Goal: Transaction & Acquisition: Purchase product/service

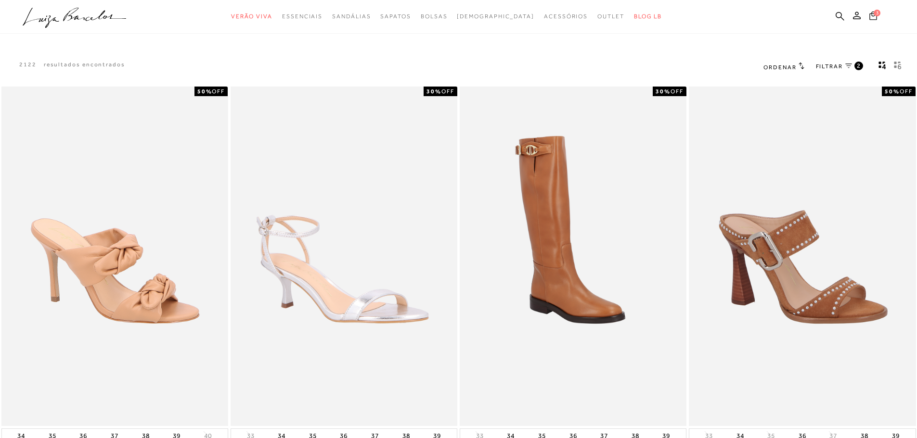
click at [876, 19] on icon at bounding box center [873, 15] width 8 height 9
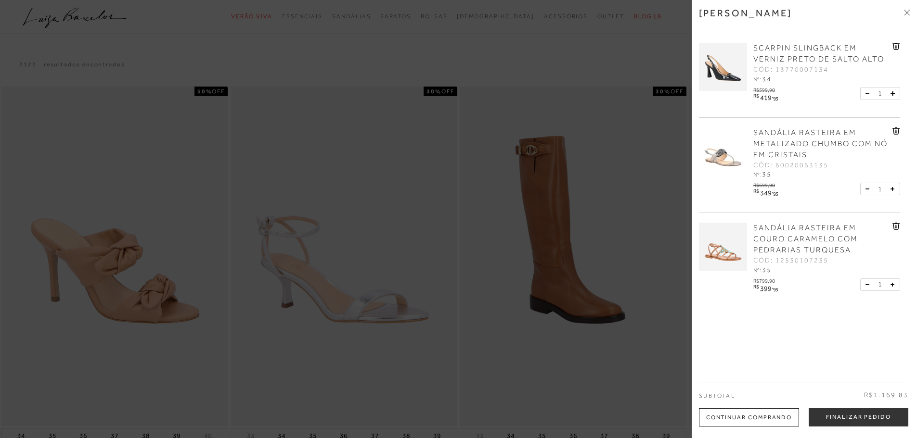
click at [893, 230] on icon at bounding box center [895, 226] width 7 height 7
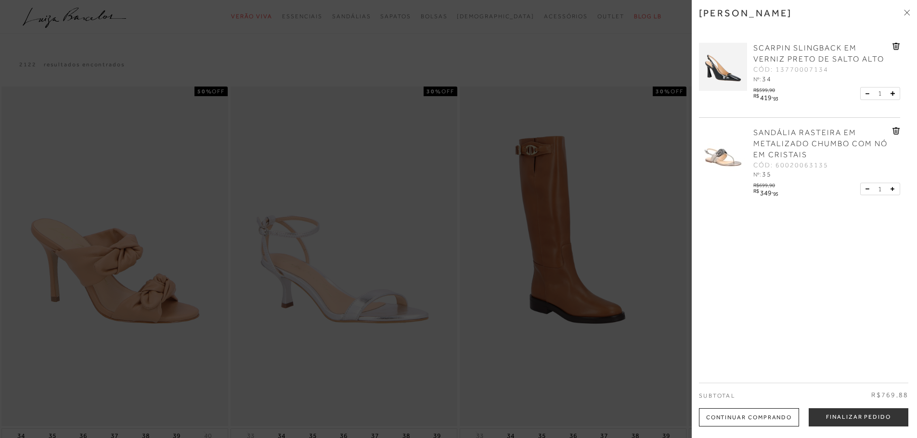
click at [896, 49] on icon at bounding box center [895, 46] width 7 height 7
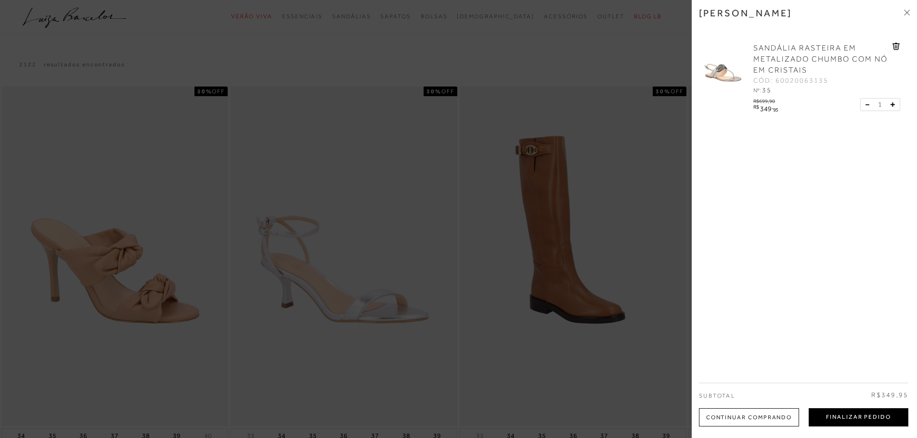
click at [832, 416] on button "Finalizar Pedido" at bounding box center [858, 418] width 100 height 18
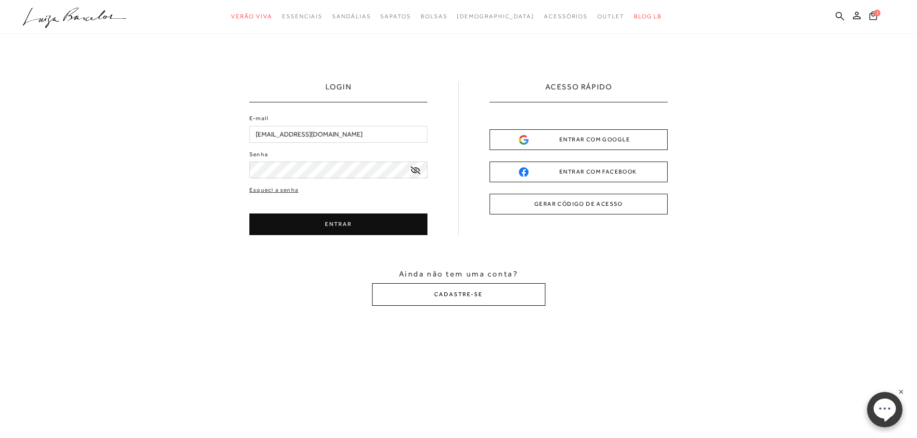
click at [449, 303] on button "CADASTRE-SE" at bounding box center [458, 294] width 173 height 23
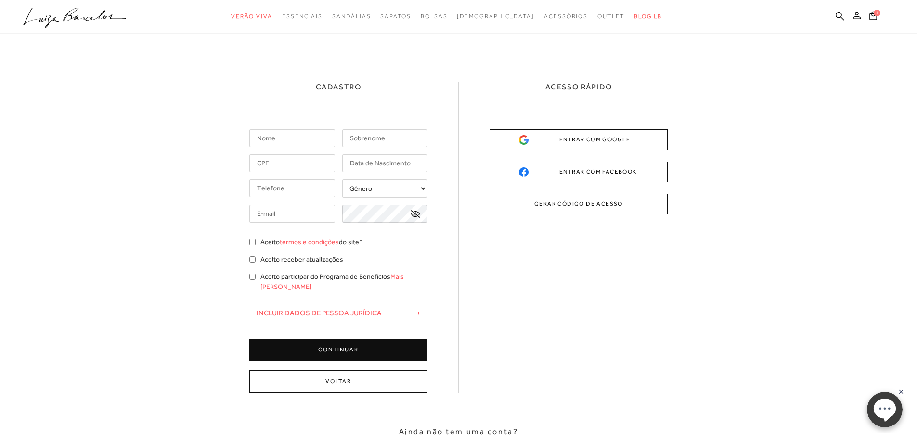
click at [305, 140] on input "text" at bounding box center [292, 138] width 86 height 18
type input "SILVIA"
type input "BALZAN"
type input "(11) 99955-5318"
type input "silviabalzan@yahoo.com.br"
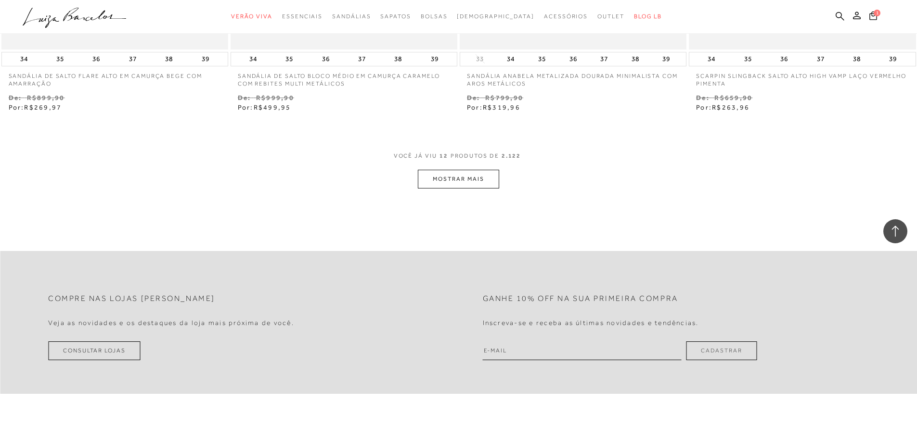
scroll to position [962, 0]
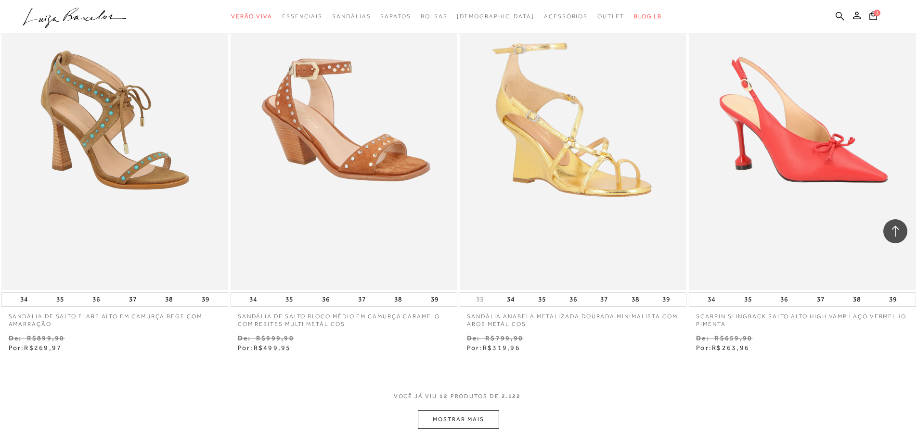
click at [437, 423] on button "MOSTRAR MAIS" at bounding box center [458, 419] width 81 height 19
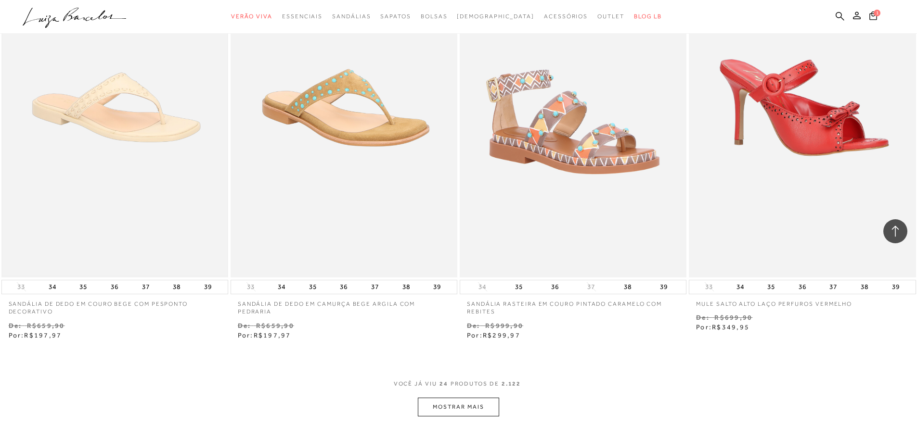
scroll to position [2406, 0]
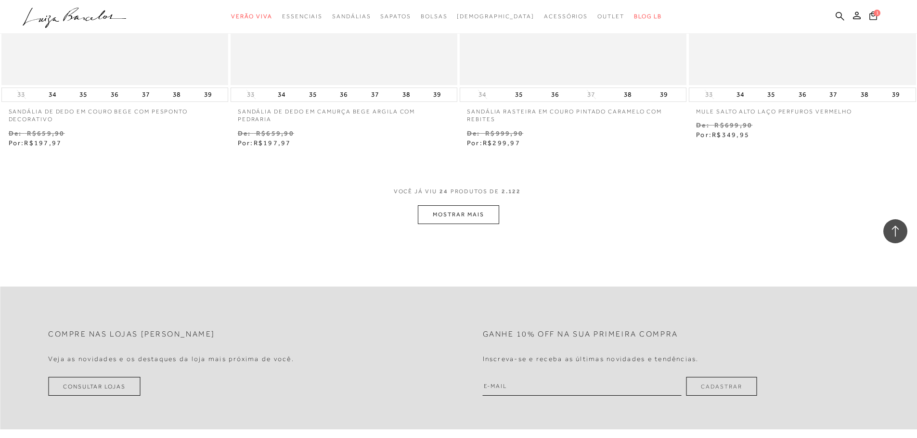
click at [471, 216] on button "MOSTRAR MAIS" at bounding box center [458, 214] width 81 height 19
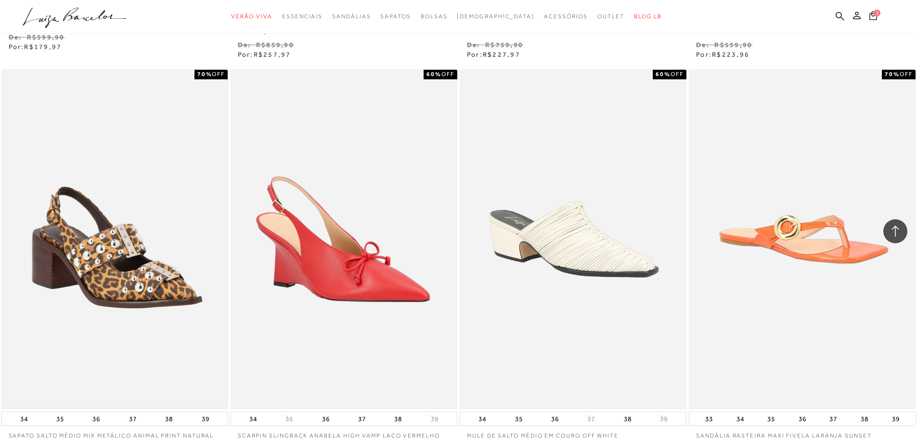
scroll to position [3513, 0]
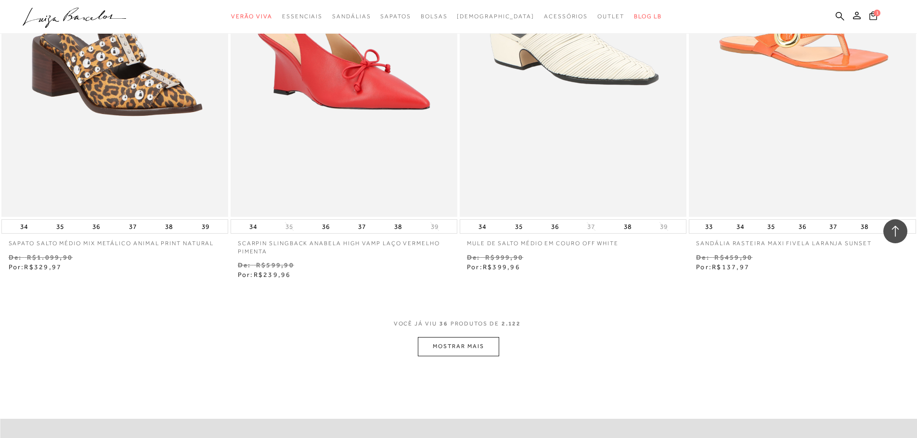
click at [450, 345] on button "MOSTRAR MAIS" at bounding box center [458, 346] width 81 height 19
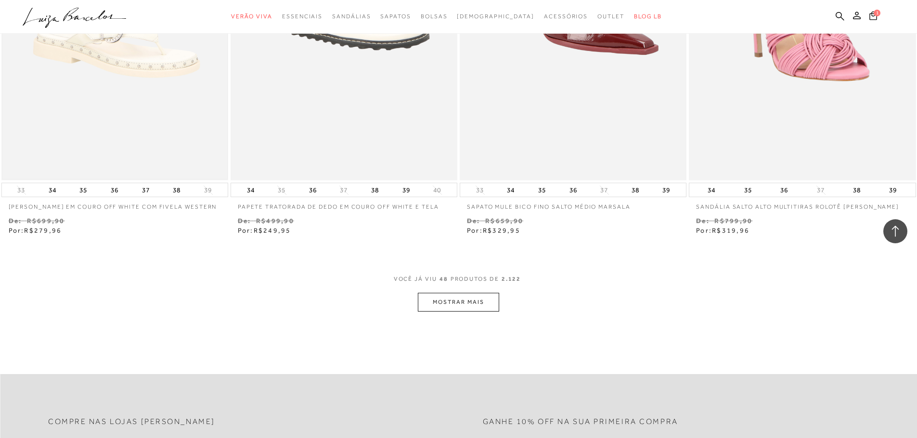
scroll to position [4860, 0]
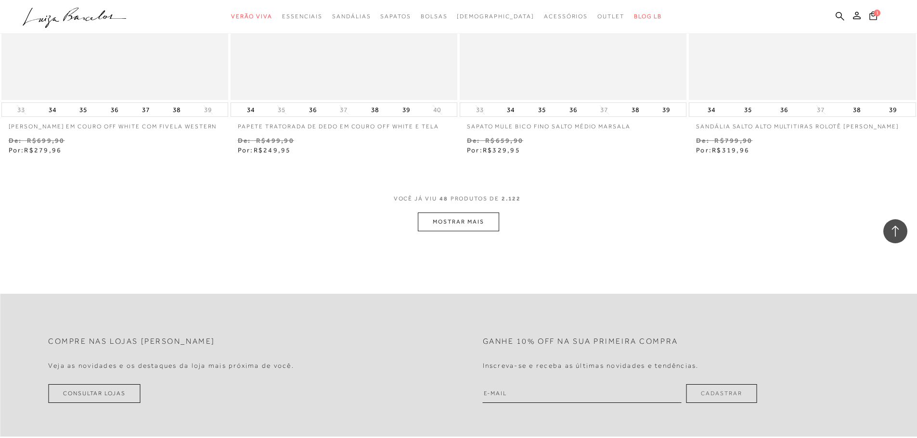
click at [470, 224] on button "MOSTRAR MAIS" at bounding box center [458, 222] width 81 height 19
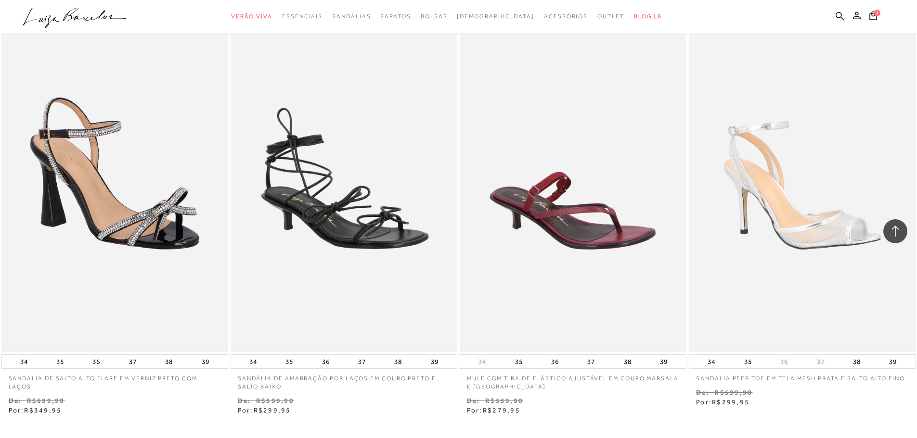
scroll to position [6064, 0]
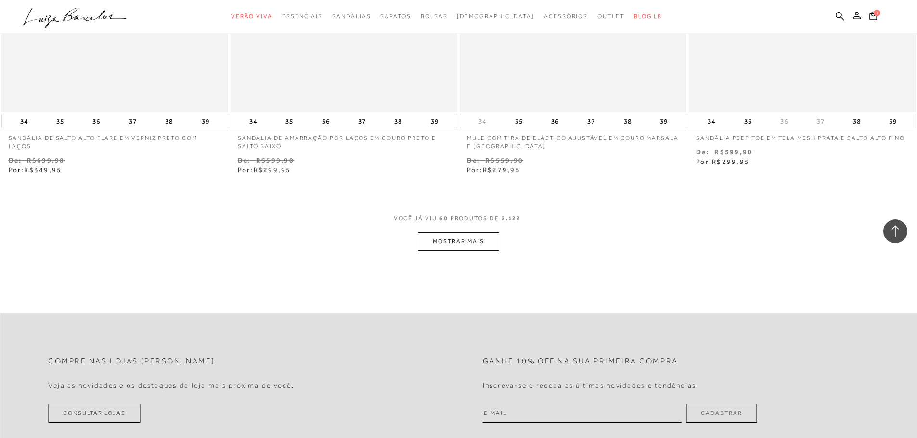
click at [446, 240] on button "MOSTRAR MAIS" at bounding box center [458, 241] width 81 height 19
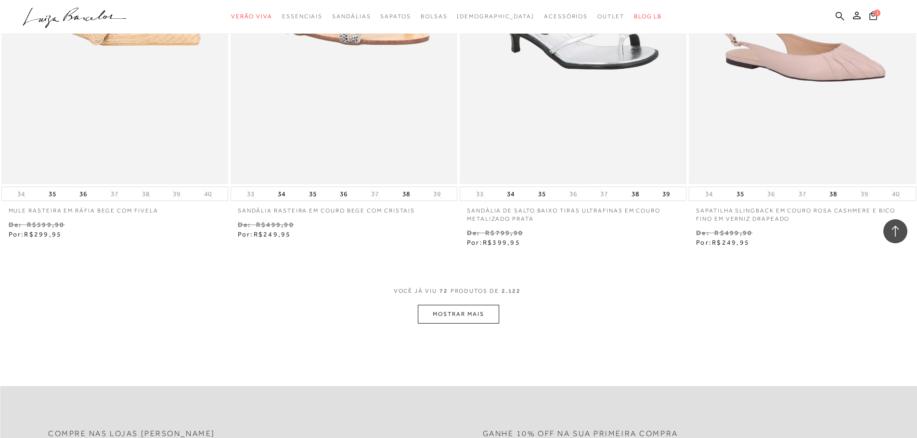
scroll to position [7315, 0]
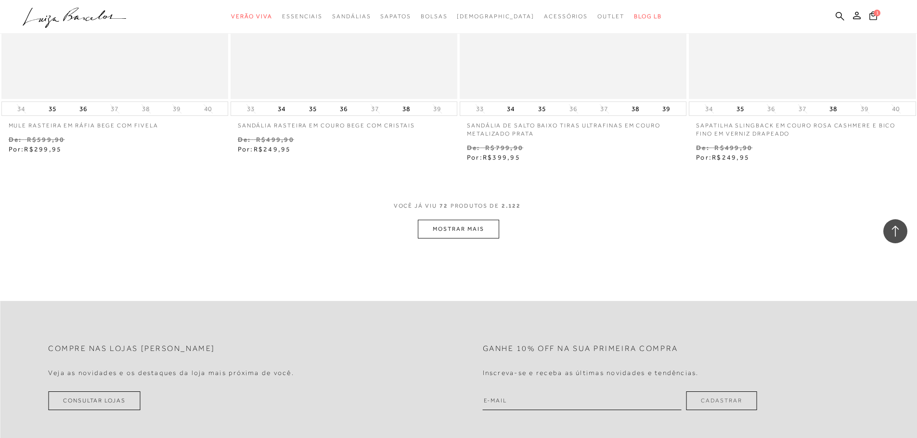
click at [439, 233] on button "MOSTRAR MAIS" at bounding box center [458, 229] width 81 height 19
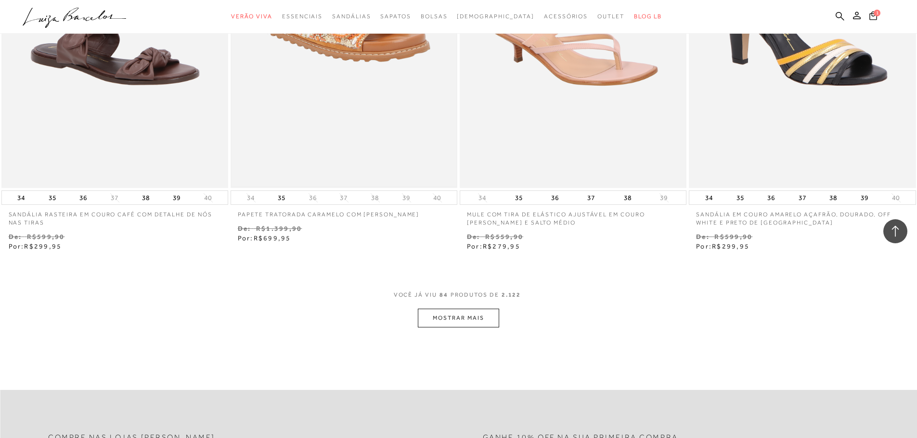
scroll to position [8518, 0]
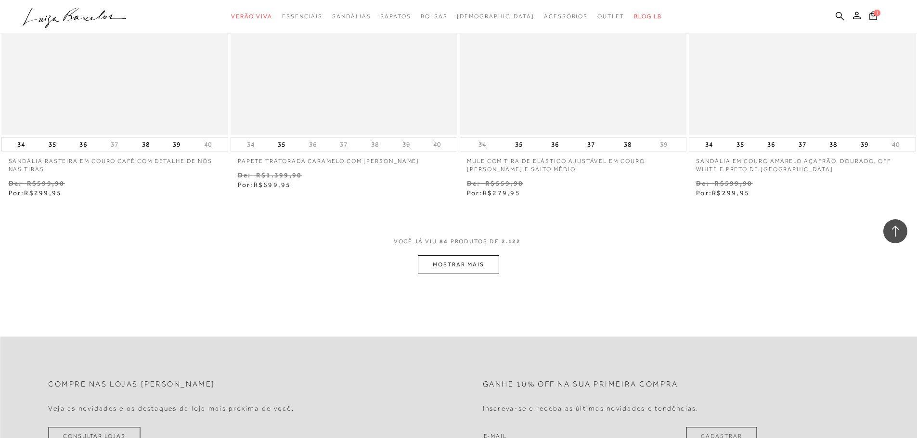
click at [448, 270] on button "MOSTRAR MAIS" at bounding box center [458, 265] width 81 height 19
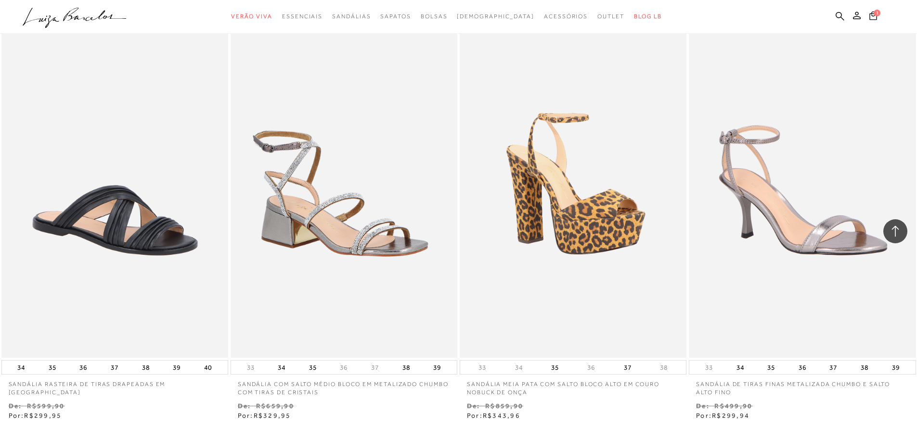
scroll to position [9625, 0]
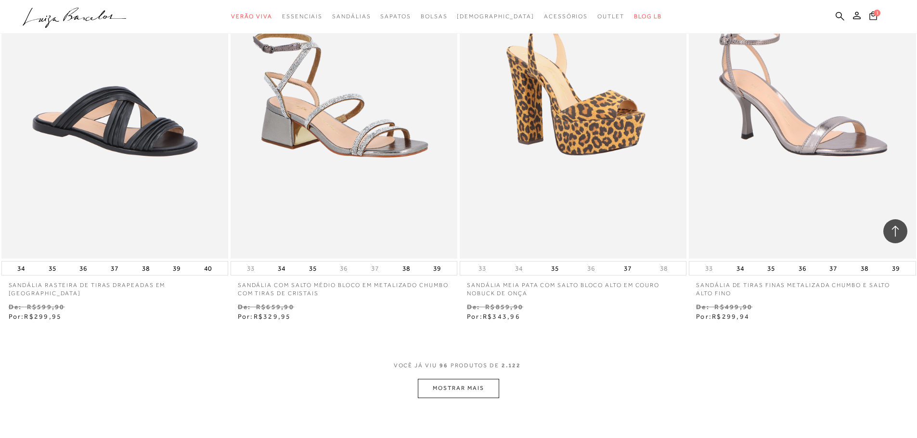
click at [471, 392] on button "MOSTRAR MAIS" at bounding box center [458, 388] width 81 height 19
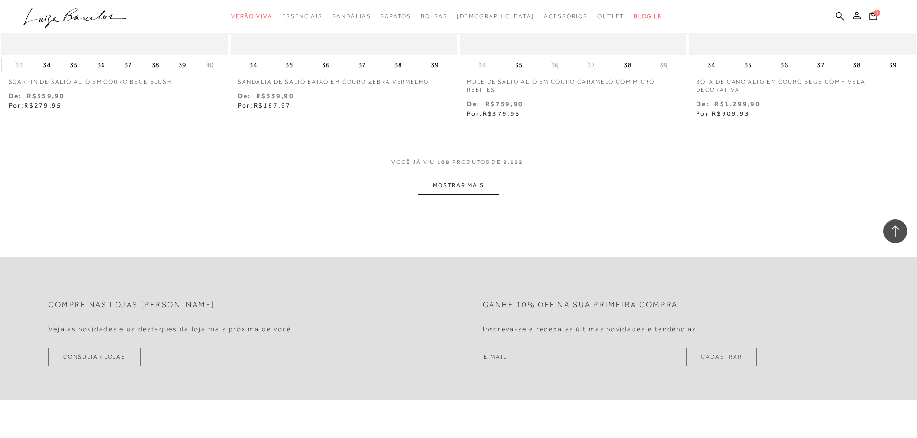
scroll to position [11068, 0]
click at [437, 180] on button "MOSTRAR MAIS" at bounding box center [458, 184] width 81 height 19
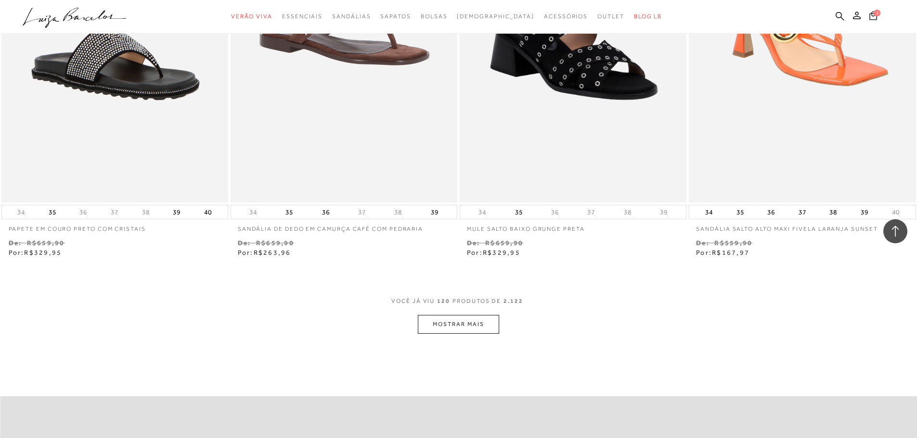
scroll to position [12079, 0]
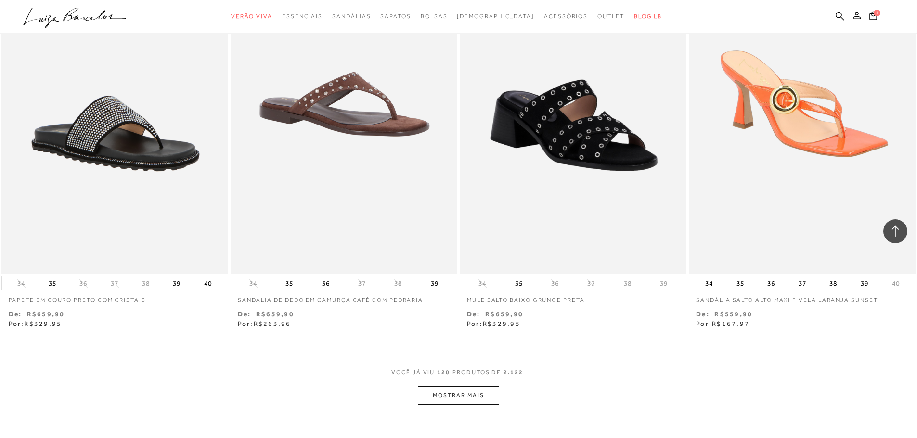
click at [471, 399] on button "MOSTRAR MAIS" at bounding box center [458, 395] width 81 height 19
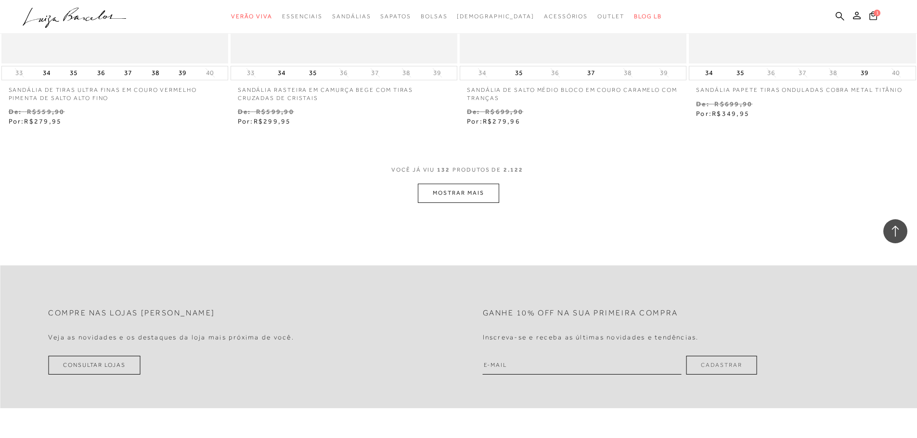
scroll to position [13523, 0]
click at [449, 192] on button "MOSTRAR MAIS" at bounding box center [458, 190] width 81 height 19
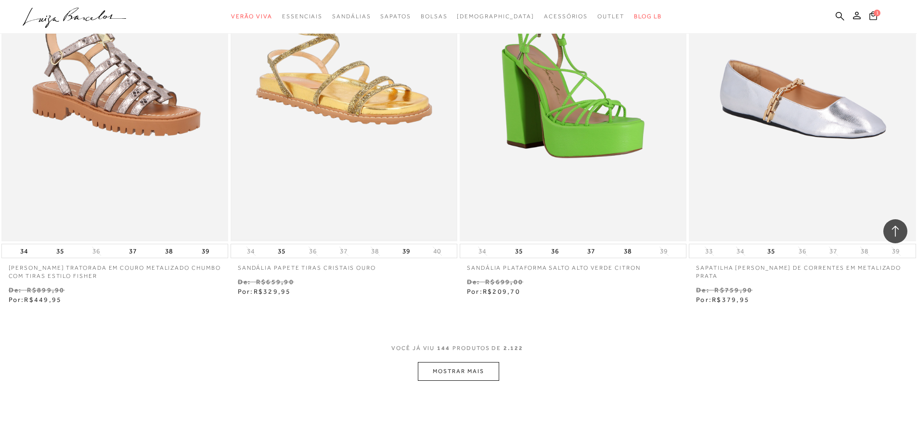
scroll to position [14581, 0]
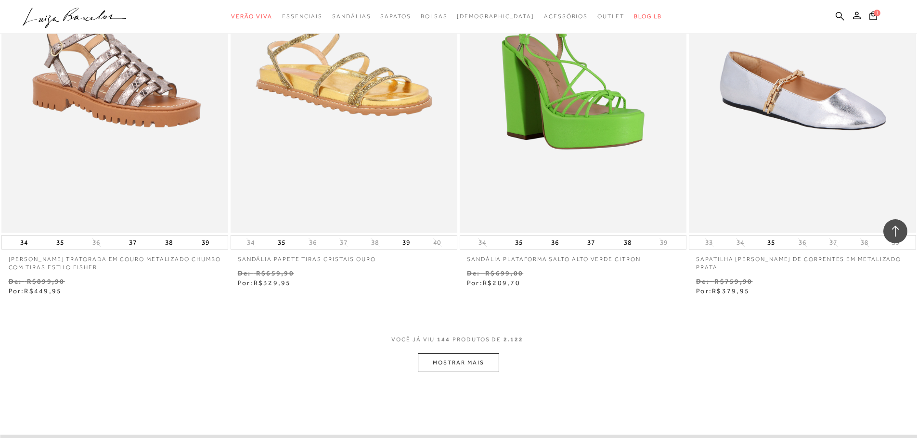
click at [467, 366] on button "MOSTRAR MAIS" at bounding box center [458, 363] width 81 height 19
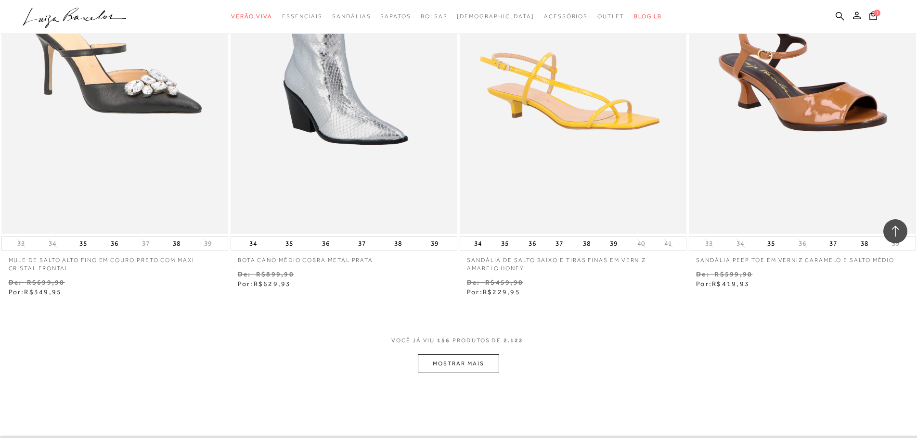
scroll to position [15977, 0]
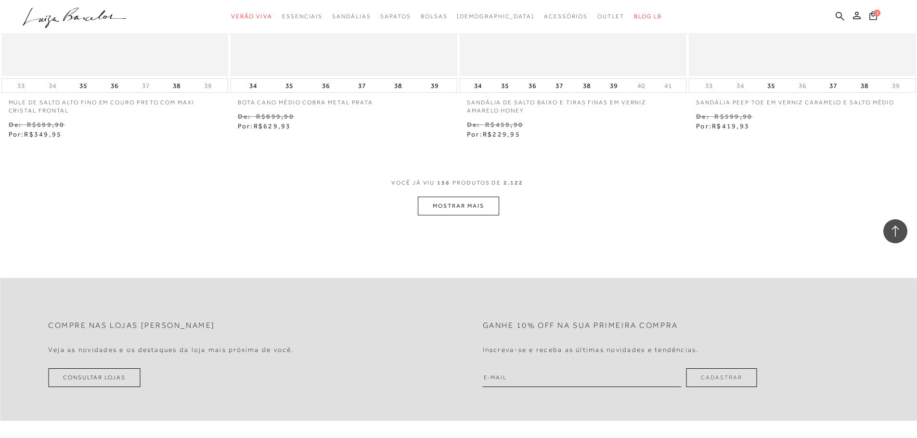
click at [461, 205] on button "MOSTRAR MAIS" at bounding box center [458, 206] width 81 height 19
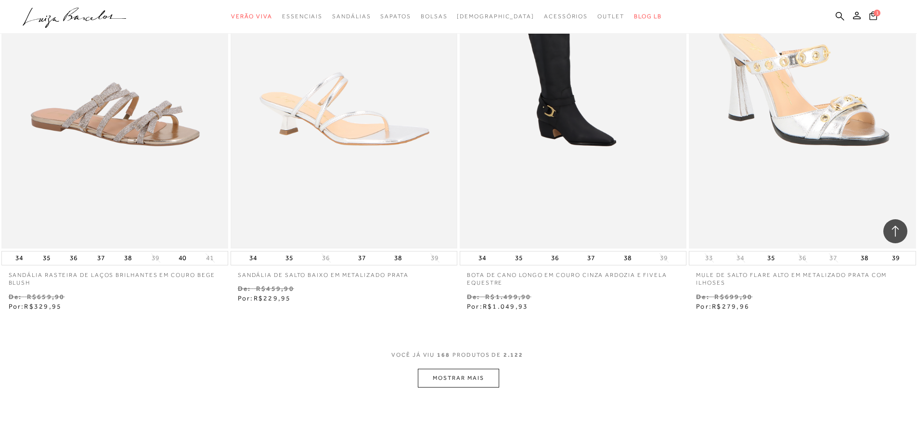
scroll to position [17180, 0]
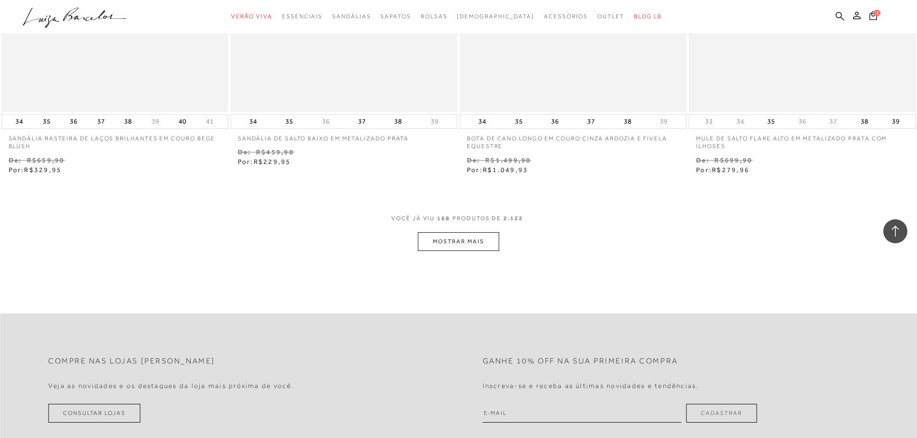
click at [448, 238] on button "MOSTRAR MAIS" at bounding box center [458, 241] width 81 height 19
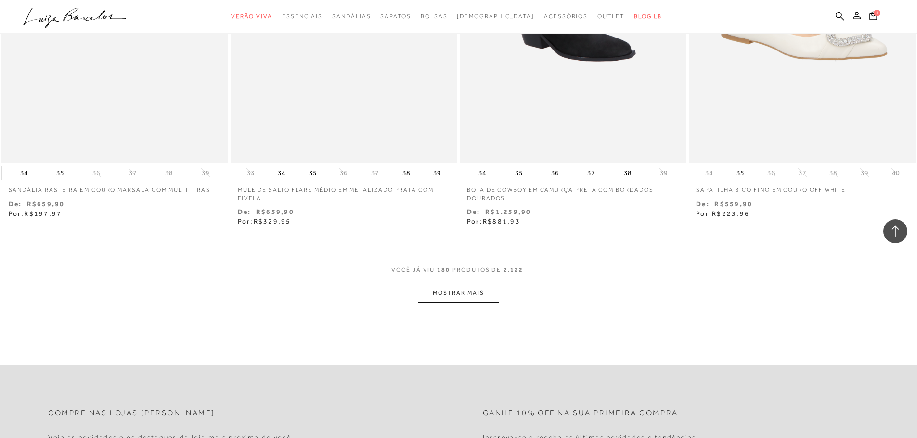
scroll to position [18431, 0]
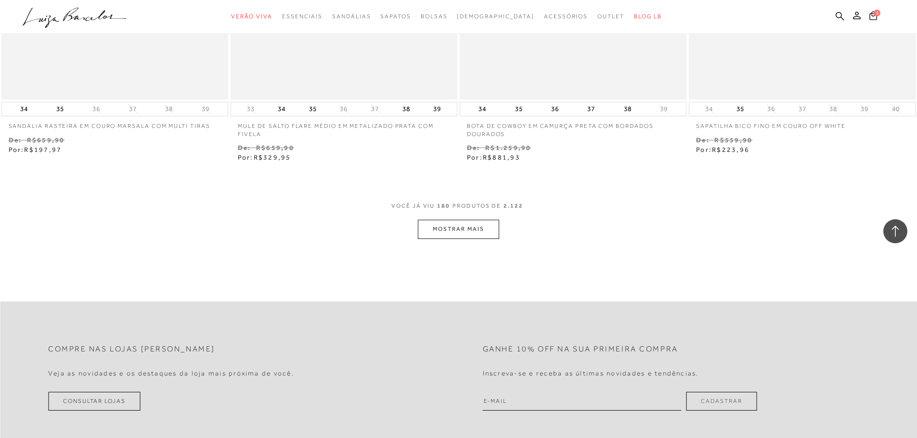
click at [451, 231] on button "MOSTRAR MAIS" at bounding box center [458, 229] width 81 height 19
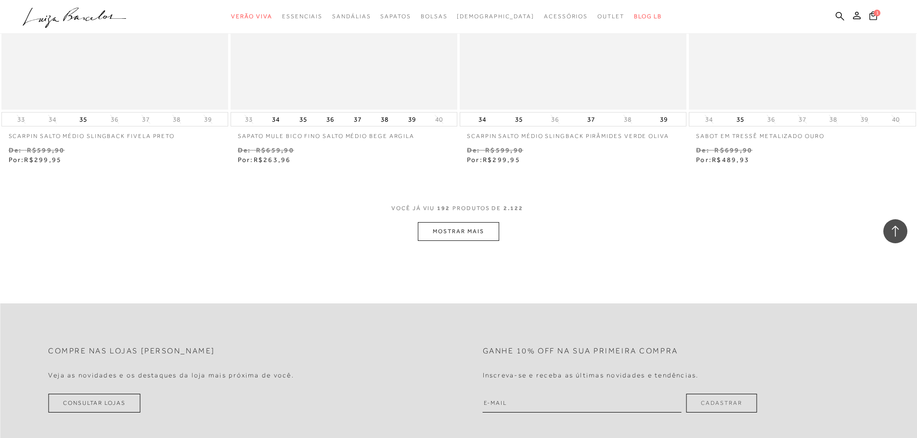
scroll to position [19683, 0]
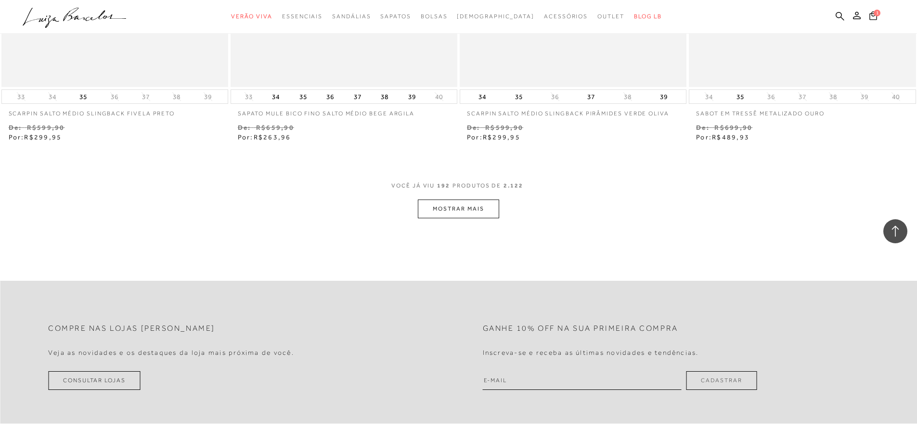
click at [426, 214] on button "MOSTRAR MAIS" at bounding box center [458, 209] width 81 height 19
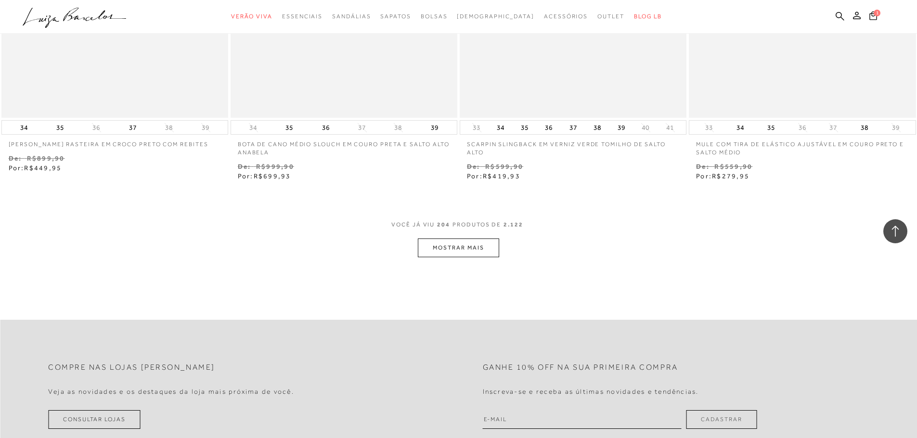
scroll to position [20982, 0]
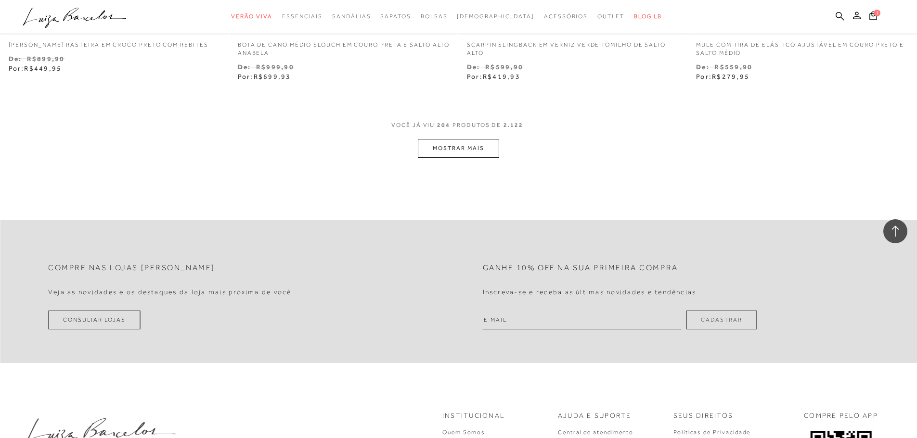
click at [477, 155] on button "MOSTRAR MAIS" at bounding box center [458, 148] width 81 height 19
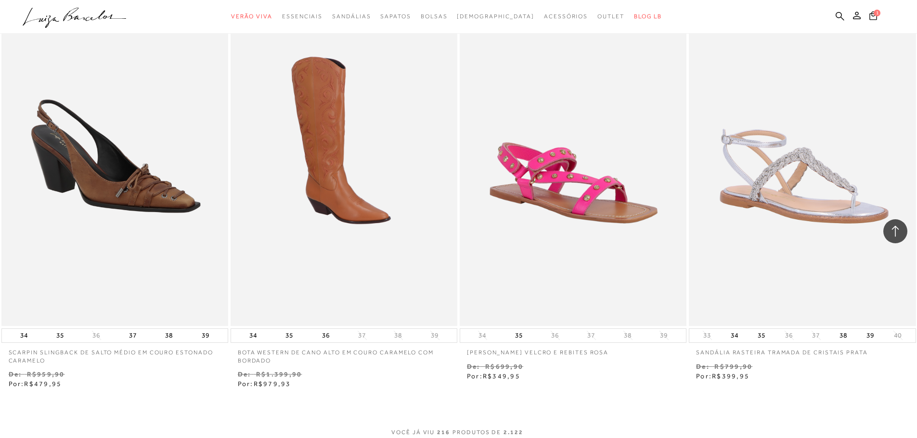
scroll to position [22137, 0]
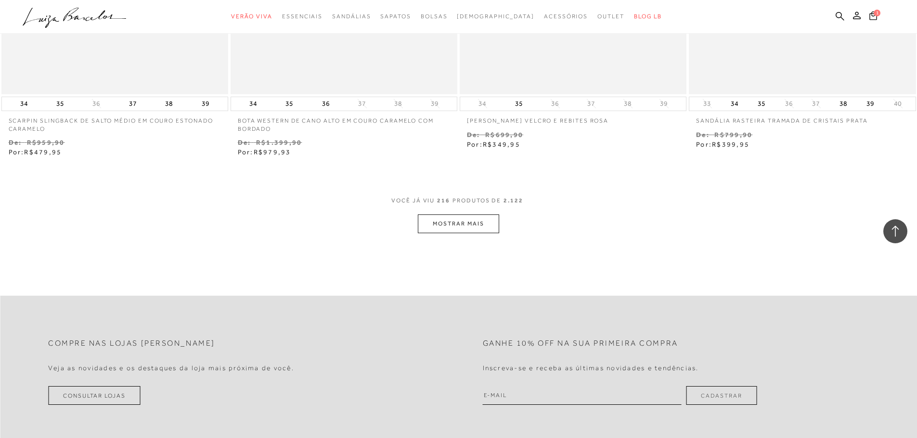
click at [462, 226] on button "MOSTRAR MAIS" at bounding box center [458, 224] width 81 height 19
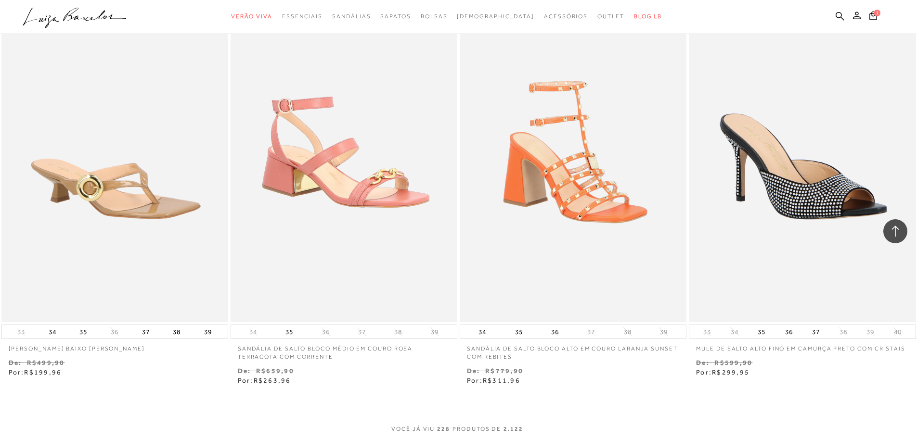
scroll to position [23388, 0]
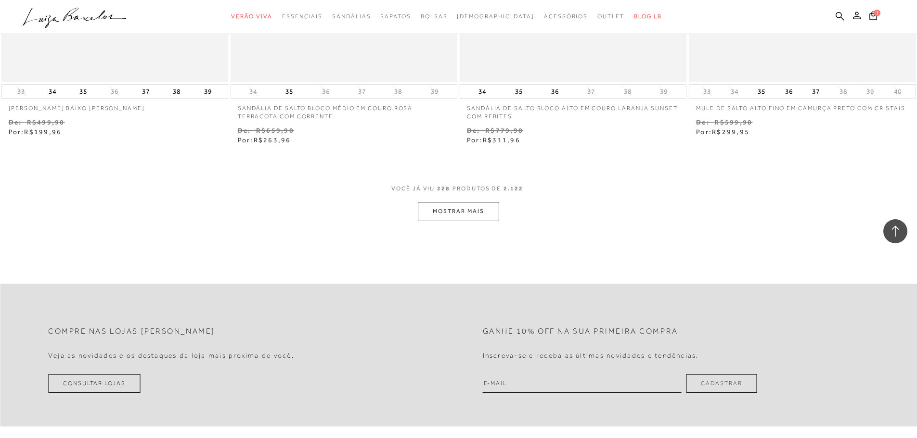
click at [459, 216] on button "MOSTRAR MAIS" at bounding box center [458, 211] width 81 height 19
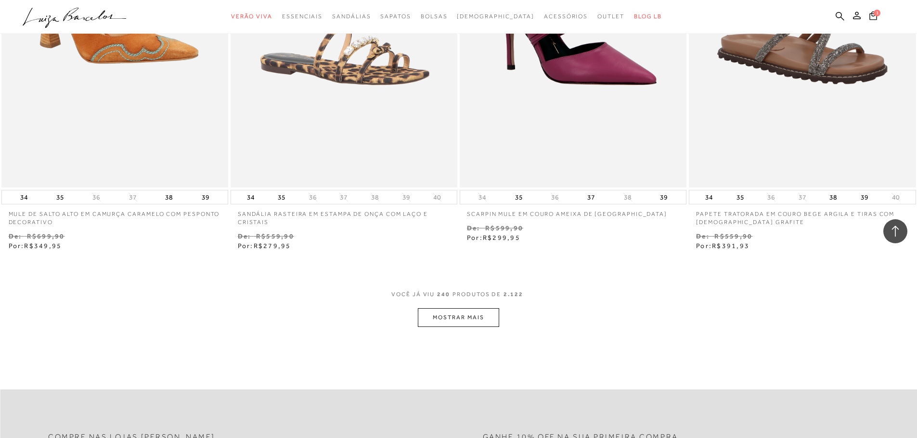
scroll to position [24639, 0]
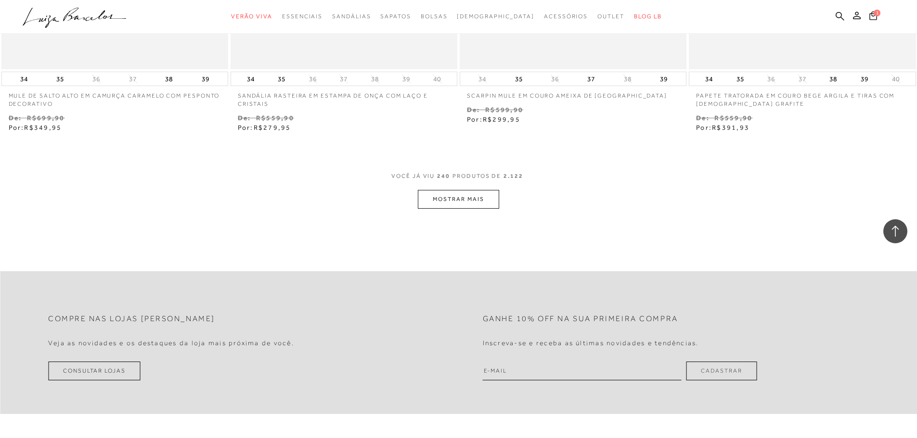
click at [461, 197] on button "MOSTRAR MAIS" at bounding box center [458, 199] width 81 height 19
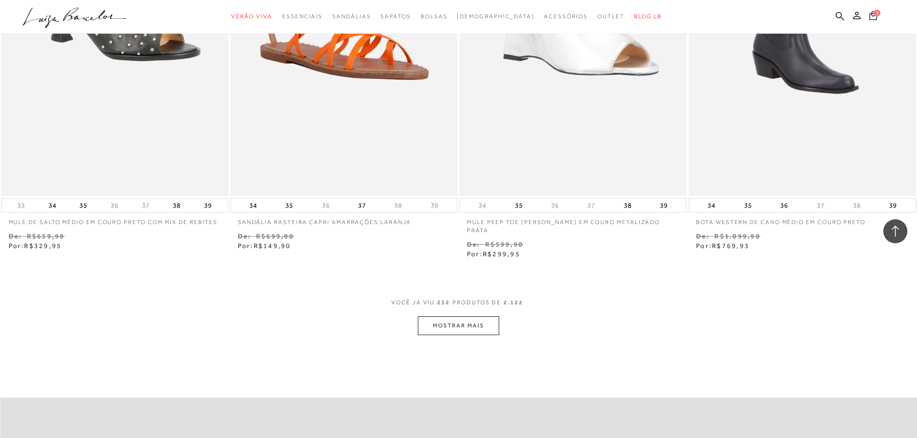
scroll to position [25842, 0]
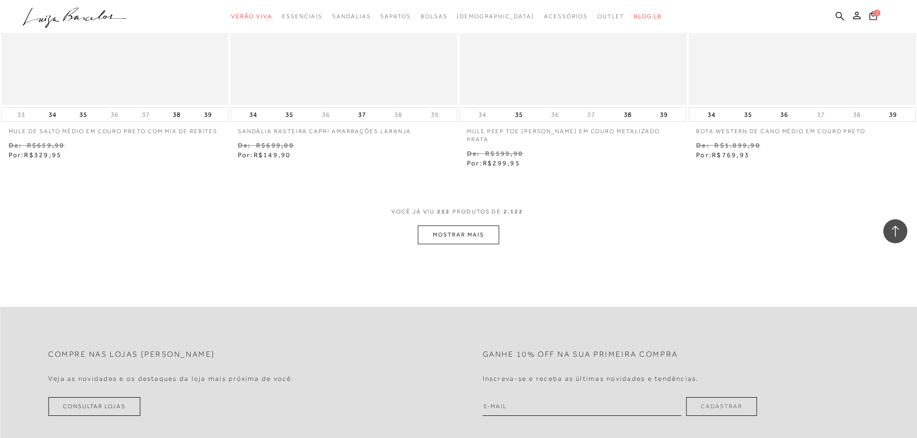
click at [444, 232] on button "MOSTRAR MAIS" at bounding box center [458, 235] width 81 height 19
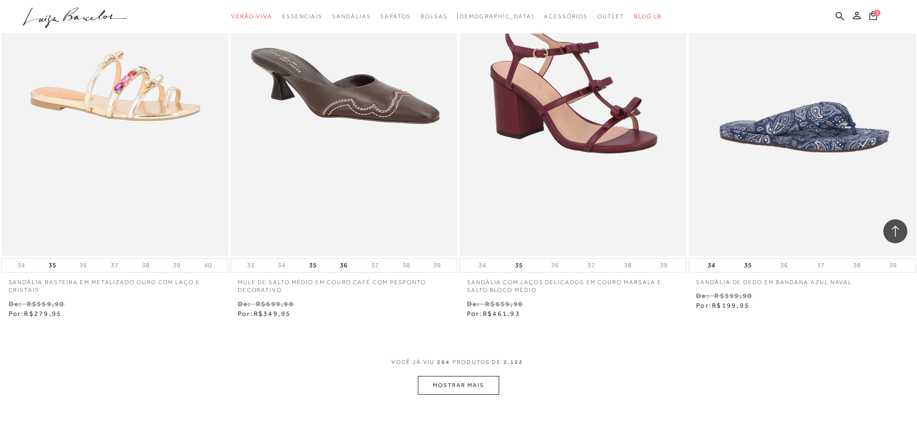
scroll to position [26997, 0]
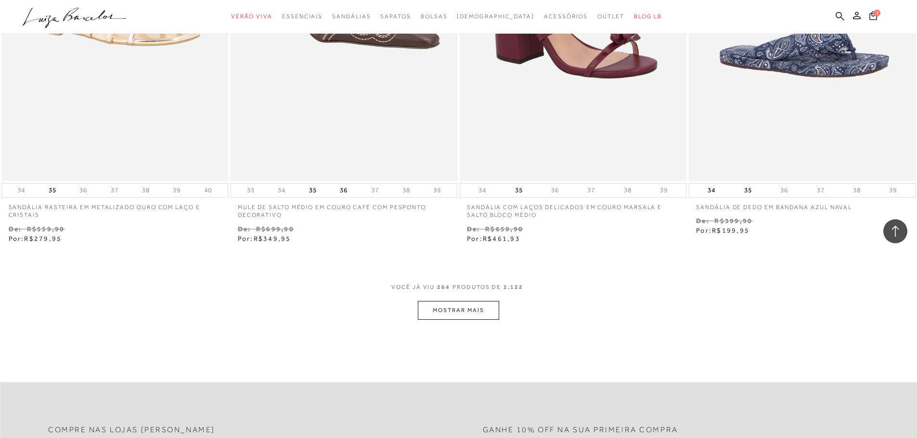
click at [451, 306] on button "MOSTRAR MAIS" at bounding box center [458, 310] width 81 height 19
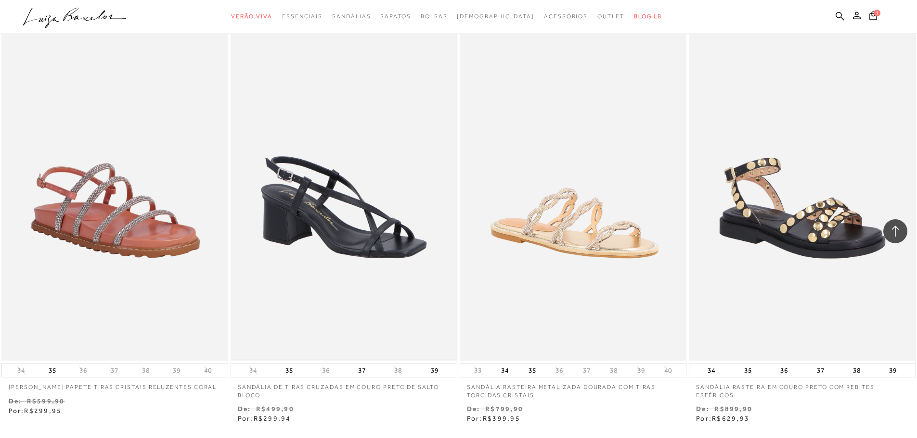
scroll to position [28297, 0]
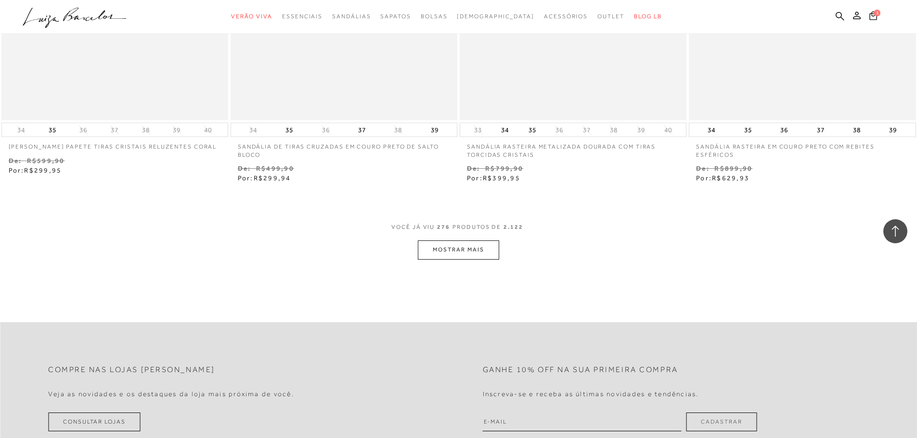
click at [459, 243] on button "MOSTRAR MAIS" at bounding box center [458, 250] width 81 height 19
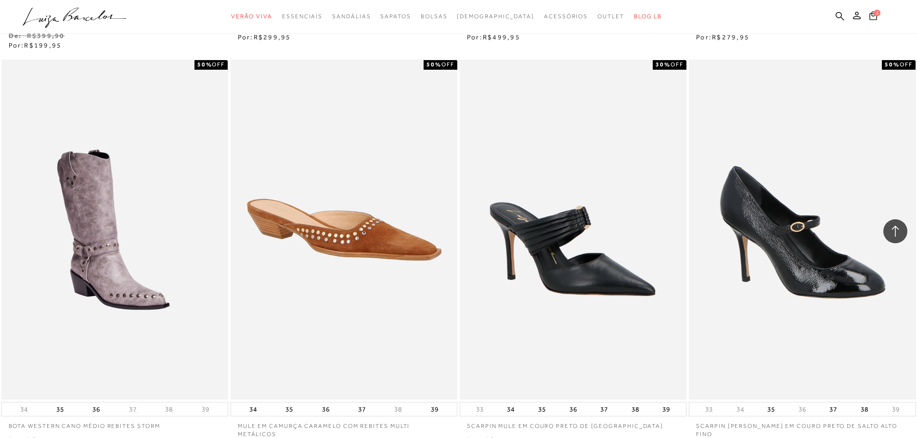
scroll to position [29355, 0]
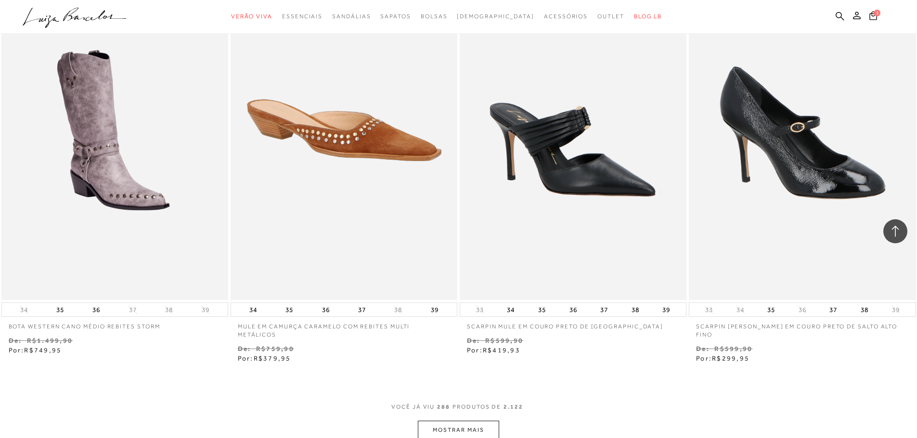
click at [460, 421] on button "MOSTRAR MAIS" at bounding box center [458, 430] width 81 height 19
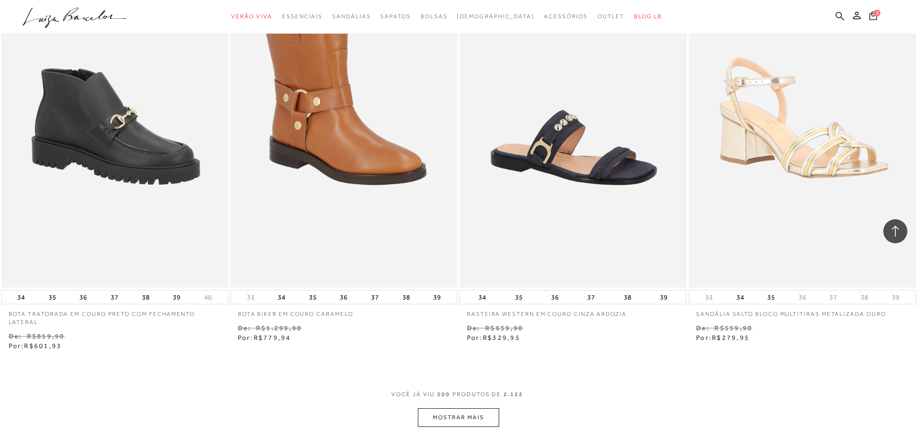
scroll to position [30847, 0]
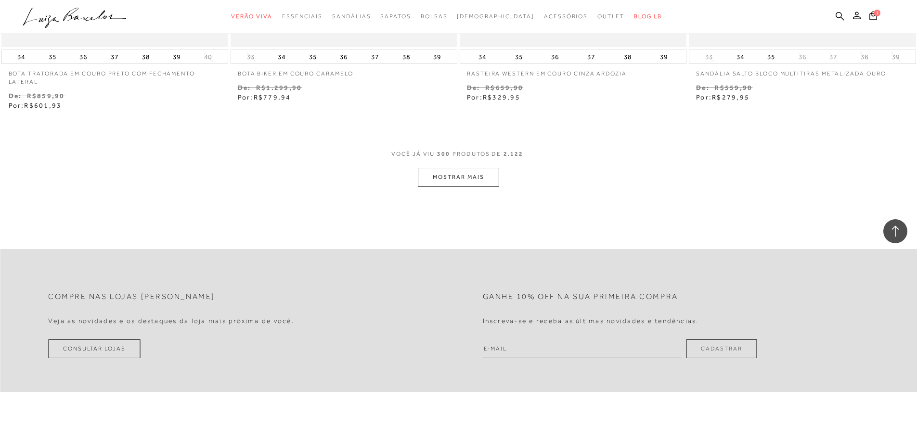
click at [434, 169] on button "MOSTRAR MAIS" at bounding box center [458, 177] width 81 height 19
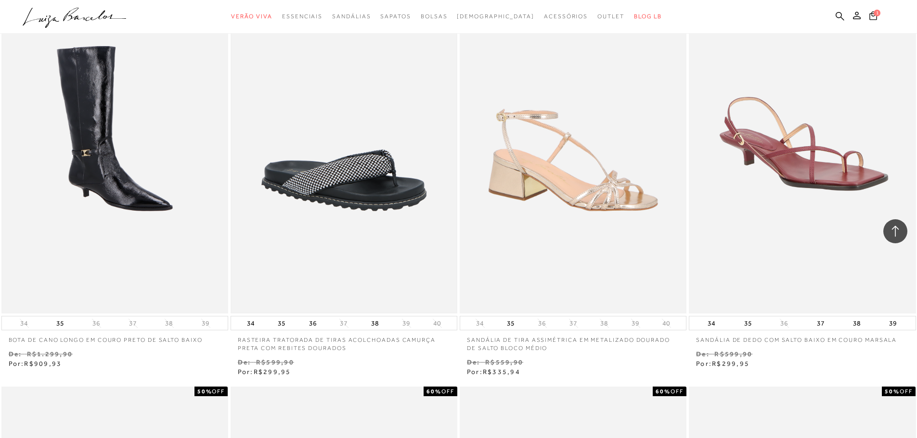
scroll to position [31317, 0]
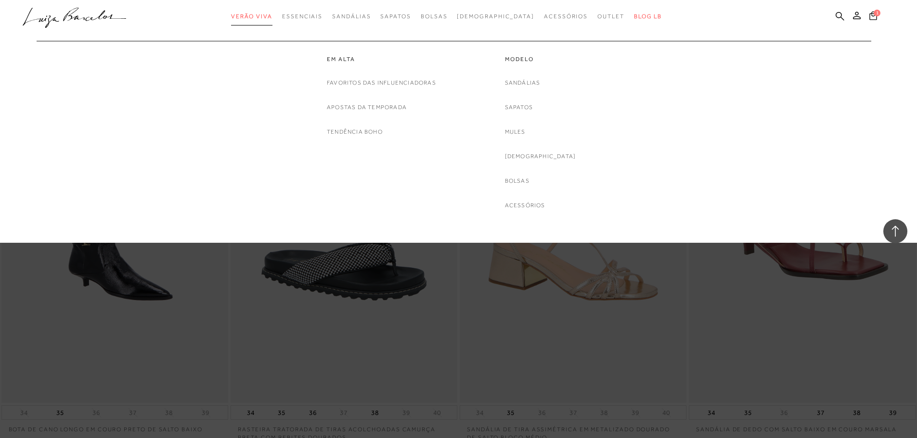
click at [269, 14] on span "Verão Viva" at bounding box center [251, 16] width 41 height 7
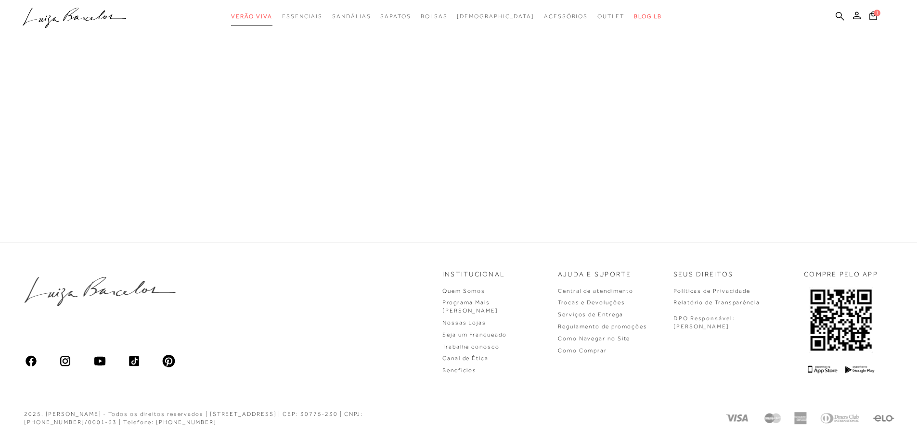
scroll to position [431, 0]
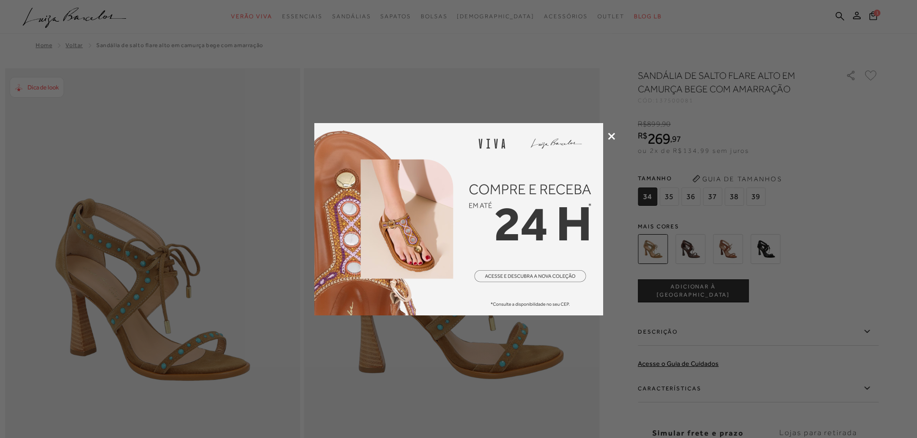
click at [607, 138] on div at bounding box center [458, 219] width 917 height 438
click at [610, 134] on icon at bounding box center [611, 136] width 7 height 7
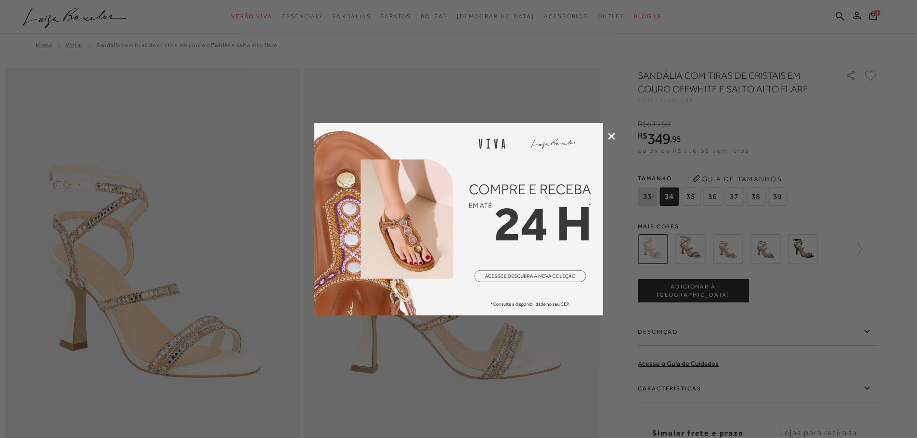
click at [609, 136] on icon at bounding box center [611, 136] width 7 height 7
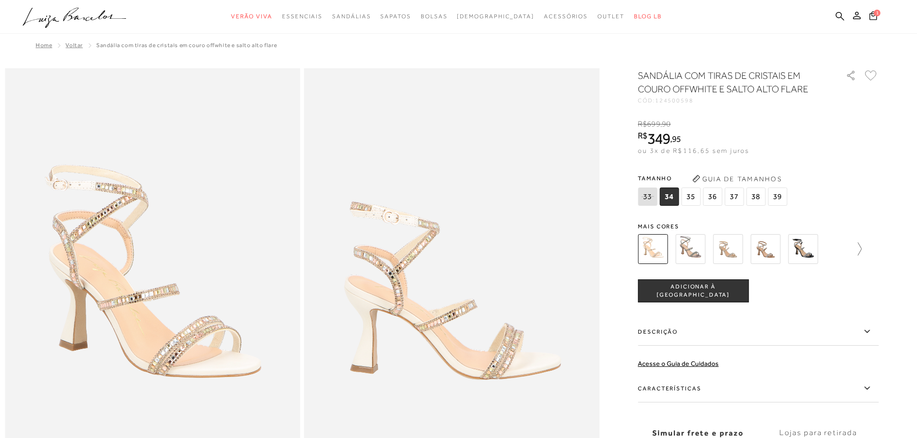
click at [861, 248] on icon at bounding box center [854, 249] width 13 height 13
click at [785, 256] on img at bounding box center [782, 249] width 30 height 30
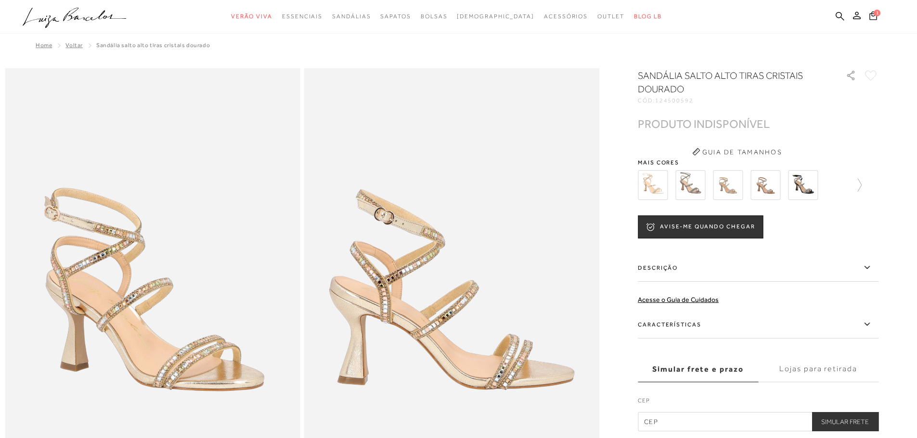
click at [763, 192] on img at bounding box center [765, 185] width 30 height 30
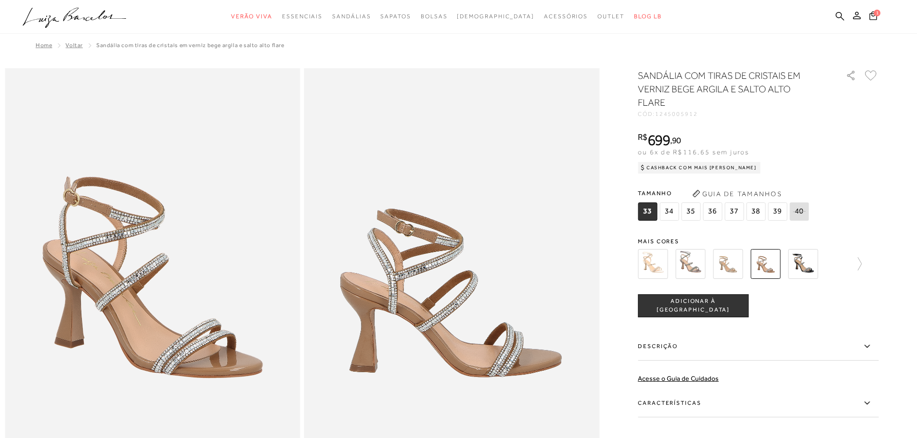
click at [737, 269] on img at bounding box center [728, 264] width 30 height 30
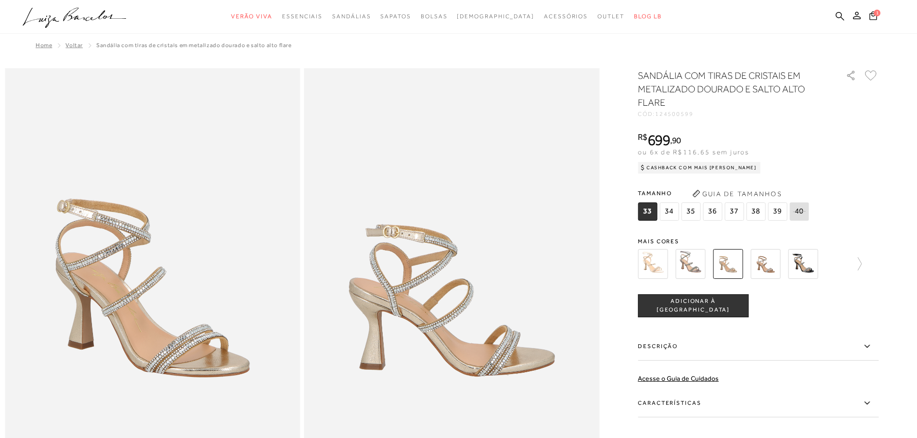
click at [697, 273] on img at bounding box center [690, 264] width 30 height 30
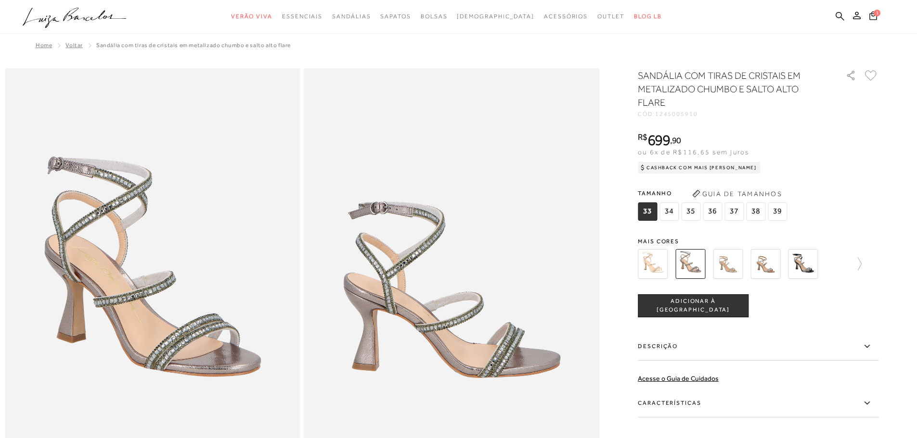
drag, startPoint x: 643, startPoint y: 269, endPoint x: 651, endPoint y: 268, distance: 7.8
click at [644, 269] on img at bounding box center [653, 264] width 30 height 30
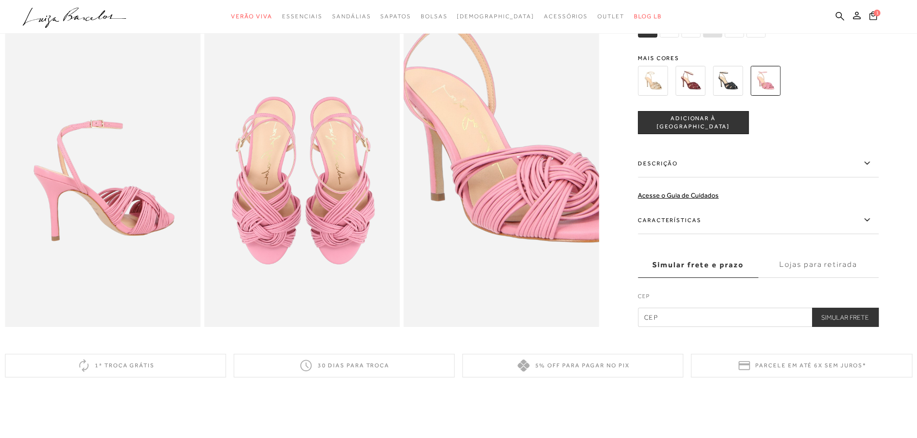
scroll to position [192, 0]
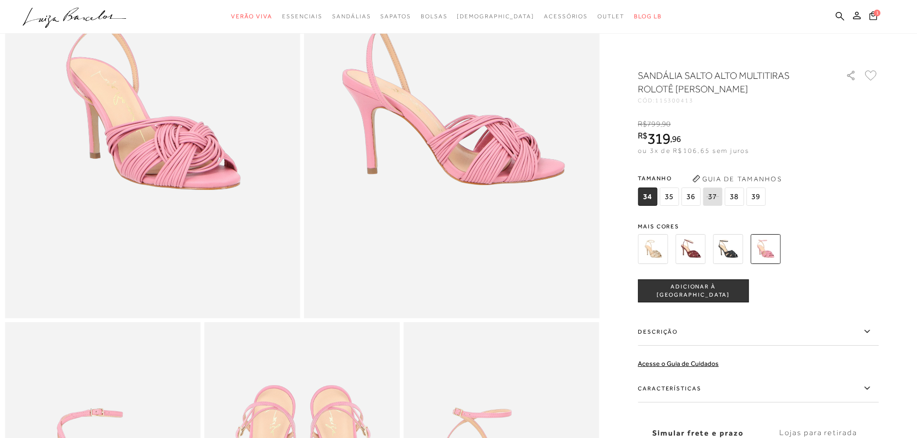
click at [734, 247] on img at bounding box center [728, 249] width 30 height 30
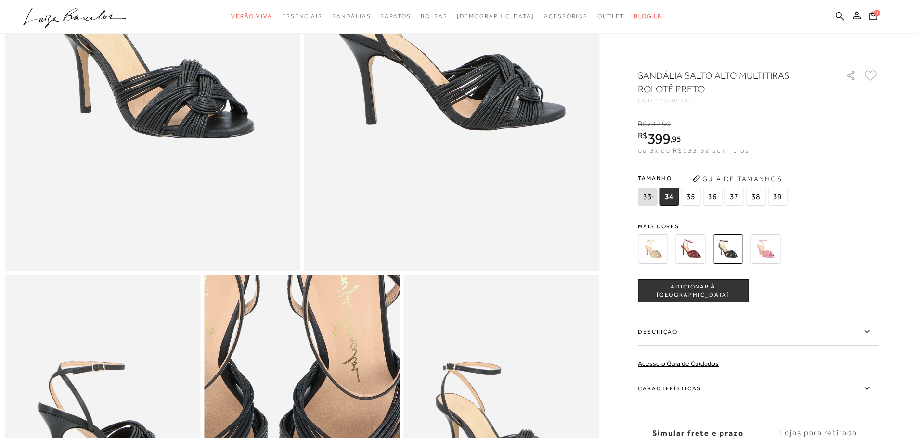
scroll to position [144, 0]
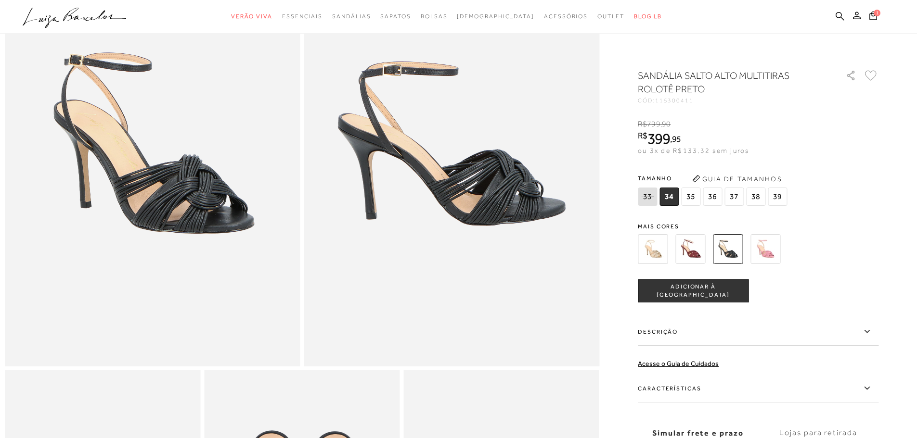
click at [650, 255] on img at bounding box center [653, 249] width 30 height 30
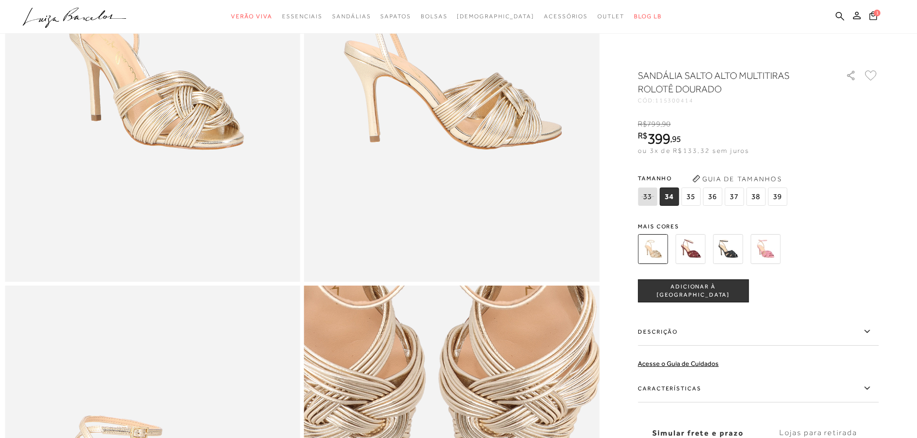
scroll to position [144, 0]
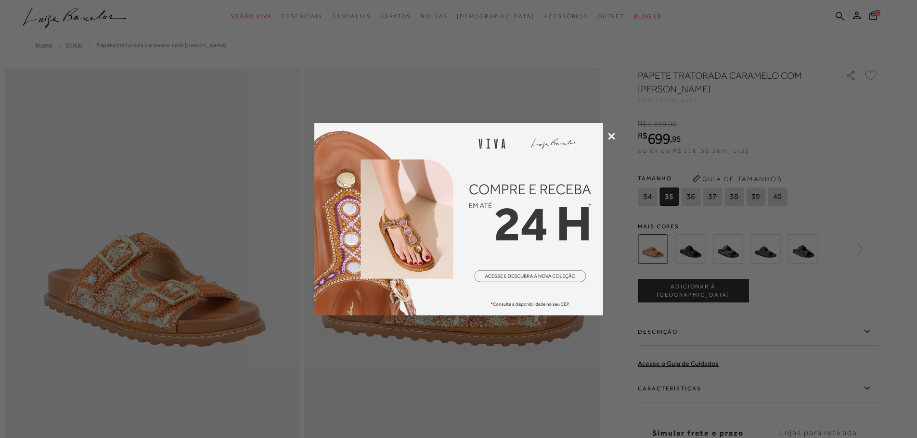
click at [613, 138] on icon at bounding box center [611, 136] width 7 height 7
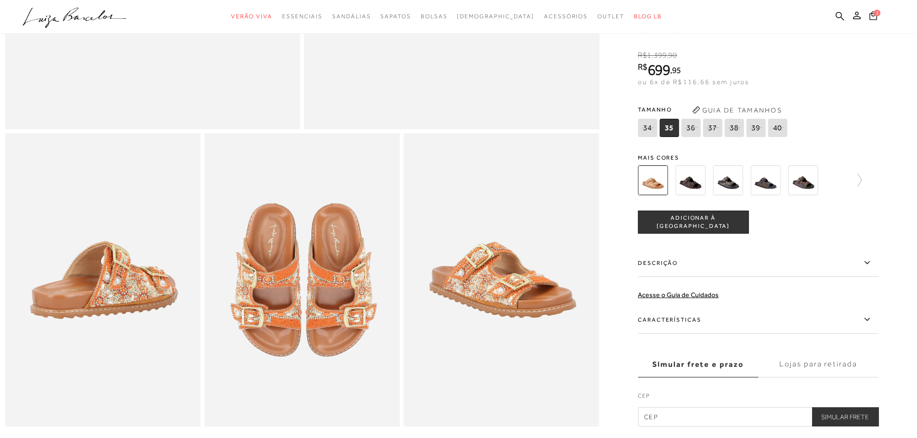
scroll to position [481, 0]
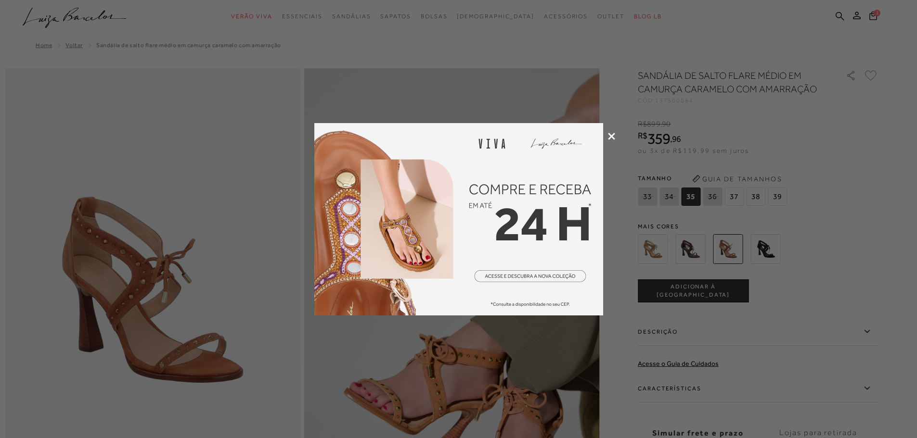
click at [613, 135] on icon at bounding box center [611, 136] width 7 height 7
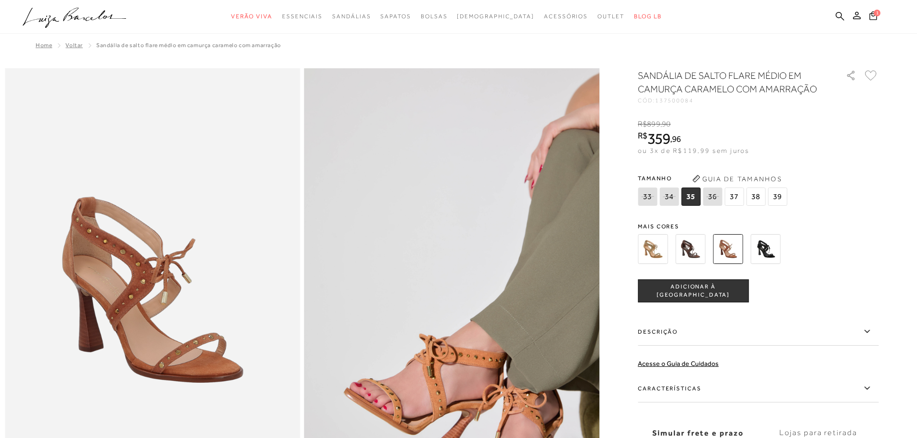
scroll to position [144, 0]
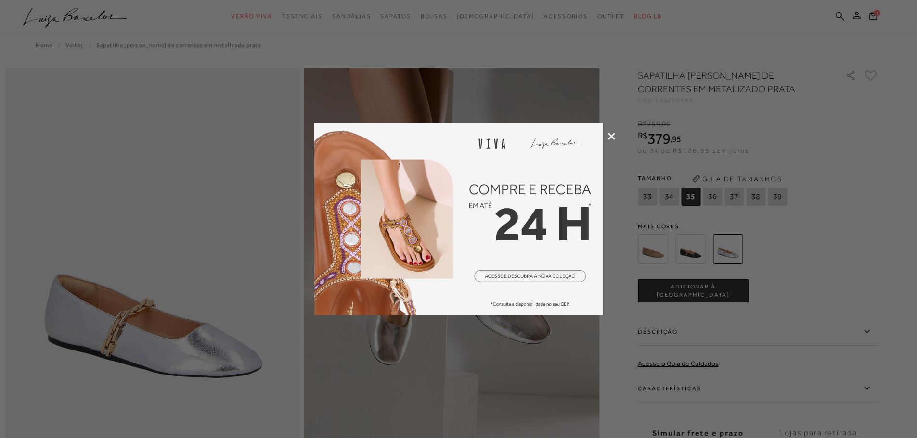
click at [614, 138] on icon at bounding box center [611, 136] width 7 height 7
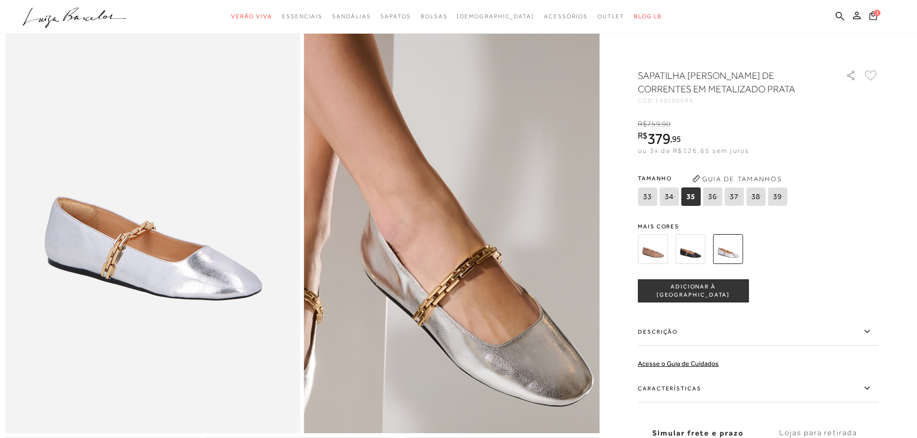
scroll to position [96, 0]
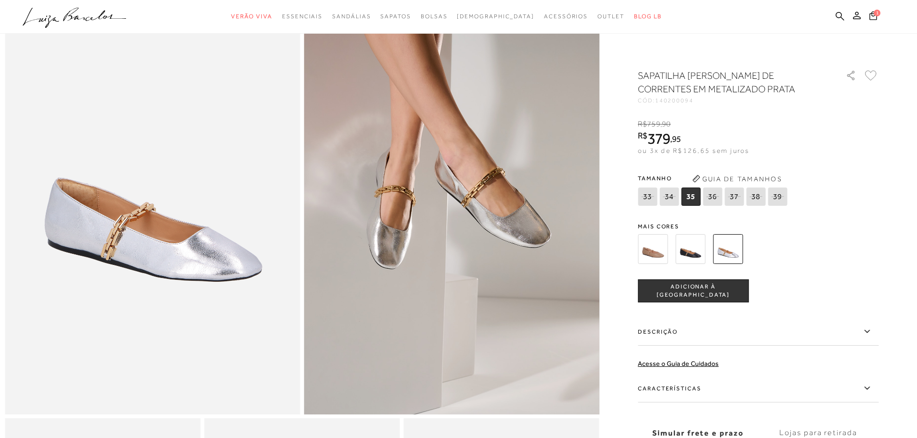
click at [746, 181] on button "Guia de Tamanhos" at bounding box center [737, 178] width 96 height 15
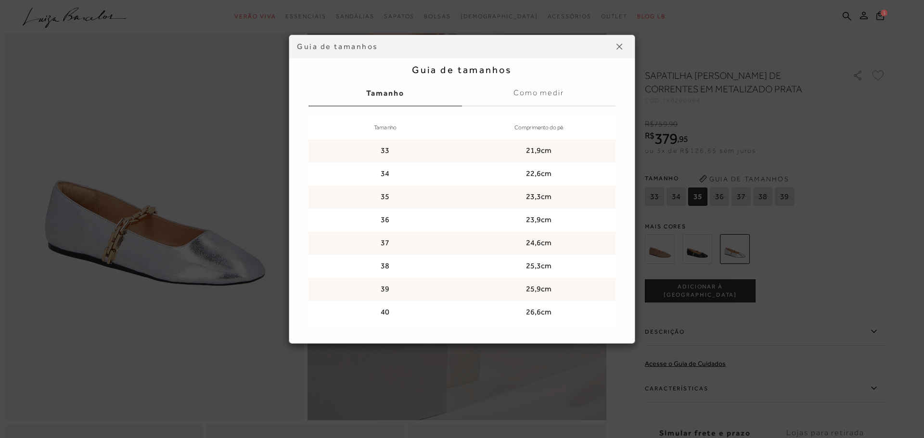
click at [623, 45] on button at bounding box center [619, 46] width 15 height 15
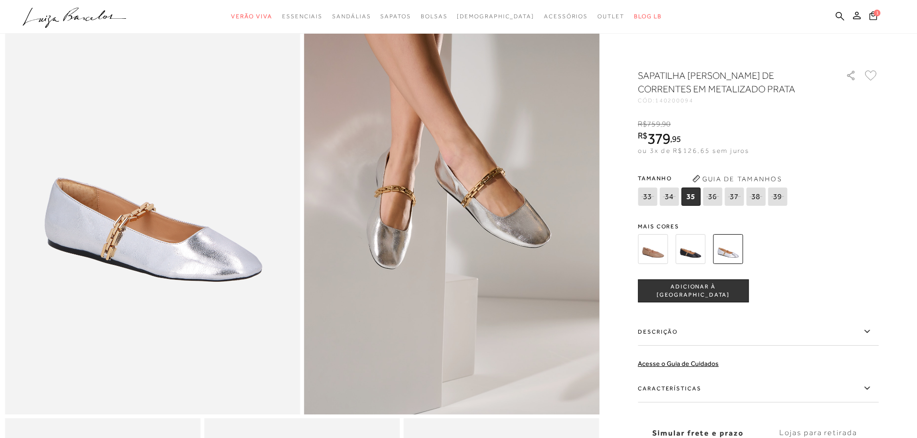
click at [658, 254] on img at bounding box center [653, 249] width 30 height 30
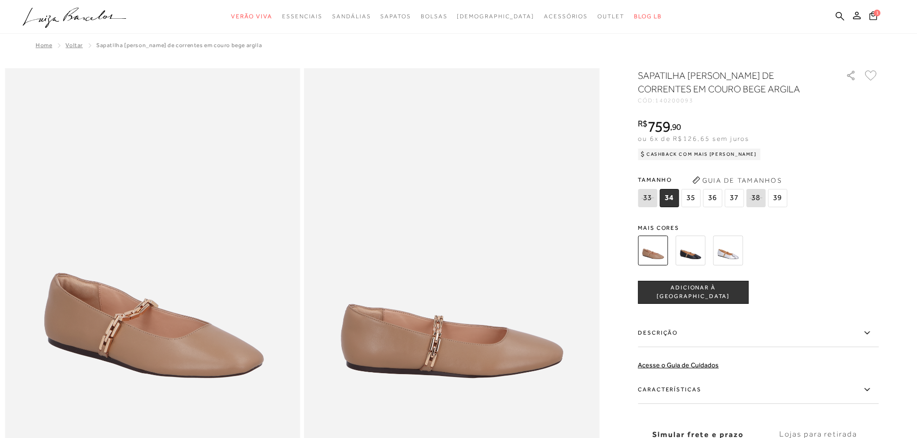
click at [700, 257] on img at bounding box center [690, 251] width 30 height 30
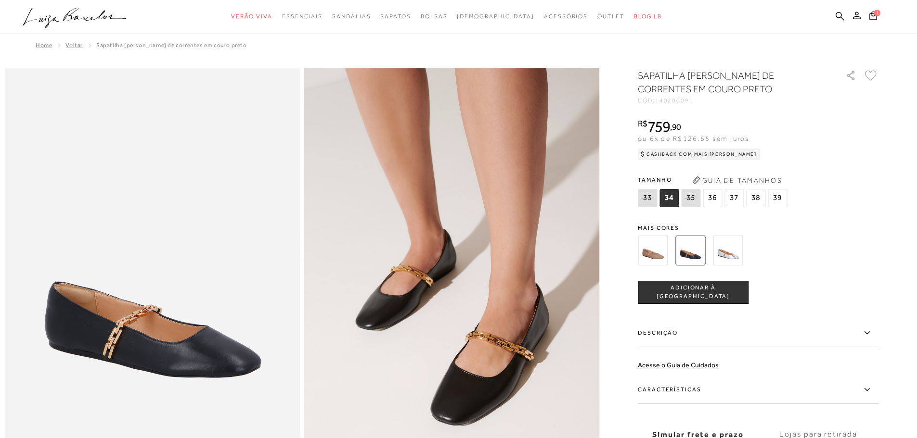
click at [731, 258] on img at bounding box center [728, 251] width 30 height 30
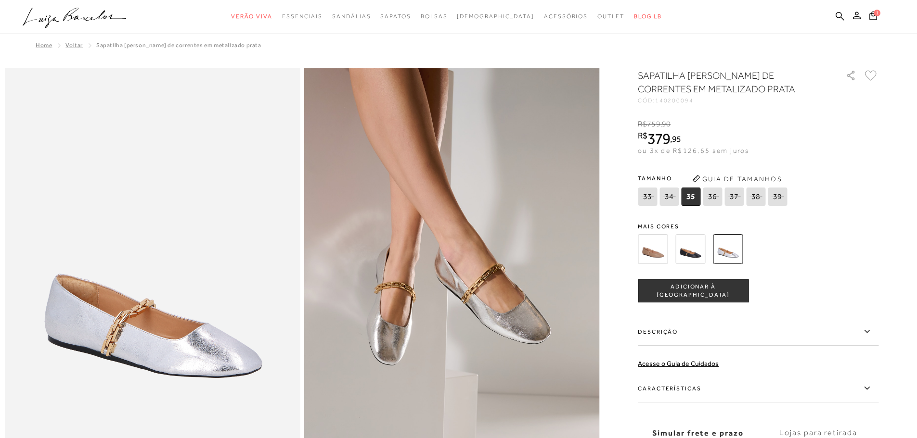
click at [704, 288] on span "ADICIONAR À [GEOGRAPHIC_DATA]" at bounding box center [693, 291] width 110 height 17
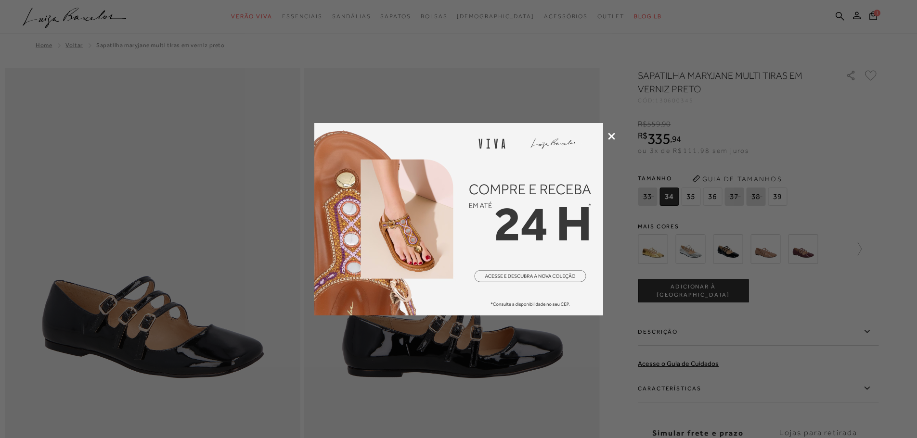
click at [607, 135] on div at bounding box center [458, 219] width 917 height 438
click at [607, 136] on div at bounding box center [458, 219] width 917 height 438
click at [610, 135] on icon at bounding box center [611, 136] width 7 height 7
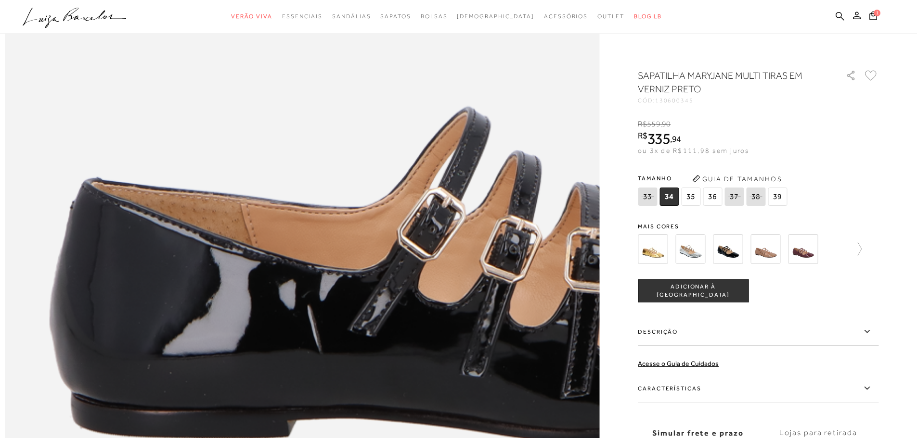
scroll to position [914, 0]
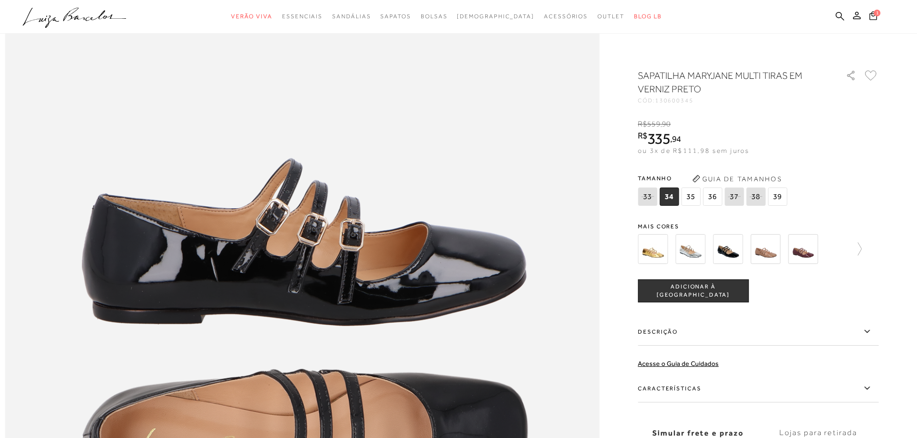
click at [771, 256] on img at bounding box center [765, 249] width 30 height 30
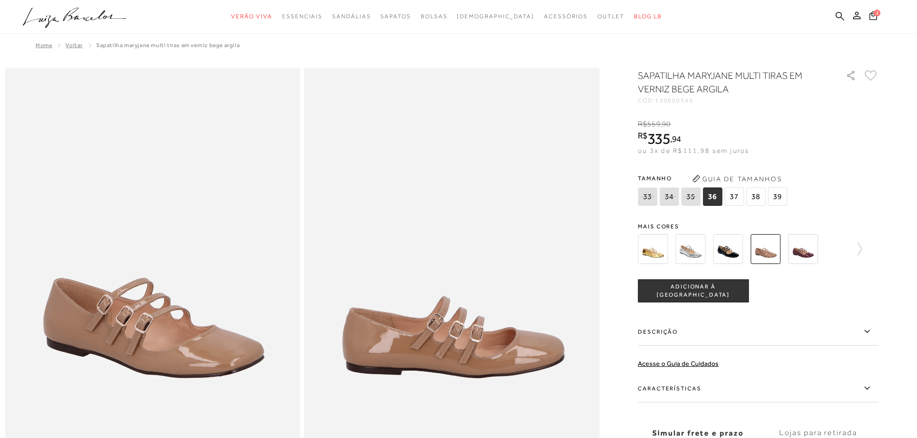
click at [814, 257] on img at bounding box center [803, 249] width 30 height 30
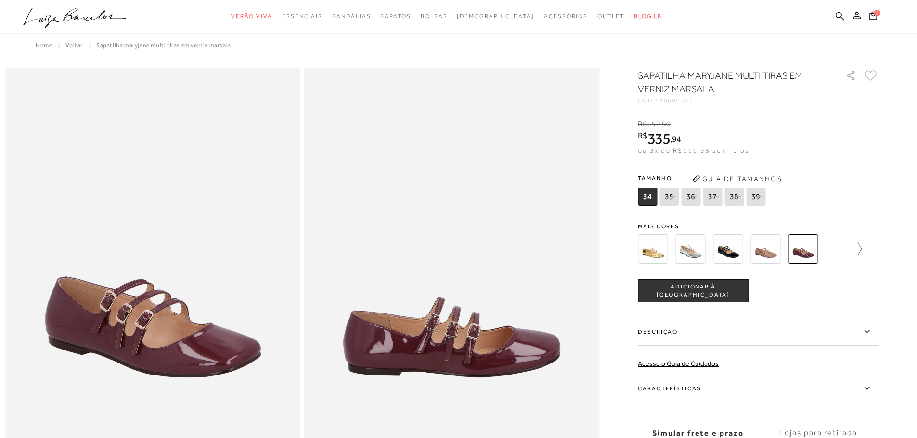
click at [856, 252] on icon at bounding box center [854, 249] width 13 height 13
click at [678, 256] on img at bounding box center [669, 249] width 30 height 30
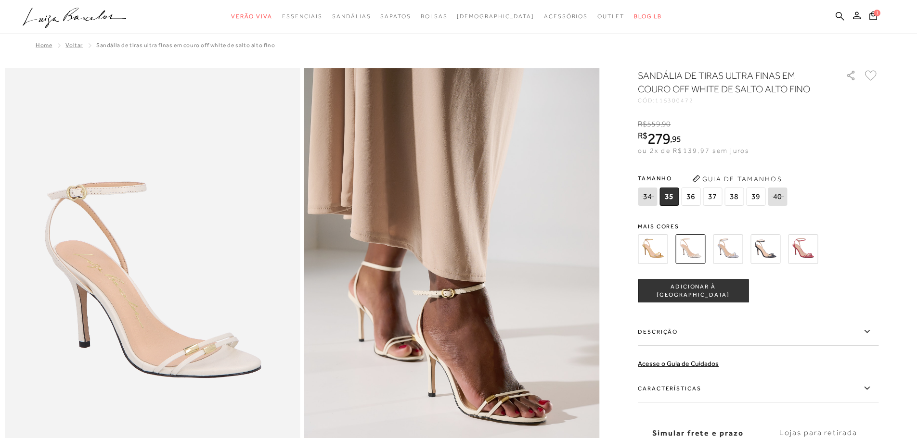
click at [774, 253] on img at bounding box center [765, 249] width 30 height 30
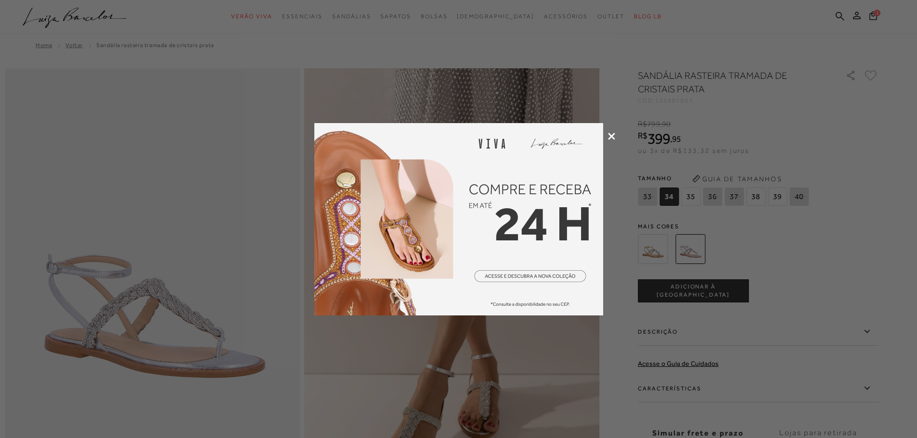
click at [612, 136] on icon at bounding box center [611, 136] width 7 height 7
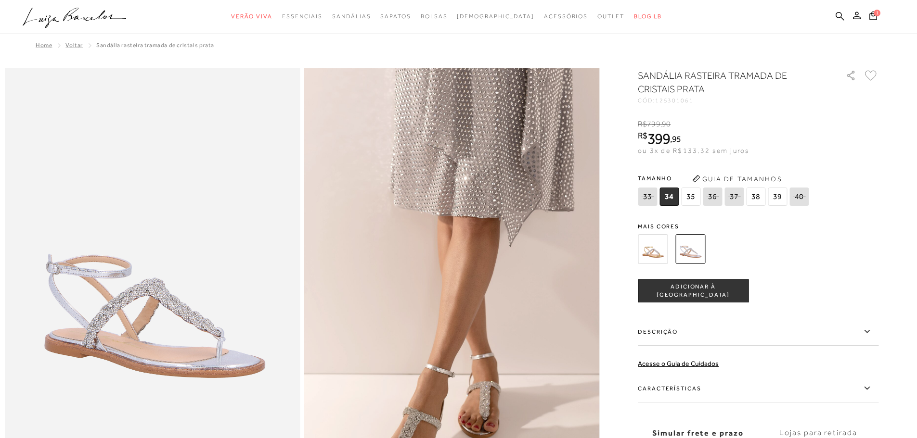
click at [835, 14] on icon at bounding box center [839, 16] width 9 height 9
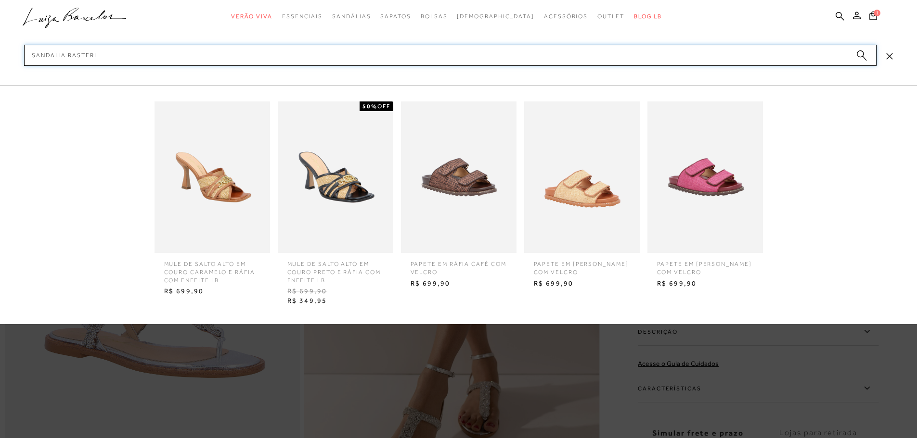
type input "sandalia rasteria"
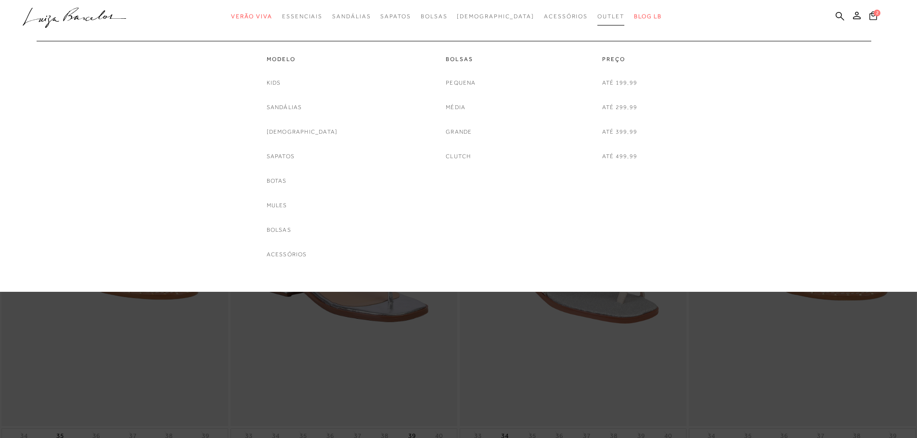
click at [597, 16] on span "Outlet" at bounding box center [610, 16] width 27 height 7
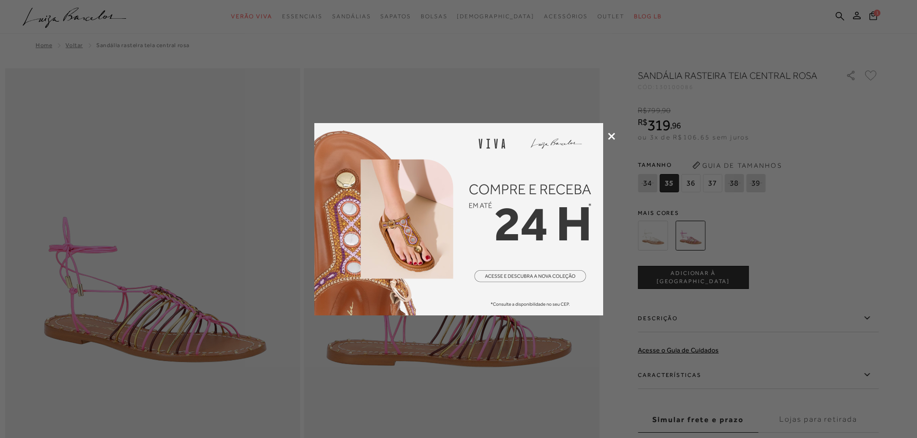
click at [609, 134] on icon at bounding box center [611, 136] width 7 height 7
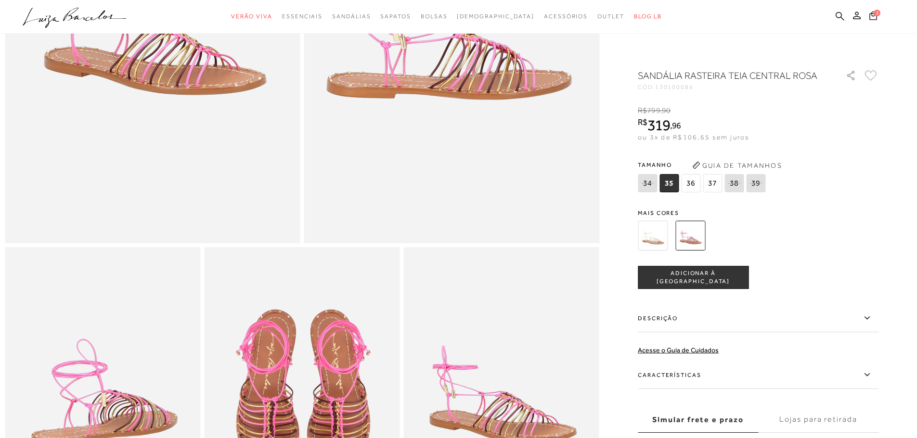
scroll to position [144, 0]
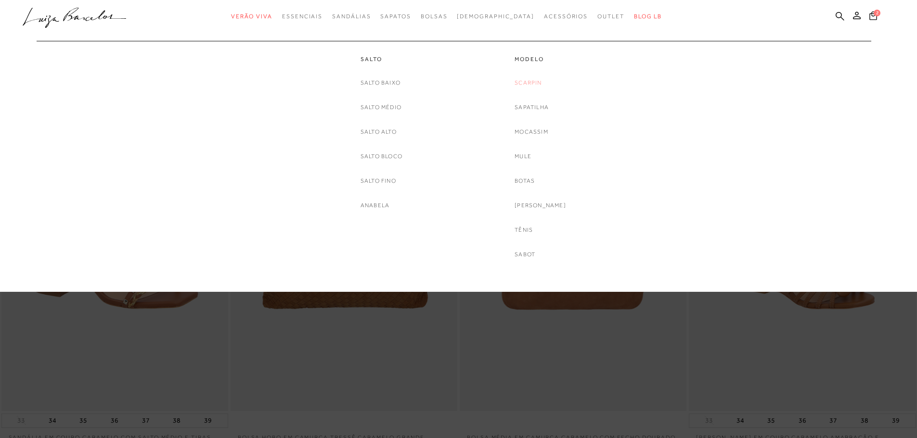
click at [537, 84] on link "Scarpin" at bounding box center [527, 83] width 27 height 10
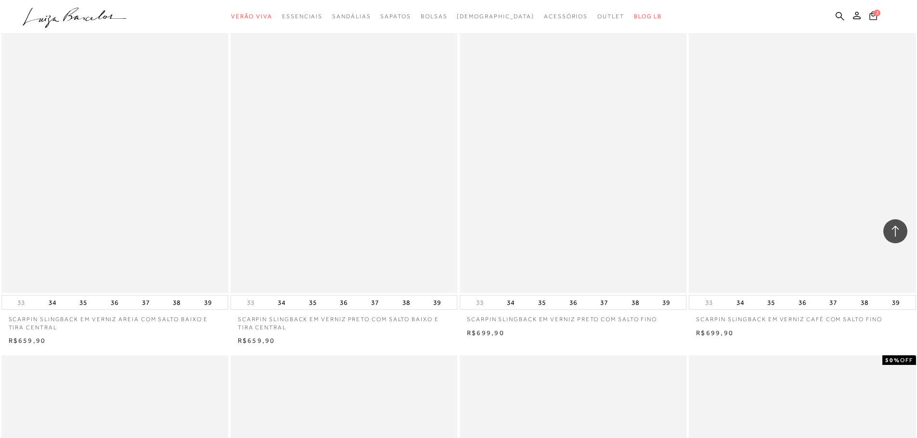
scroll to position [1636, 0]
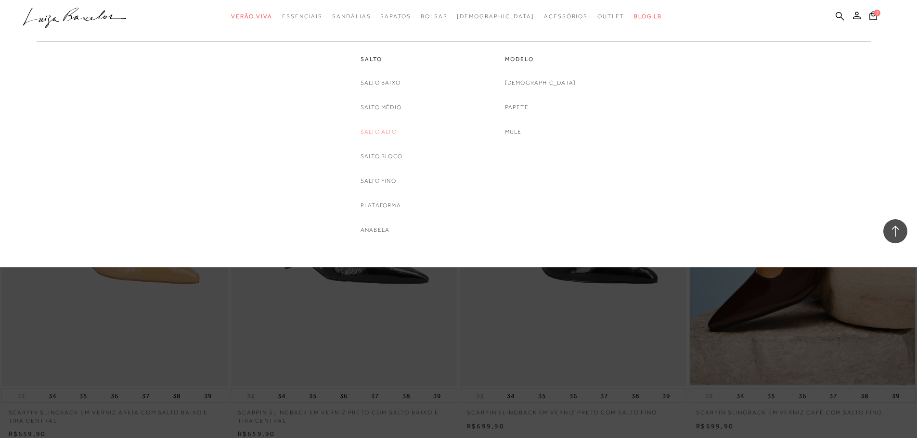
click at [383, 129] on link "Salto Alto" at bounding box center [378, 132] width 36 height 10
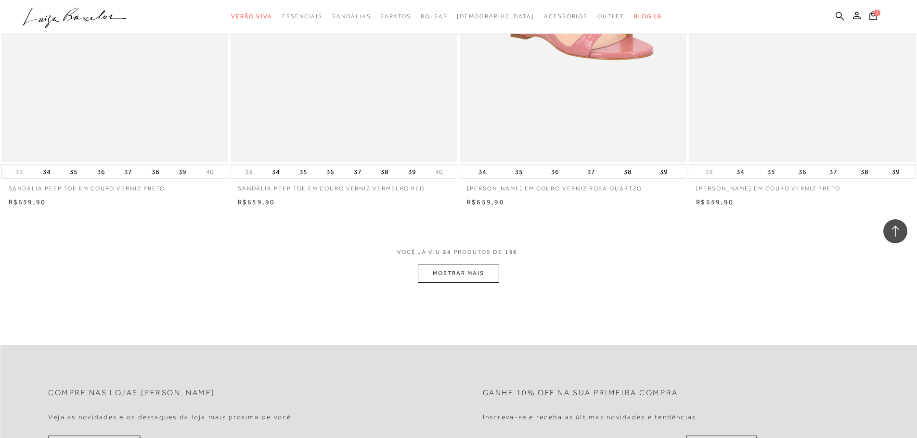
scroll to position [2406, 0]
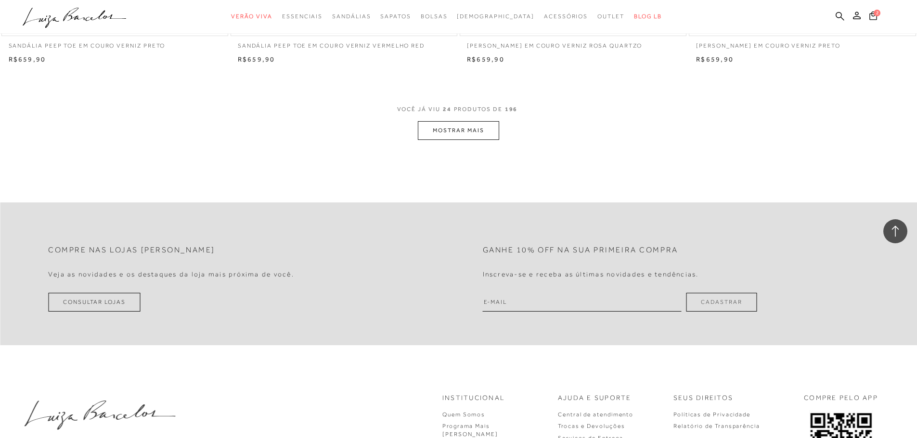
click at [452, 131] on button "MOSTRAR MAIS" at bounding box center [458, 130] width 81 height 19
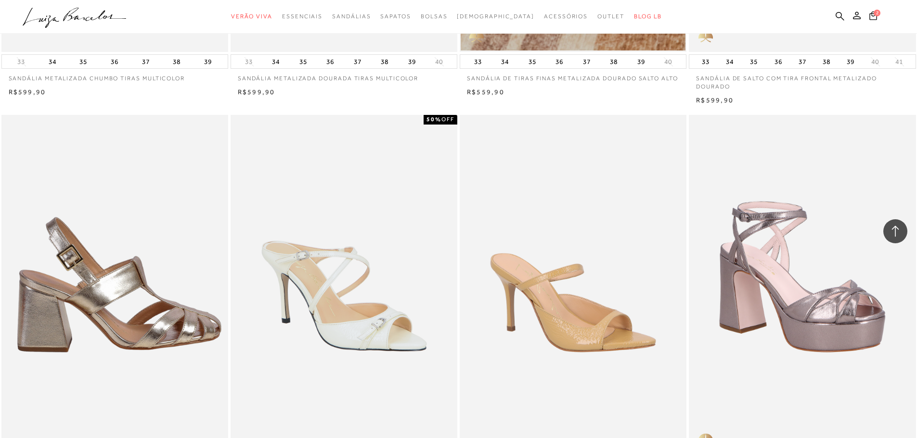
scroll to position [4620, 0]
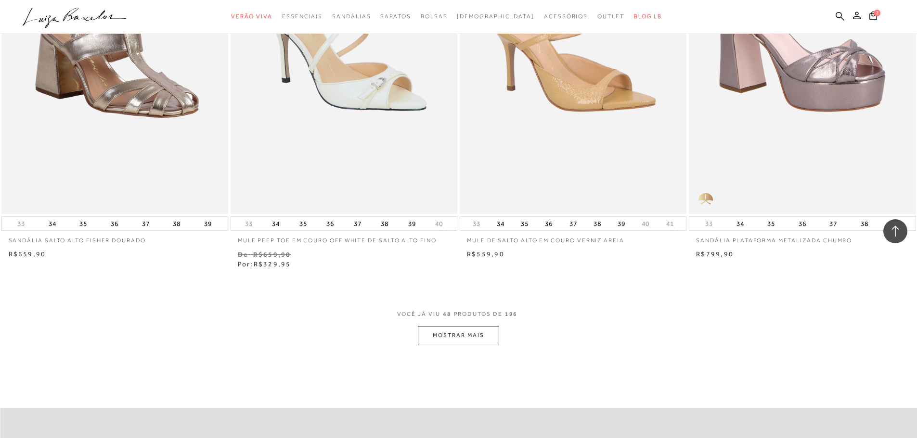
click at [478, 334] on button "MOSTRAR MAIS" at bounding box center [458, 335] width 81 height 19
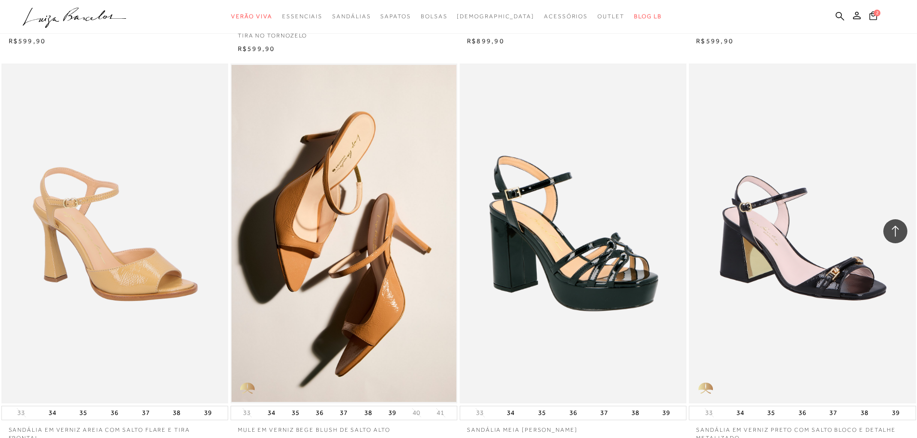
scroll to position [5294, 0]
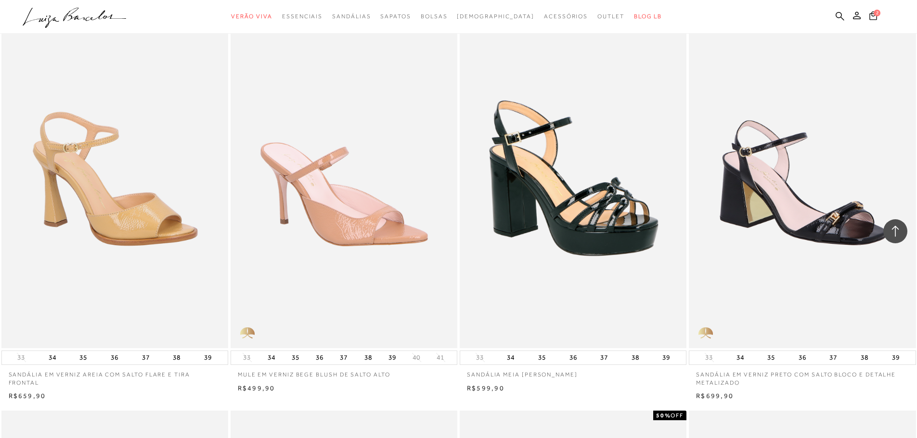
click at [342, 172] on img at bounding box center [344, 178] width 226 height 340
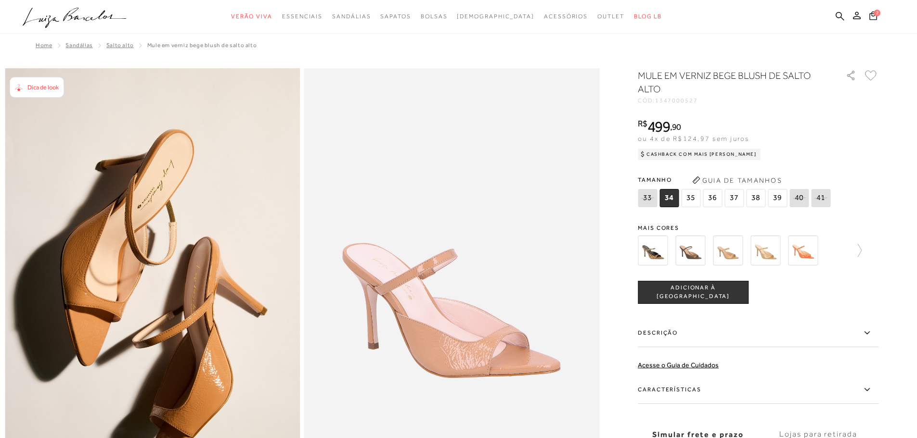
click at [692, 247] on img at bounding box center [690, 251] width 30 height 30
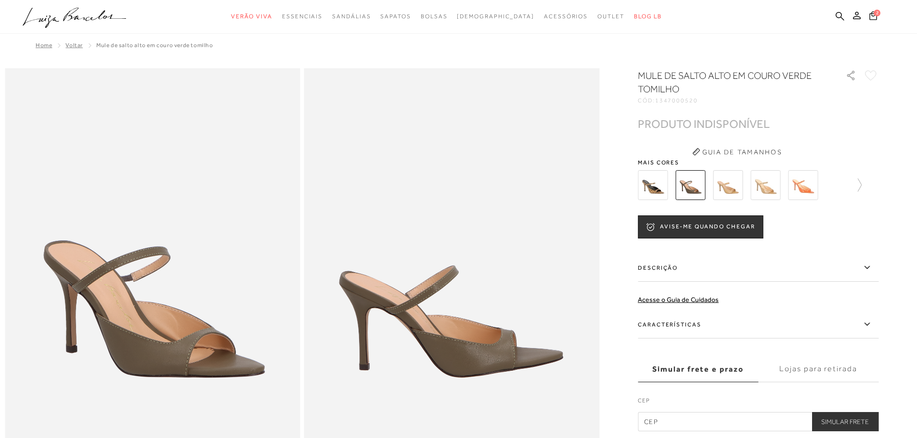
click at [804, 192] on img at bounding box center [803, 185] width 30 height 30
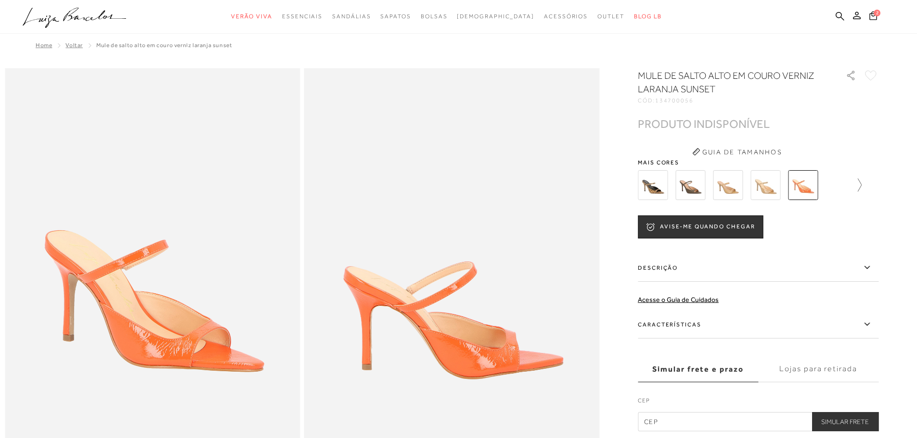
click at [857, 188] on icon at bounding box center [854, 185] width 13 height 13
click at [826, 188] on img at bounding box center [820, 185] width 30 height 30
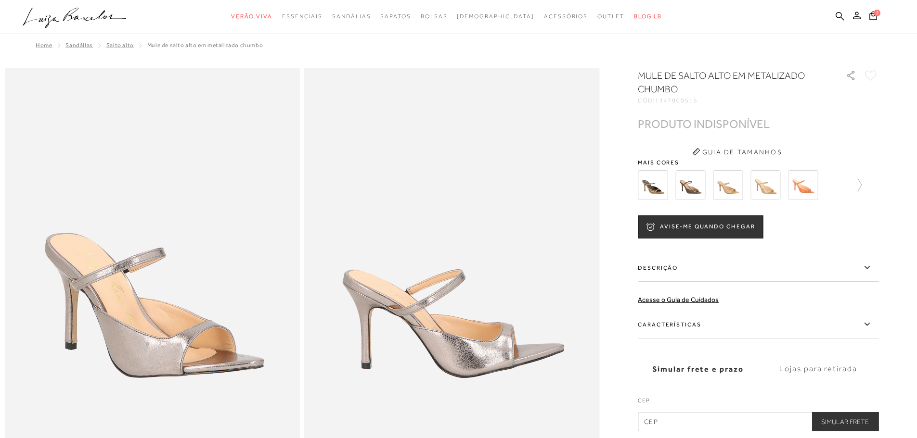
click at [775, 193] on img at bounding box center [765, 185] width 30 height 30
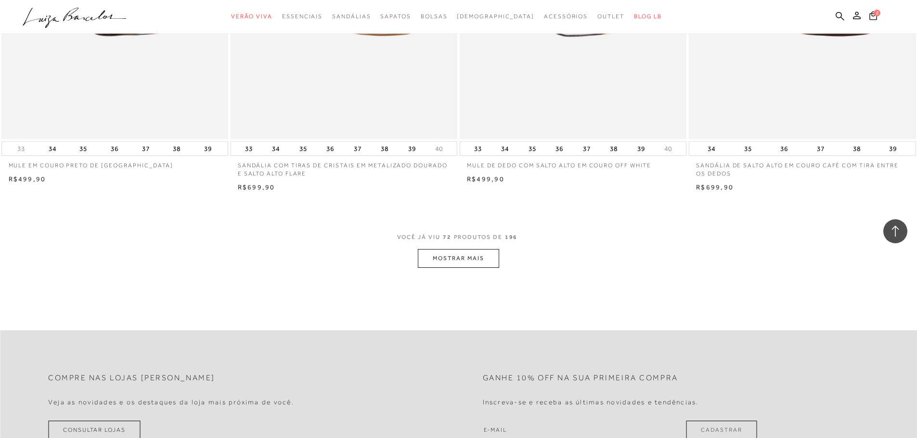
scroll to position [7026, 0]
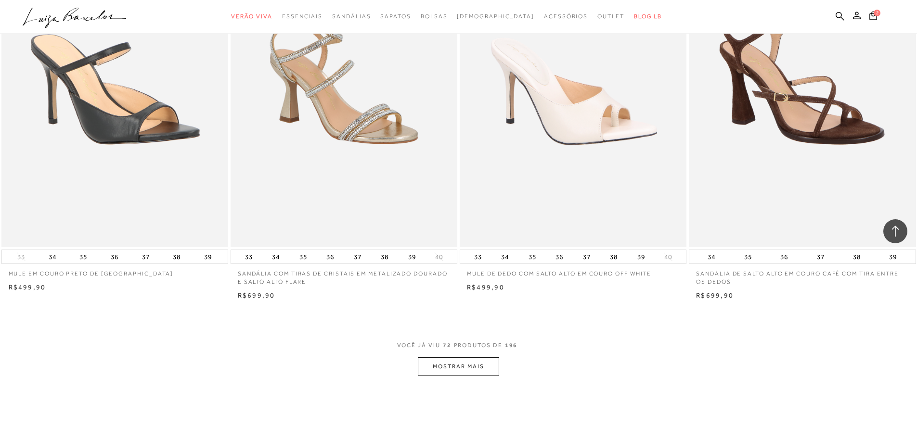
click at [425, 362] on button "MOSTRAR MAIS" at bounding box center [458, 367] width 81 height 19
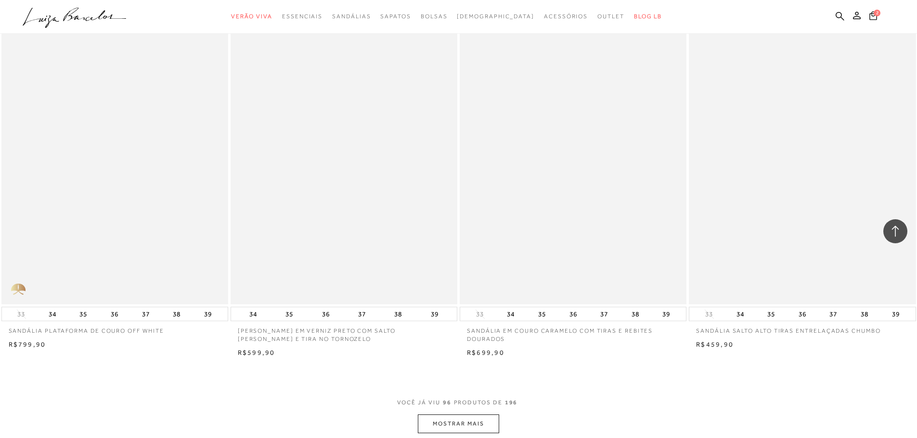
scroll to position [9528, 0]
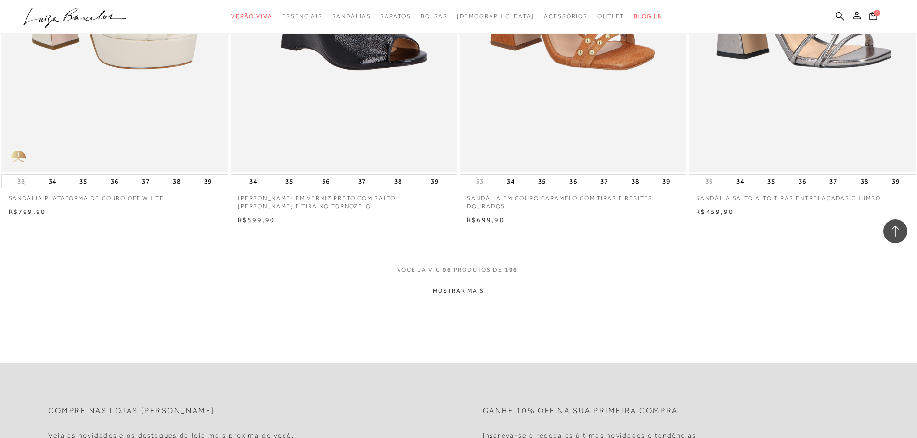
click at [464, 288] on button "MOSTRAR MAIS" at bounding box center [458, 291] width 81 height 19
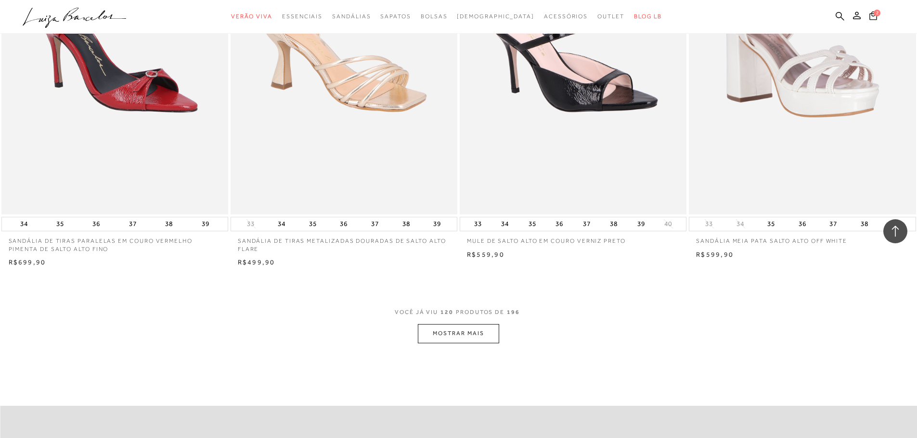
scroll to position [11887, 0]
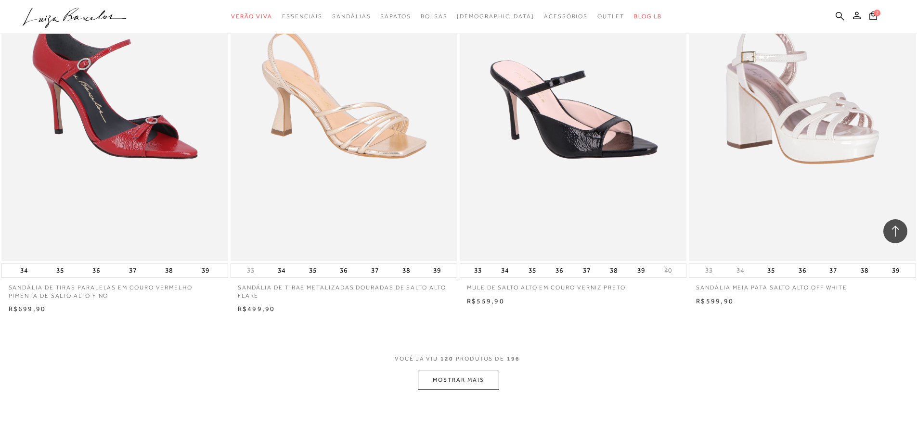
click at [456, 375] on button "MOSTRAR MAIS" at bounding box center [458, 380] width 81 height 19
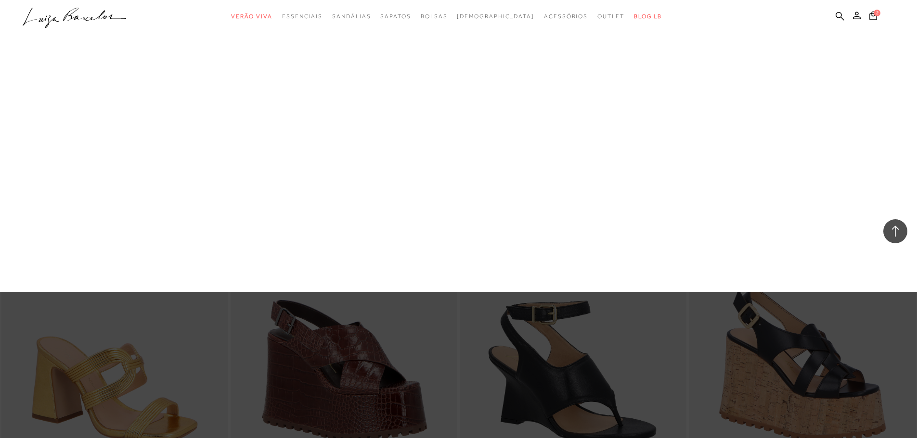
scroll to position [13619, 0]
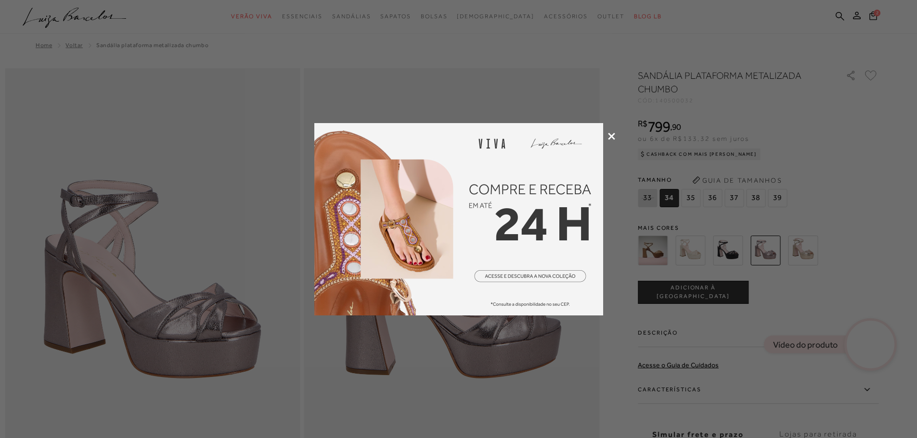
drag, startPoint x: 0, startPoint y: 0, endPoint x: 607, endPoint y: 138, distance: 622.4
click at [607, 138] on div at bounding box center [458, 219] width 917 height 438
click at [610, 136] on icon at bounding box center [611, 136] width 7 height 7
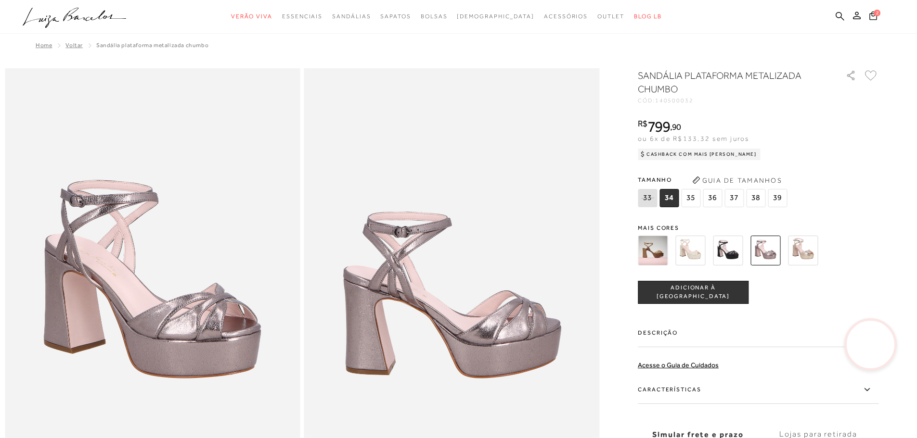
click at [798, 257] on img at bounding box center [803, 251] width 30 height 30
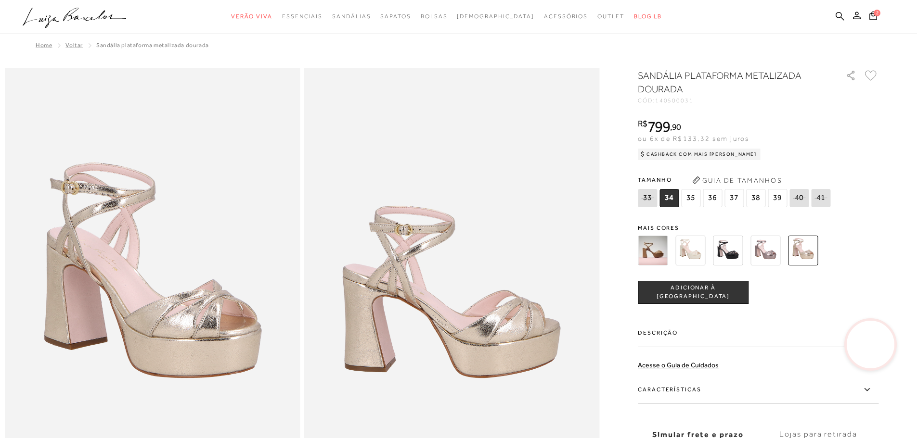
click at [697, 258] on img at bounding box center [690, 251] width 30 height 30
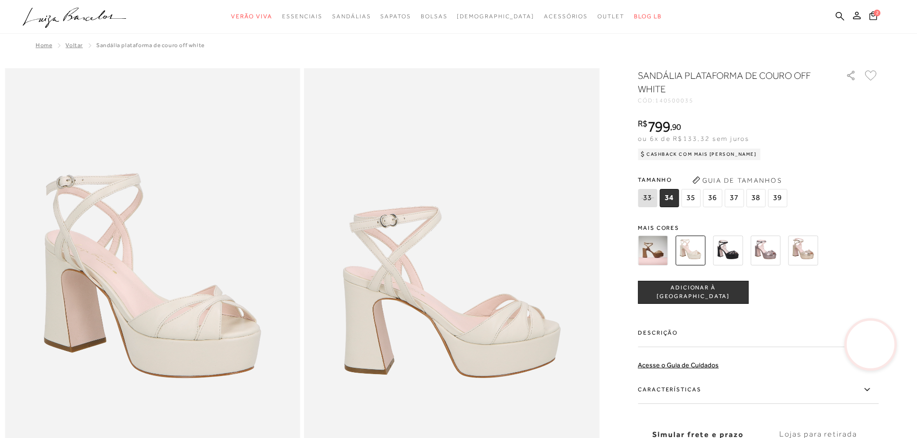
click at [812, 259] on img at bounding box center [803, 251] width 30 height 30
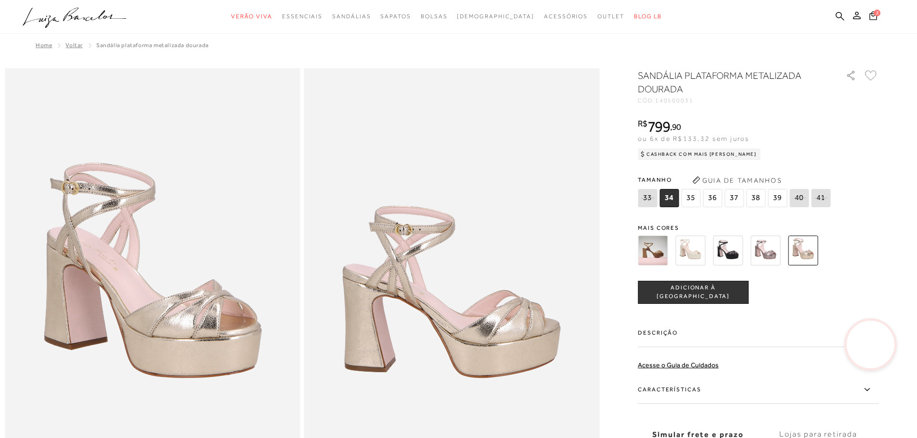
click at [771, 255] on img at bounding box center [765, 251] width 30 height 30
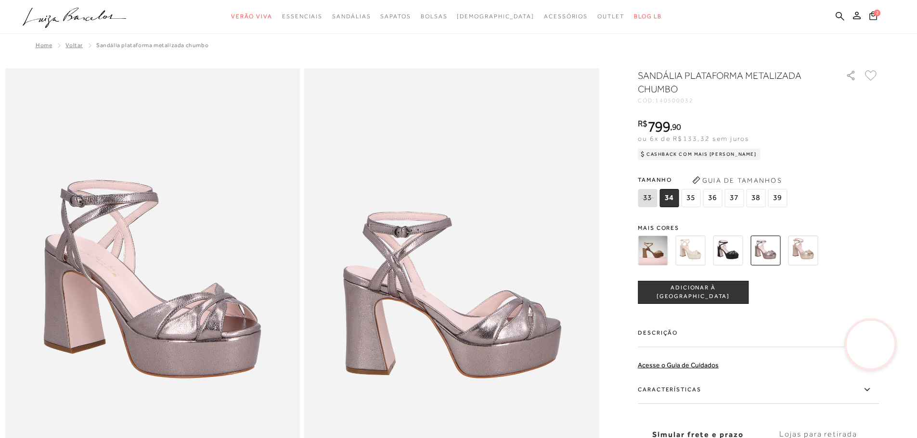
click at [876, 338] on video at bounding box center [870, 344] width 45 height 45
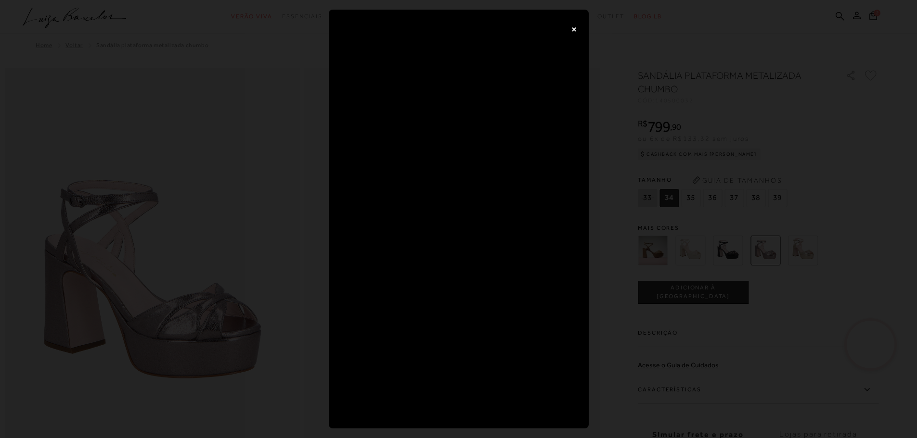
click at [572, 28] on button "×" at bounding box center [573, 28] width 19 height 19
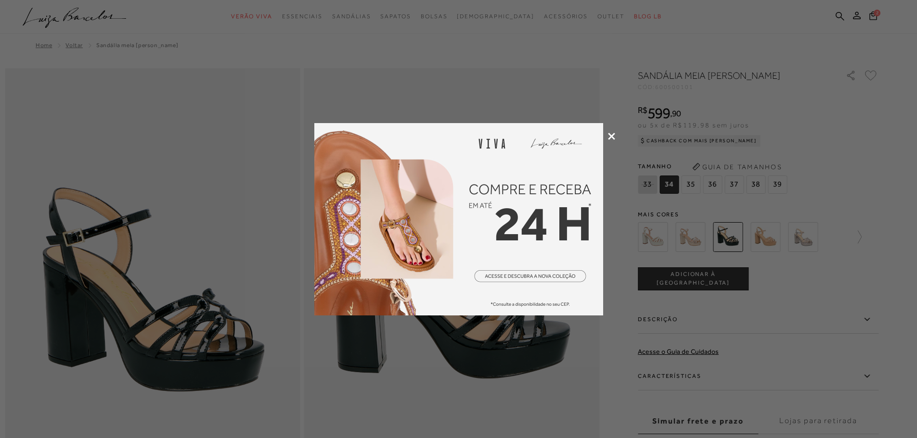
click at [610, 134] on icon at bounding box center [611, 136] width 7 height 7
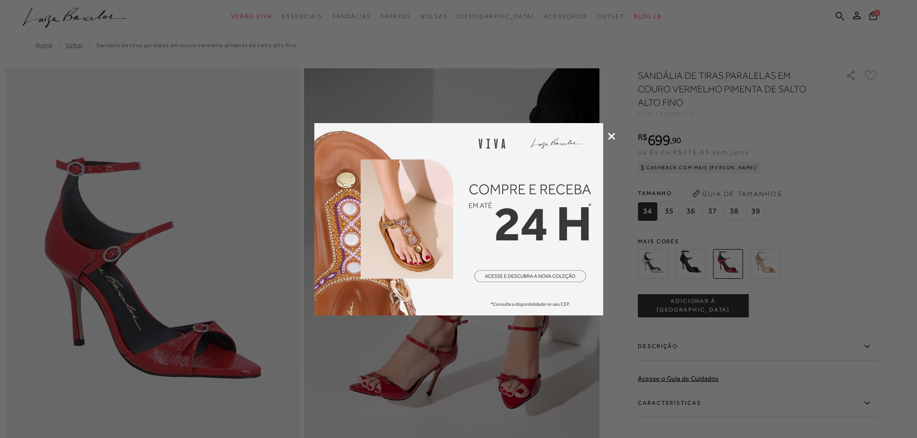
click at [608, 137] on icon at bounding box center [611, 136] width 7 height 7
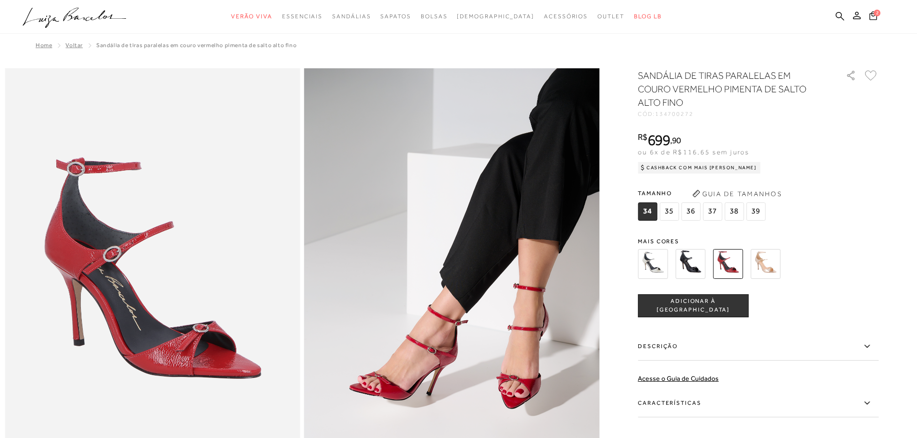
click at [770, 270] on img at bounding box center [765, 264] width 30 height 30
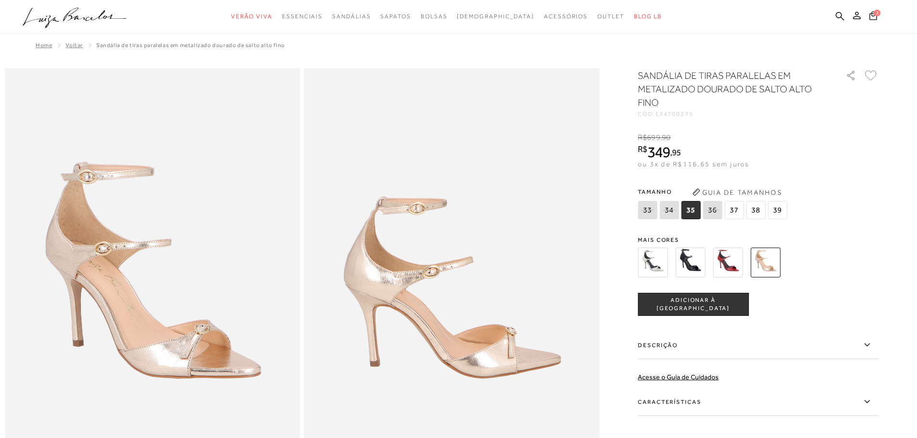
click at [733, 267] on img at bounding box center [728, 263] width 30 height 30
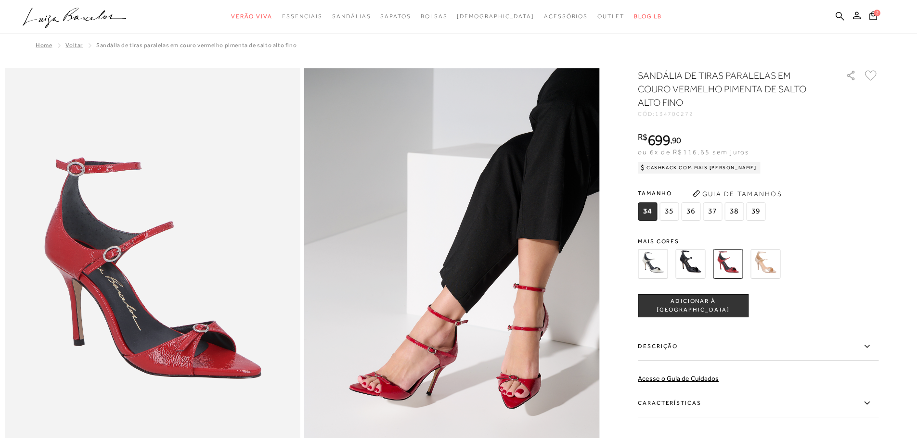
click at [697, 267] on img at bounding box center [690, 264] width 30 height 30
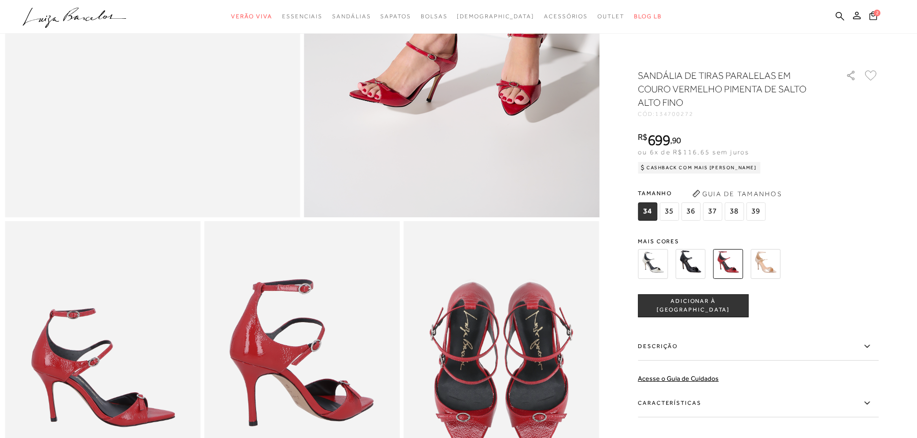
scroll to position [481, 0]
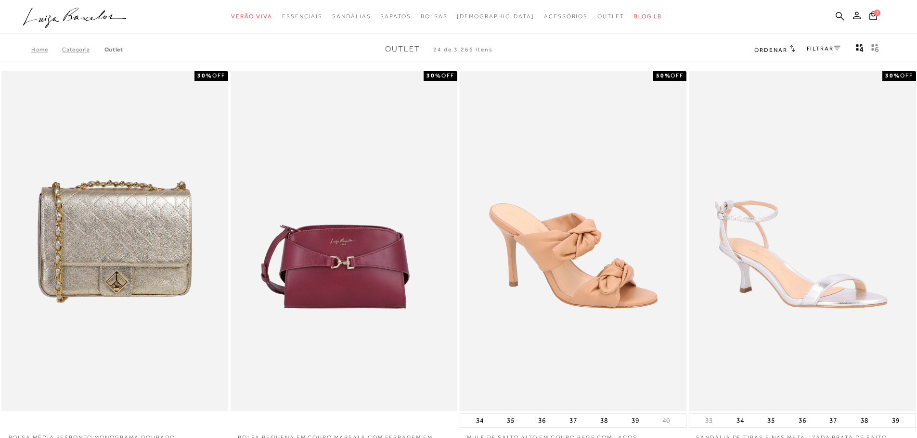
click at [819, 46] on link "FILTRAR" at bounding box center [824, 48] width 34 height 7
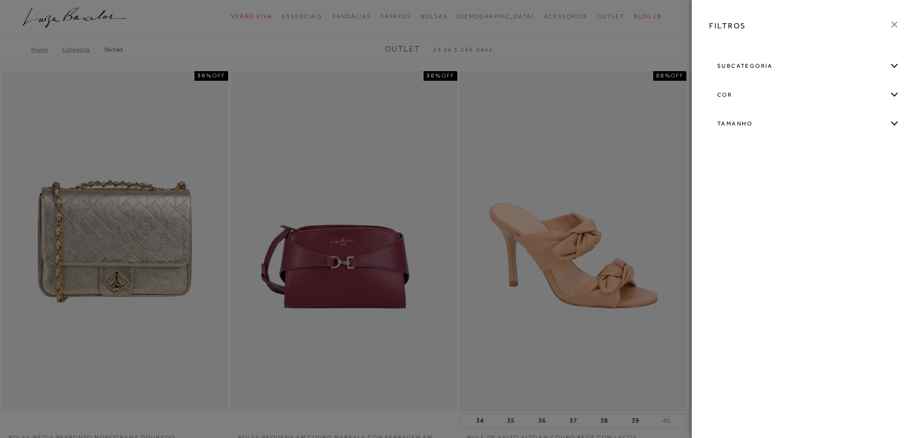
click at [894, 67] on div "subcategoria" at bounding box center [804, 66] width 190 height 26
click at [895, 23] on icon at bounding box center [894, 24] width 11 height 11
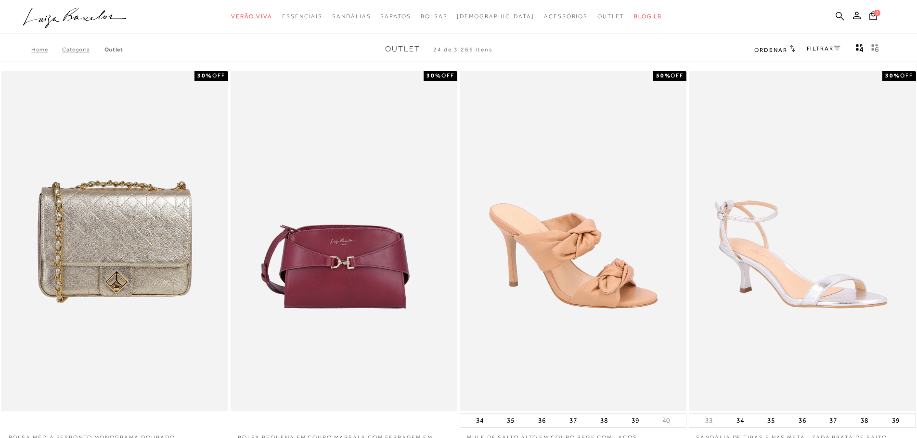
click at [840, 15] on icon at bounding box center [839, 16] width 9 height 9
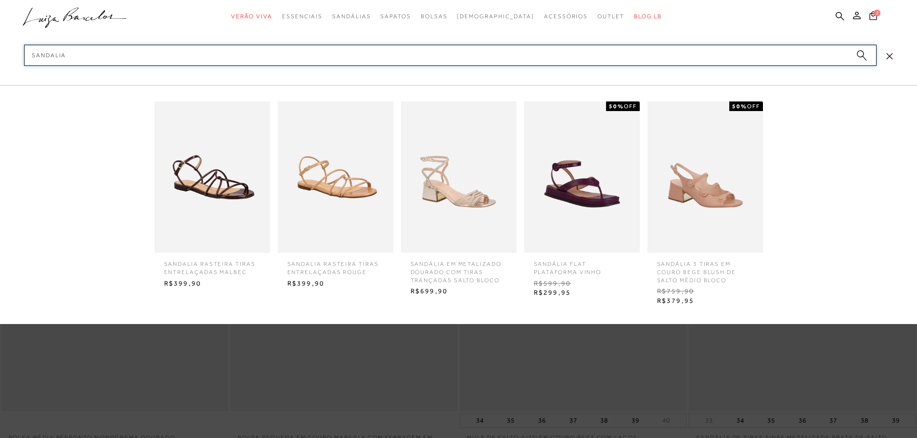
type input "sandalia"
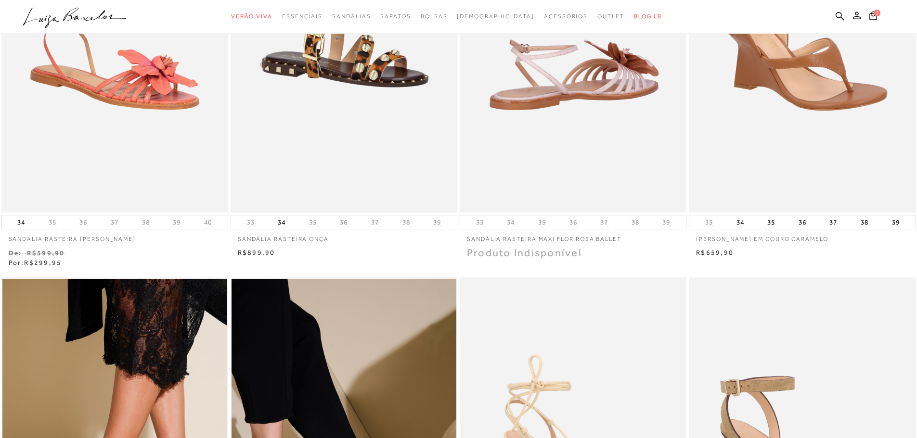
scroll to position [144, 0]
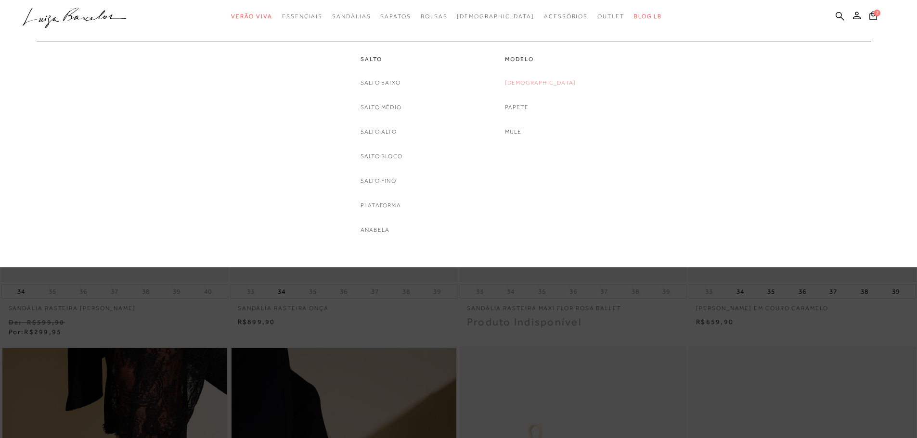
click at [531, 81] on link "[DEMOGRAPHIC_DATA]" at bounding box center [540, 83] width 71 height 10
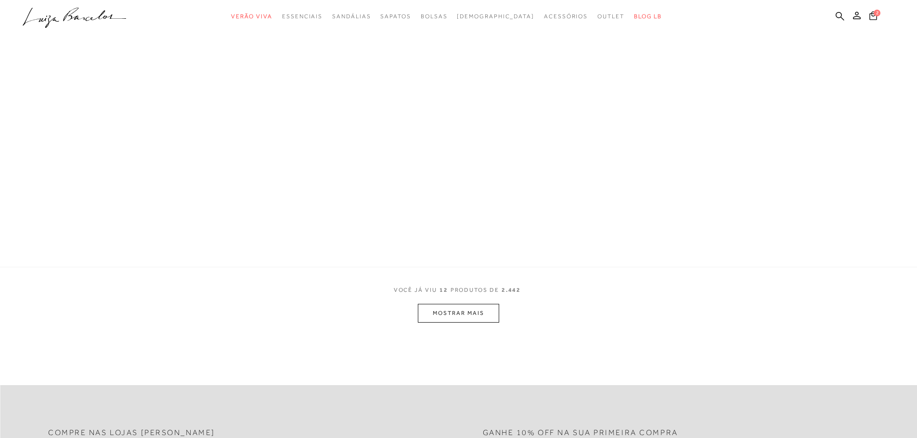
scroll to position [67, 0]
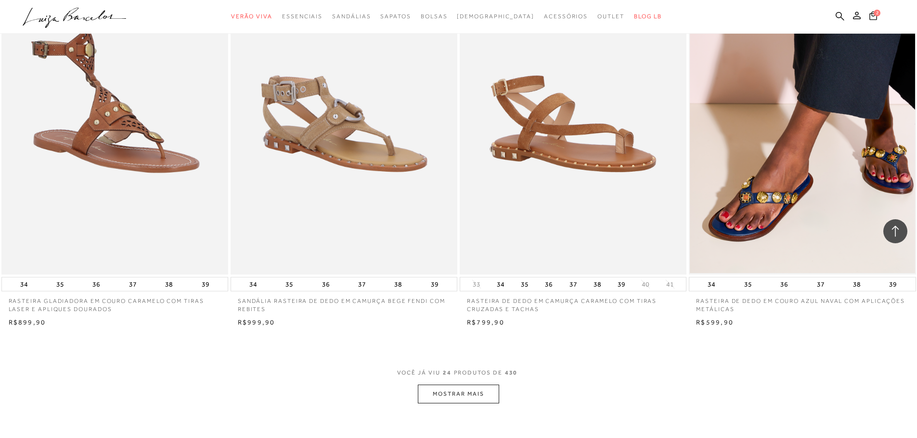
scroll to position [2166, 0]
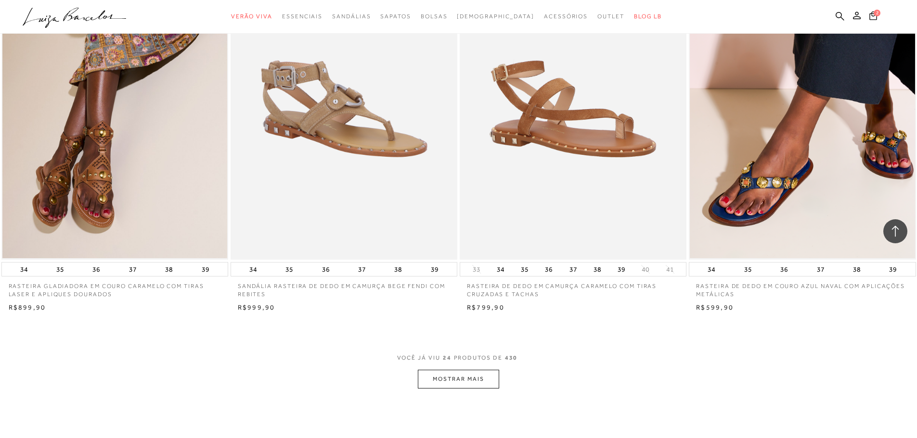
click at [462, 386] on button "MOSTRAR MAIS" at bounding box center [458, 379] width 81 height 19
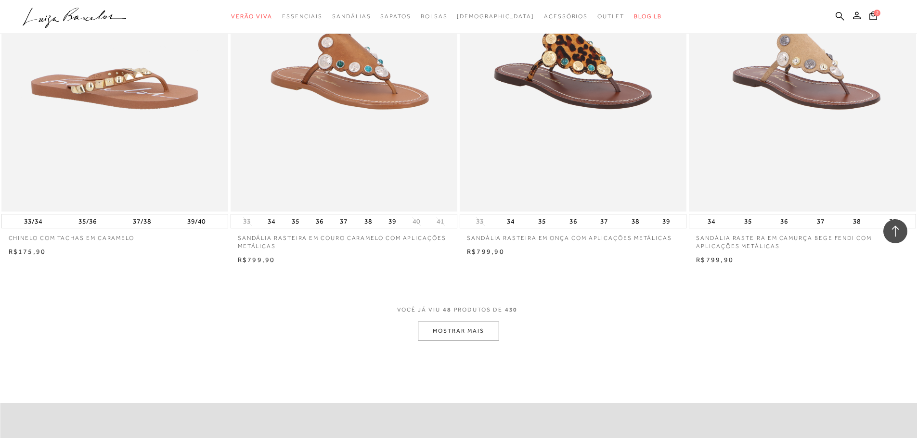
scroll to position [4764, 0]
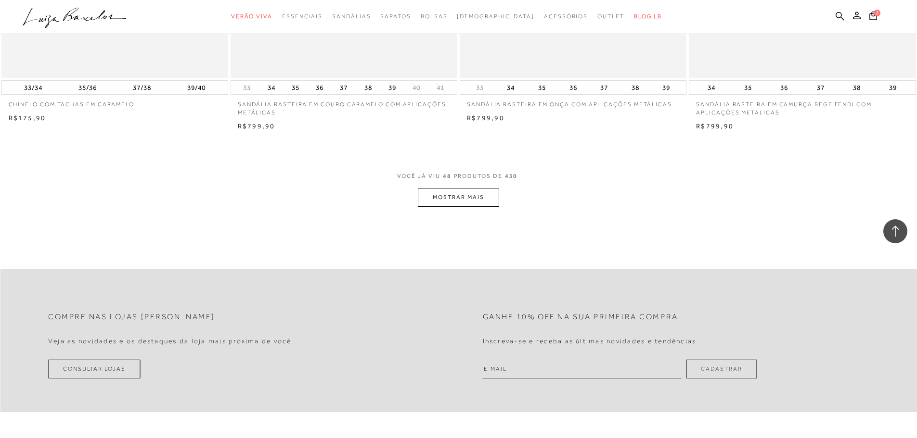
click at [454, 199] on button "MOSTRAR MAIS" at bounding box center [458, 197] width 81 height 19
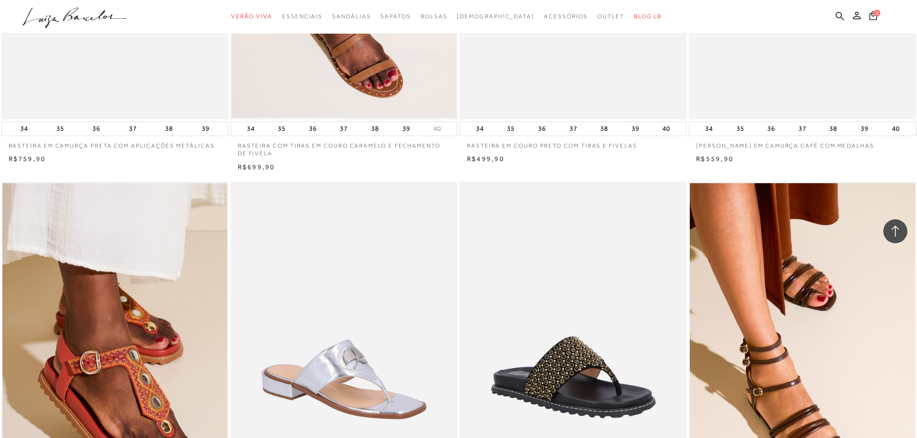
scroll to position [6978, 0]
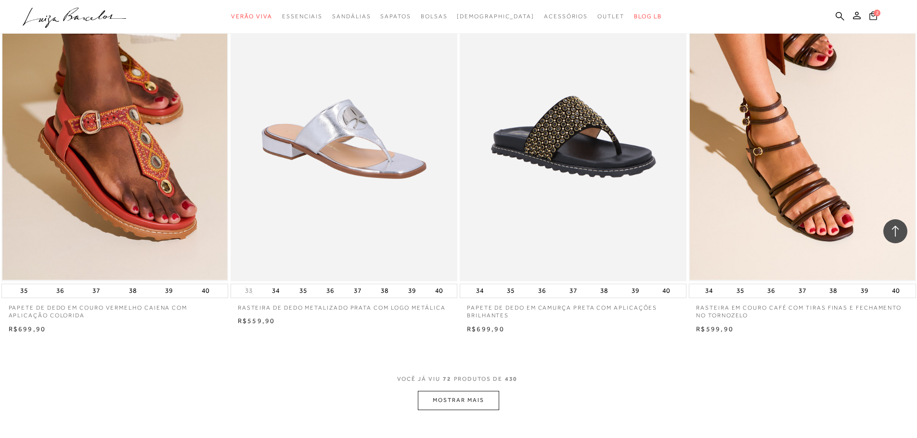
click at [474, 398] on button "MOSTRAR MAIS" at bounding box center [458, 400] width 81 height 19
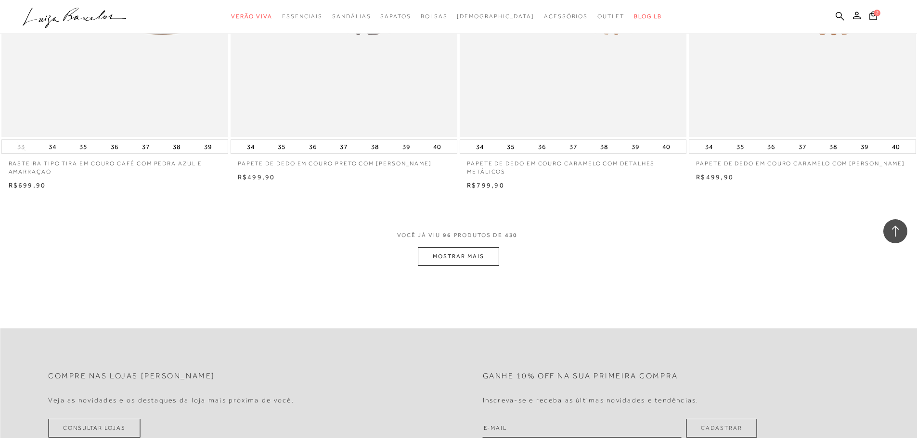
scroll to position [9625, 0]
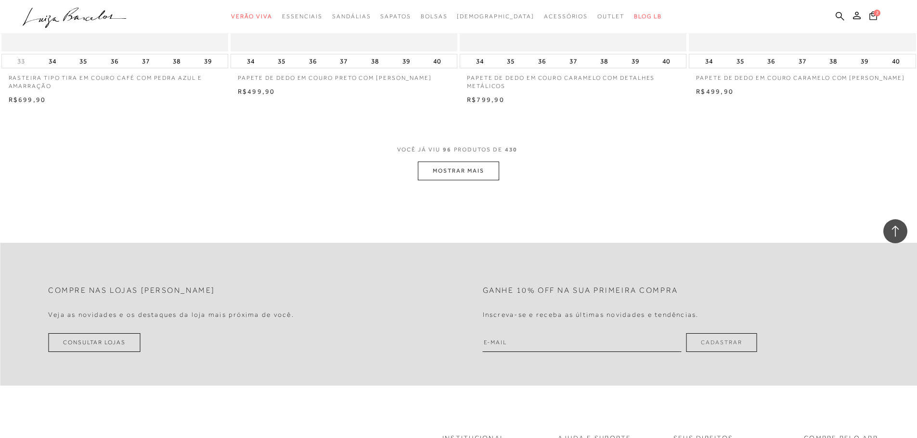
click at [464, 176] on button "MOSTRAR MAIS" at bounding box center [458, 171] width 81 height 19
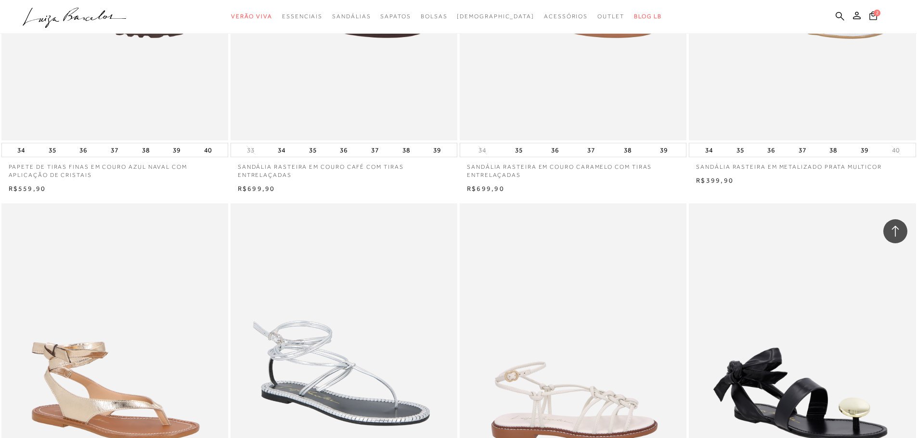
scroll to position [11838, 0]
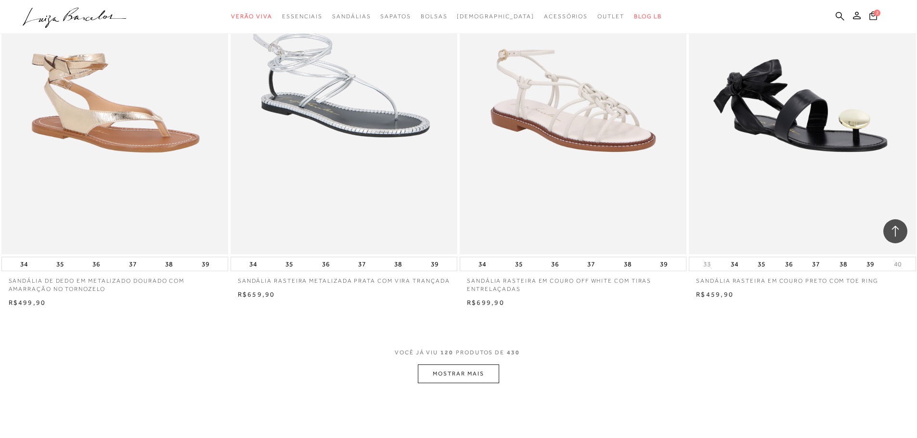
click at [458, 379] on button "MOSTRAR MAIS" at bounding box center [458, 374] width 81 height 19
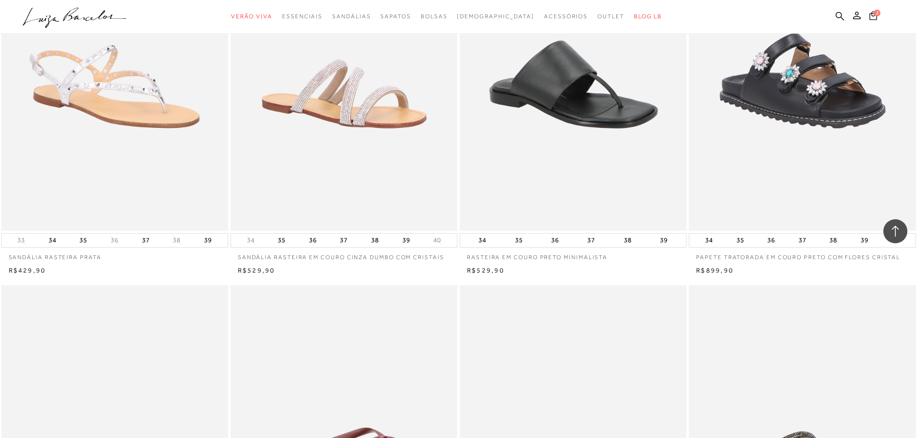
scroll to position [14052, 0]
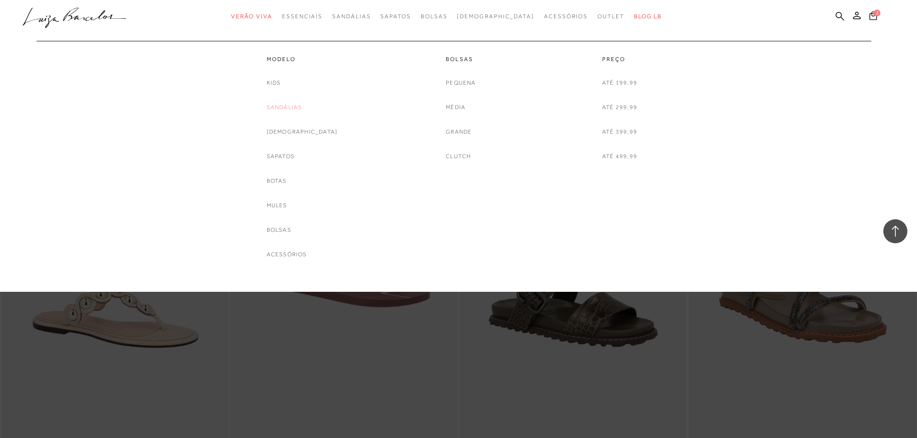
click at [292, 108] on link "Sandálias" at bounding box center [285, 108] width 36 height 10
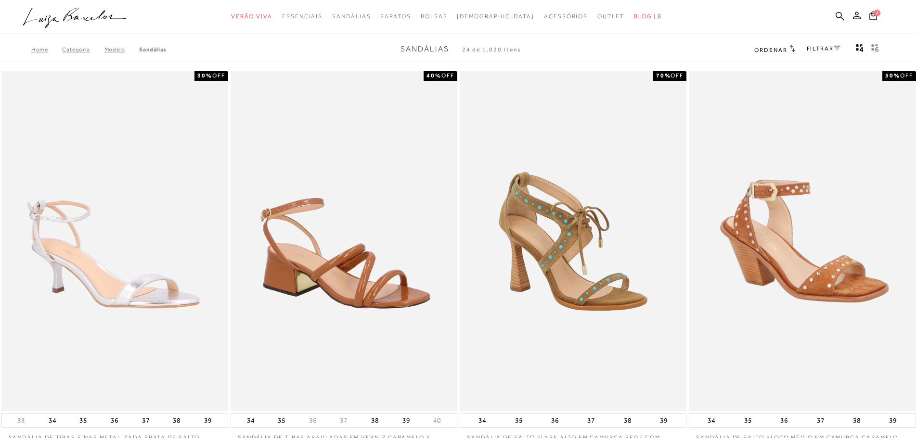
click at [872, 15] on icon at bounding box center [873, 15] width 8 height 9
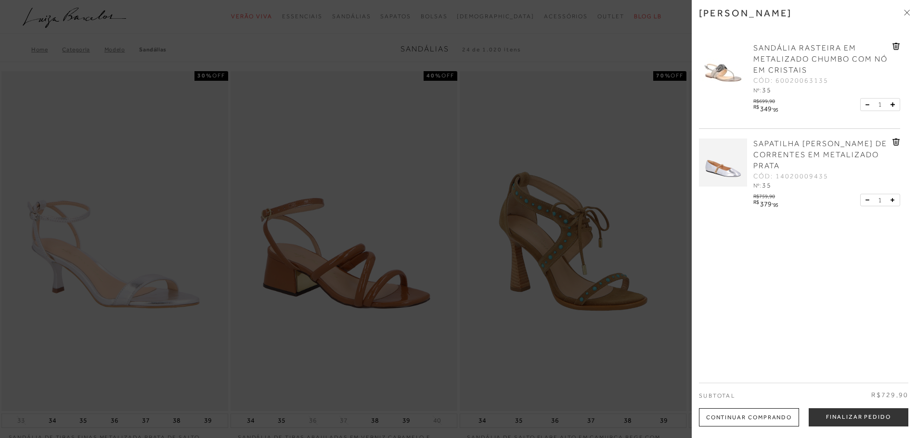
click at [787, 60] on span "SANDÁLIA RASTEIRA EM METALIZADO CHUMBO COM NÓ EM CRISTAIS" at bounding box center [820, 59] width 134 height 31
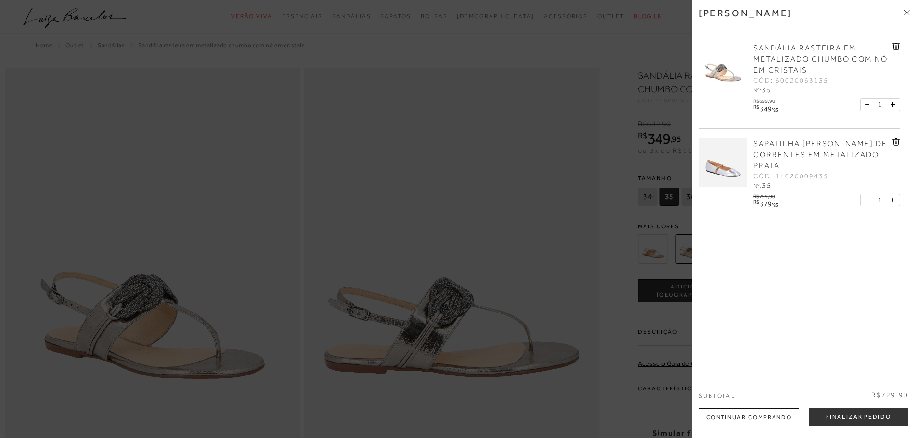
click at [460, 279] on div at bounding box center [458, 219] width 917 height 438
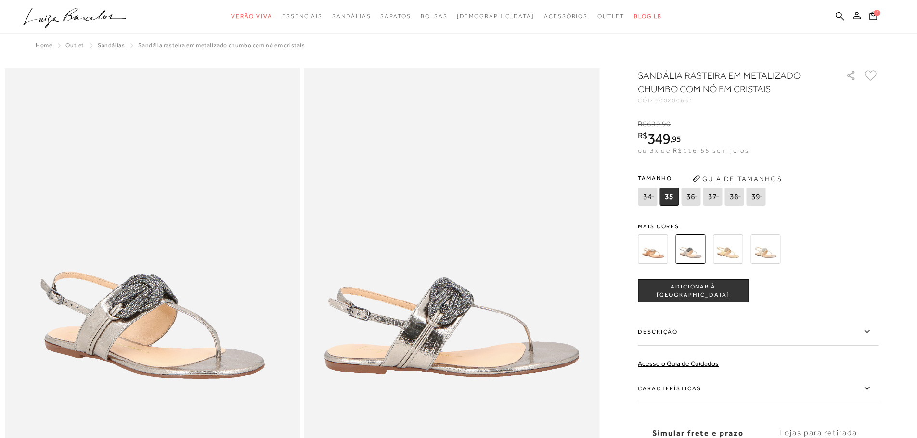
click at [664, 256] on img at bounding box center [653, 249] width 30 height 30
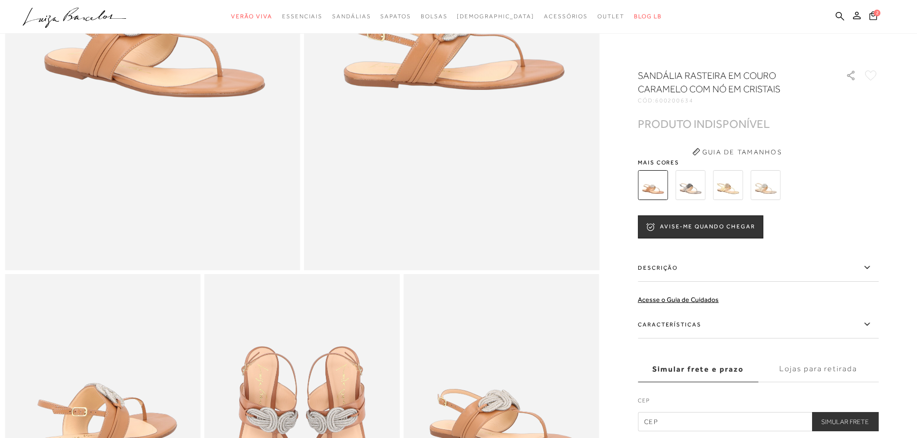
scroll to position [337, 0]
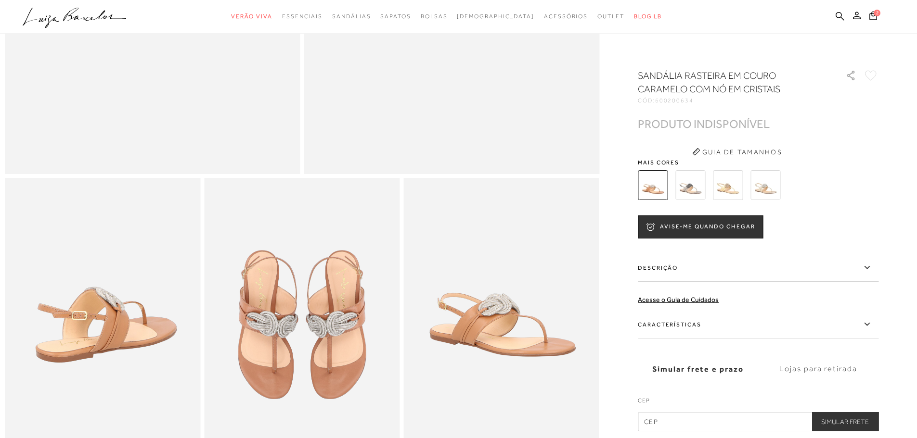
click at [768, 187] on img at bounding box center [765, 185] width 30 height 30
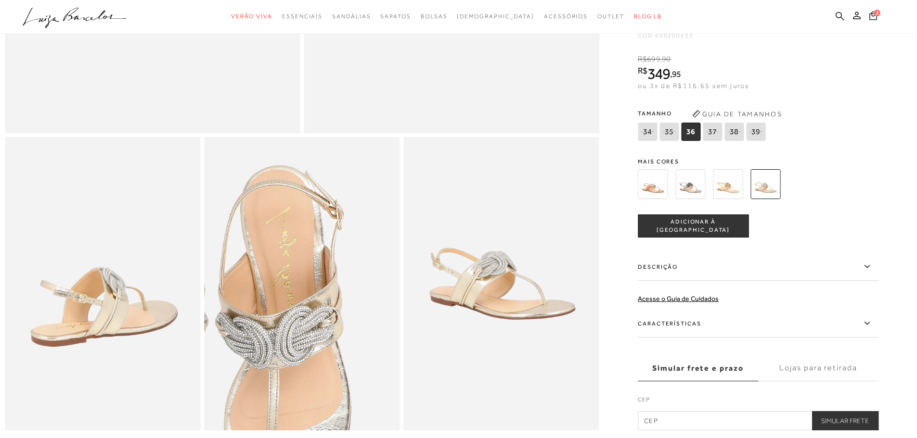
scroll to position [385, 0]
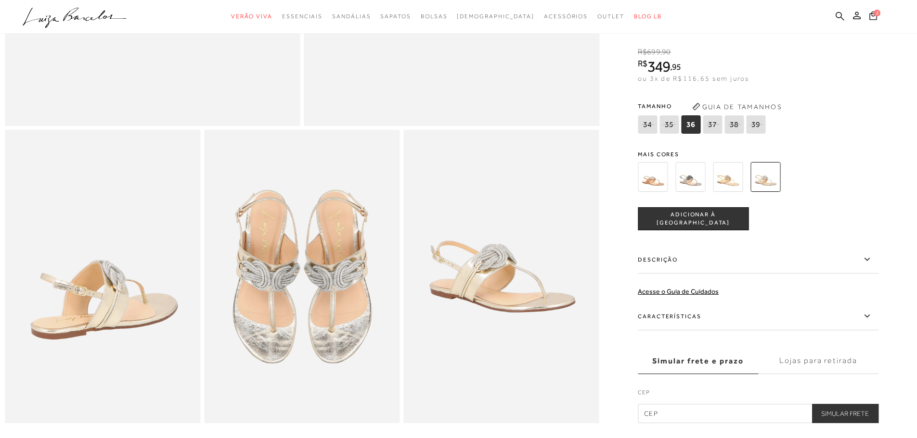
click at [698, 189] on img at bounding box center [690, 177] width 30 height 30
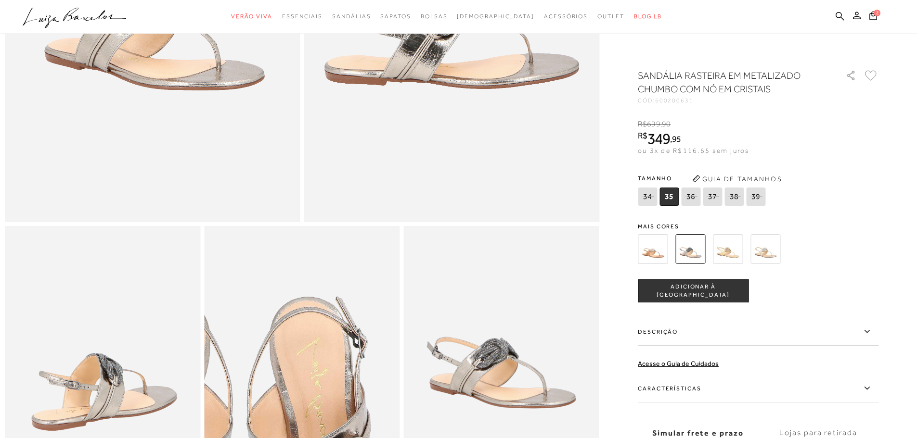
scroll to position [433, 0]
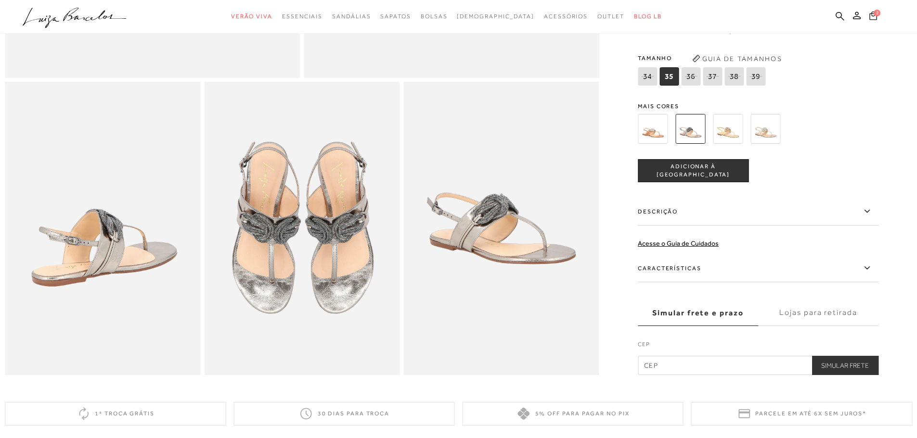
click at [876, 15] on span "2" at bounding box center [876, 13] width 7 height 7
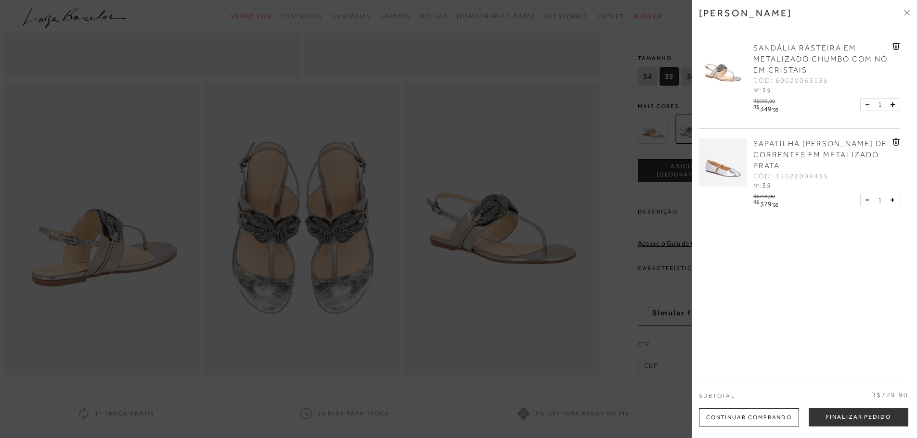
click at [713, 168] on img at bounding box center [723, 163] width 48 height 48
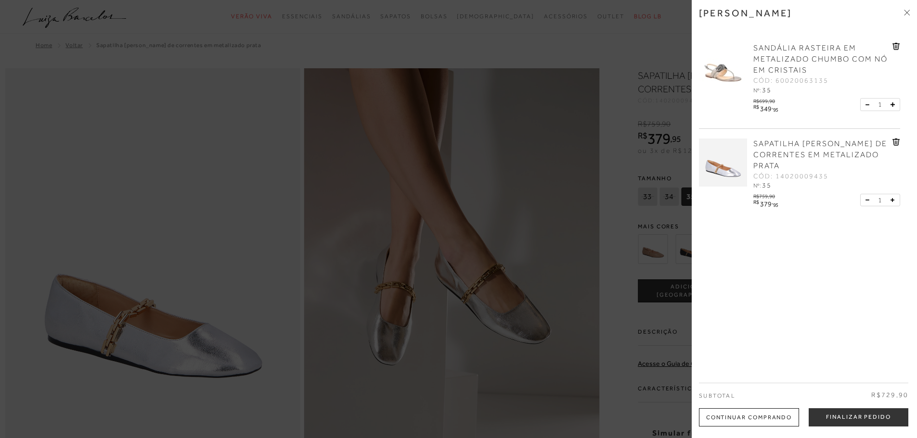
click at [128, 346] on div at bounding box center [458, 219] width 917 height 438
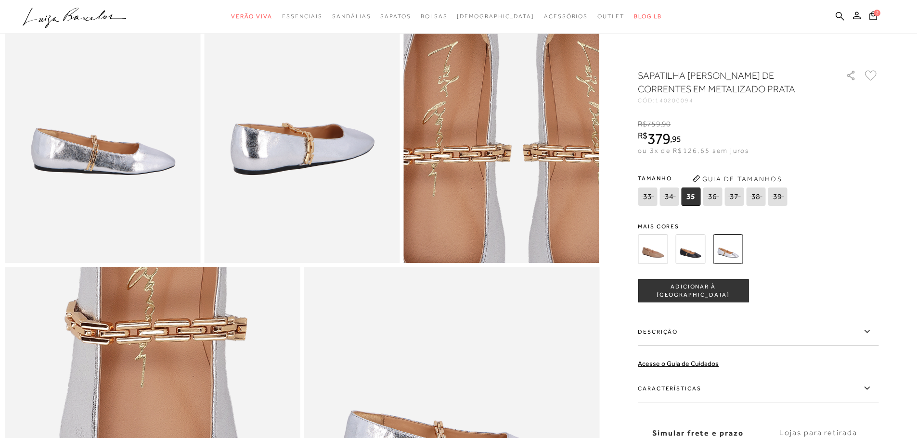
scroll to position [626, 0]
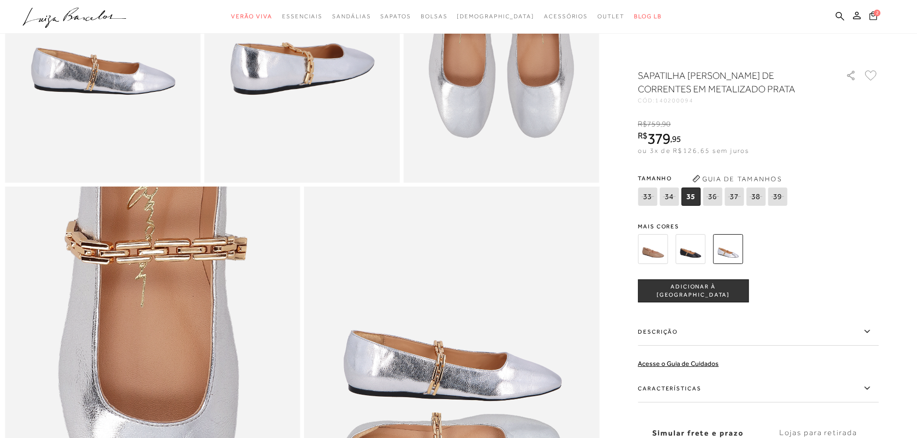
click at [873, 14] on icon at bounding box center [873, 15] width 8 height 9
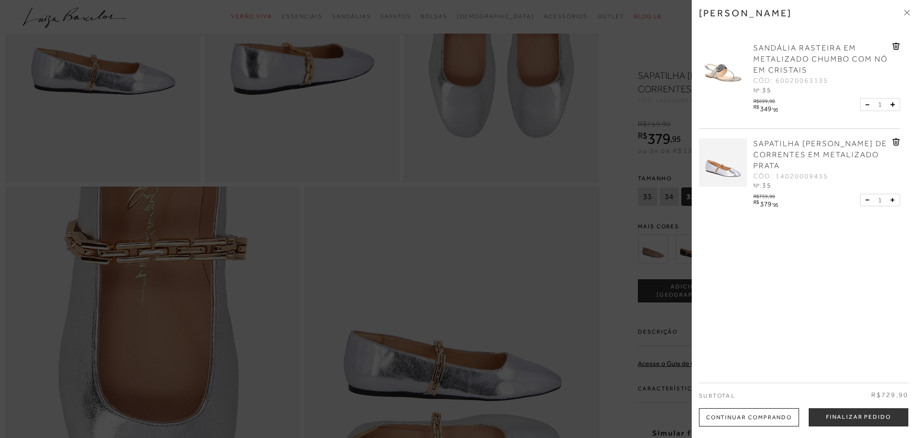
click at [896, 140] on icon at bounding box center [895, 142] width 7 height 7
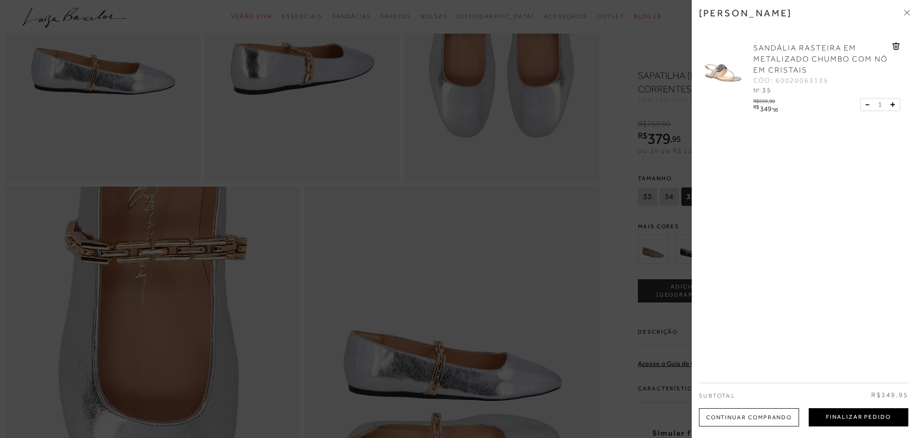
click at [847, 419] on button "Finalizar Pedido" at bounding box center [858, 418] width 100 height 18
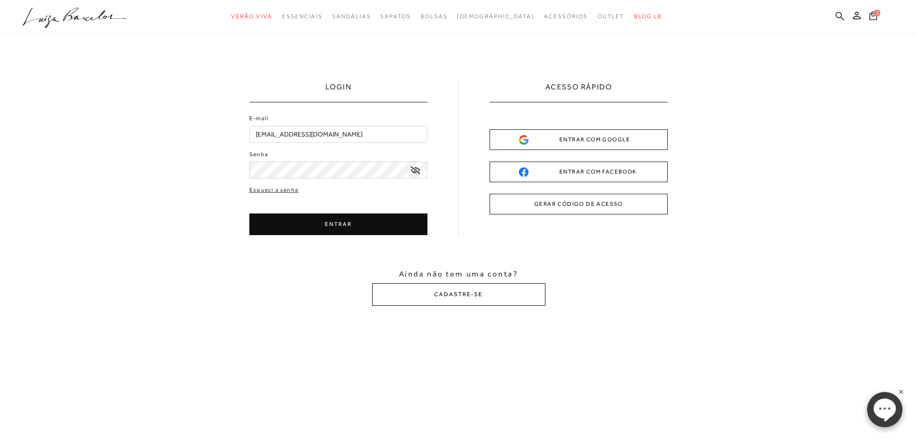
click at [471, 302] on button "CADASTRE-SE" at bounding box center [458, 294] width 173 height 23
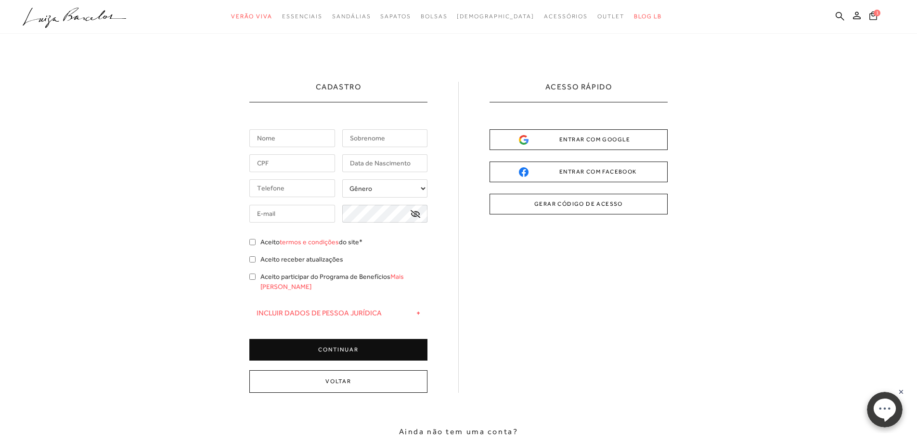
click at [386, 141] on input "text" at bounding box center [385, 138] width 86 height 18
type input "BALZAN"
type input "[PERSON_NAME]"
type input "[PHONE_NUMBER]"
type input "[EMAIL_ADDRESS][DOMAIN_NAME]"
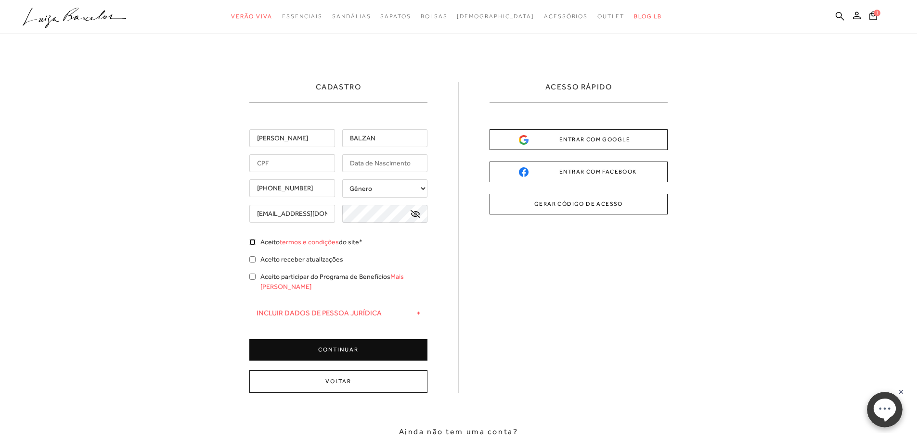
click at [255, 244] on input "Aceito termos e condições do site*" at bounding box center [252, 242] width 6 height 6
checkbox input "true"
click at [254, 258] on input "Aceito receber atualizações" at bounding box center [252, 259] width 6 height 6
checkbox input "true"
click at [253, 276] on input "Aceito participar do Programa de Benefícios Mais [PERSON_NAME]" at bounding box center [252, 277] width 6 height 6
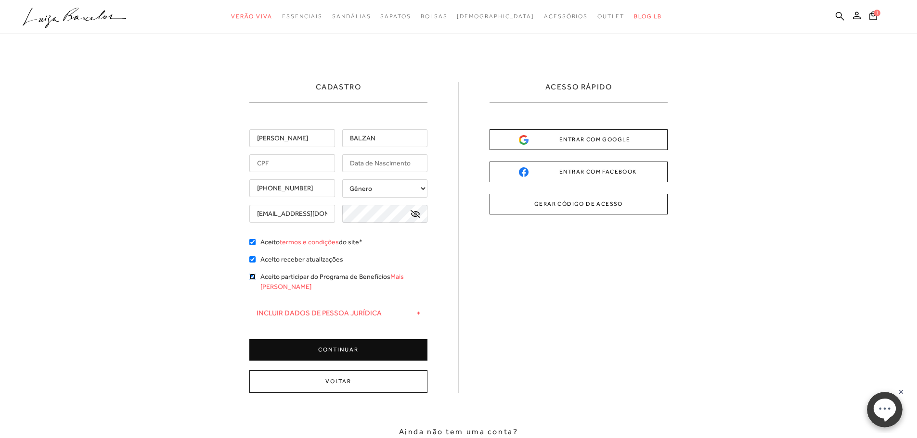
checkbox input "true"
click at [287, 165] on input "text" at bounding box center [292, 163] width 86 height 18
